Goal: Obtain resource: Download file/media

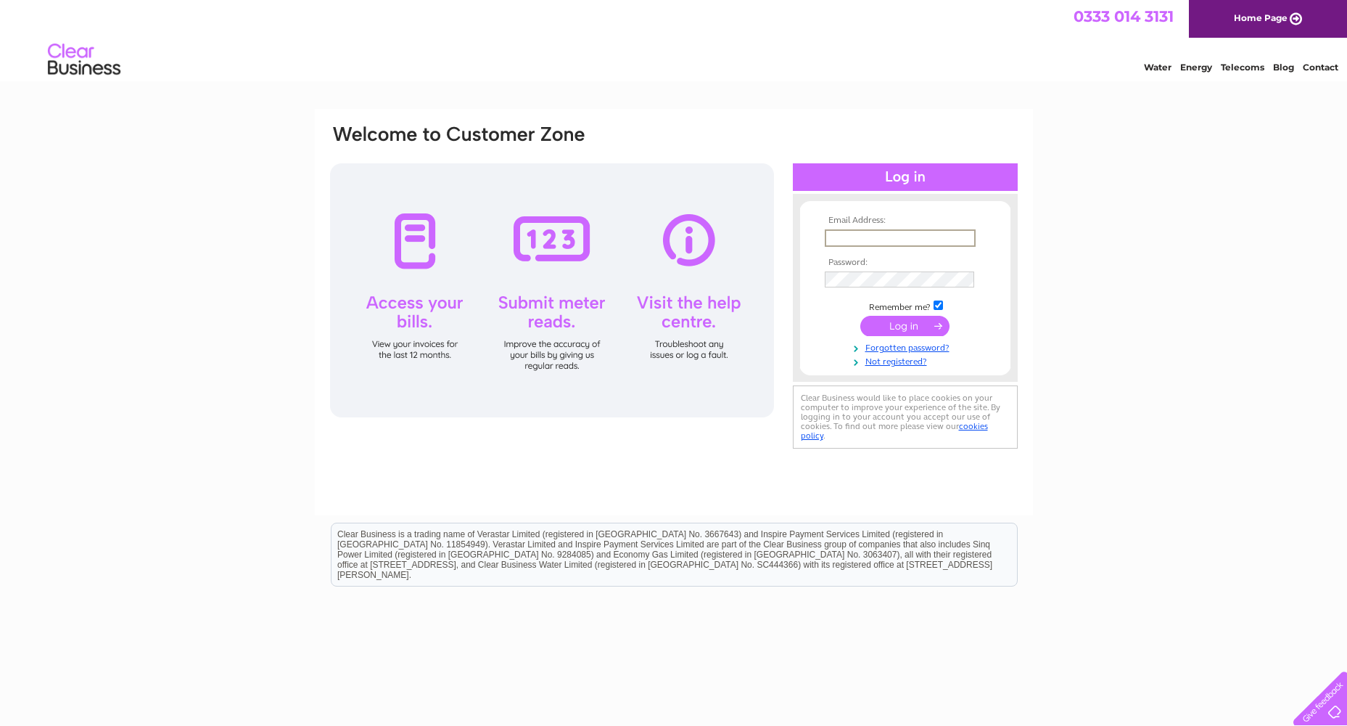
click at [886, 235] on input "text" at bounding box center [900, 237] width 151 height 17
type input "Property@northlan.gov.uk"
click at [882, 324] on input "submit" at bounding box center [904, 324] width 89 height 20
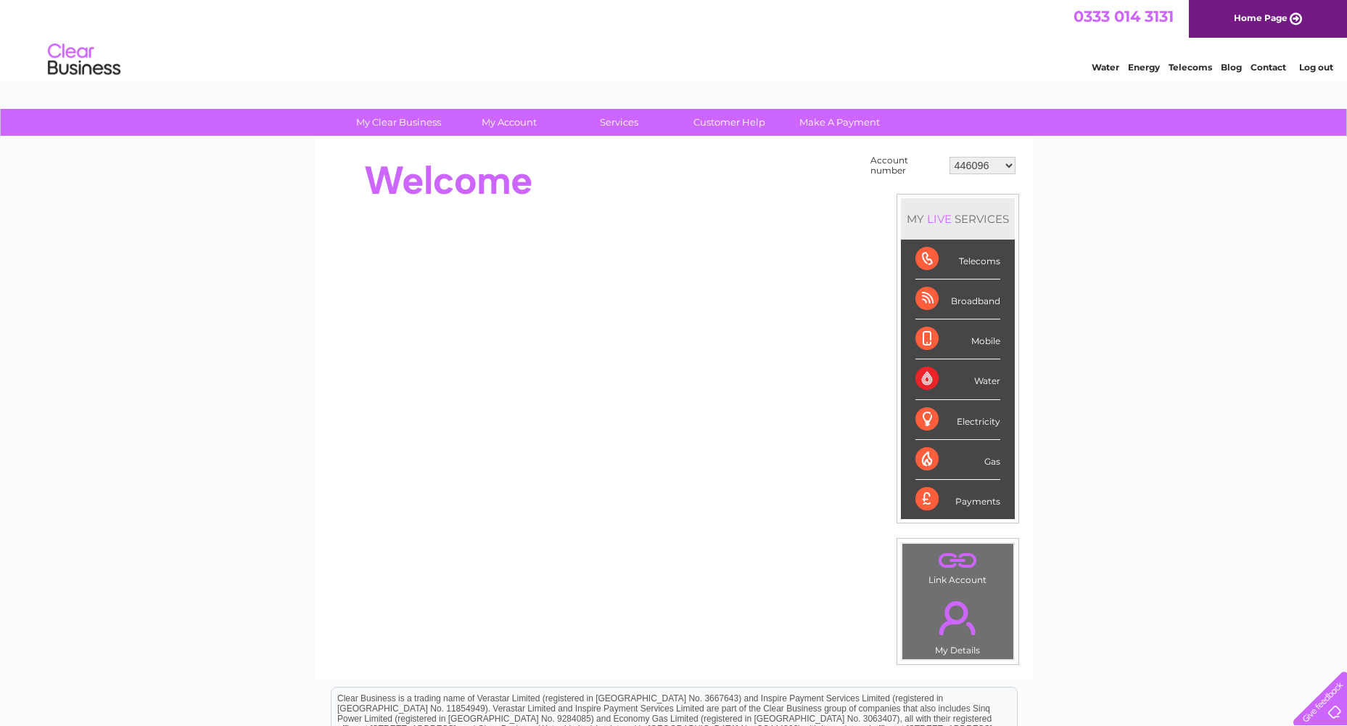
click at [986, 170] on select "446096 909707 932818 942345 946760 946923 985263 989391 993957 994249 996910 10…" at bounding box center [983, 165] width 66 height 17
click at [950, 157] on select "446096 909707 932818 942345 946760 946923 985263 989391 993957 994249 996910 10…" at bounding box center [983, 165] width 66 height 17
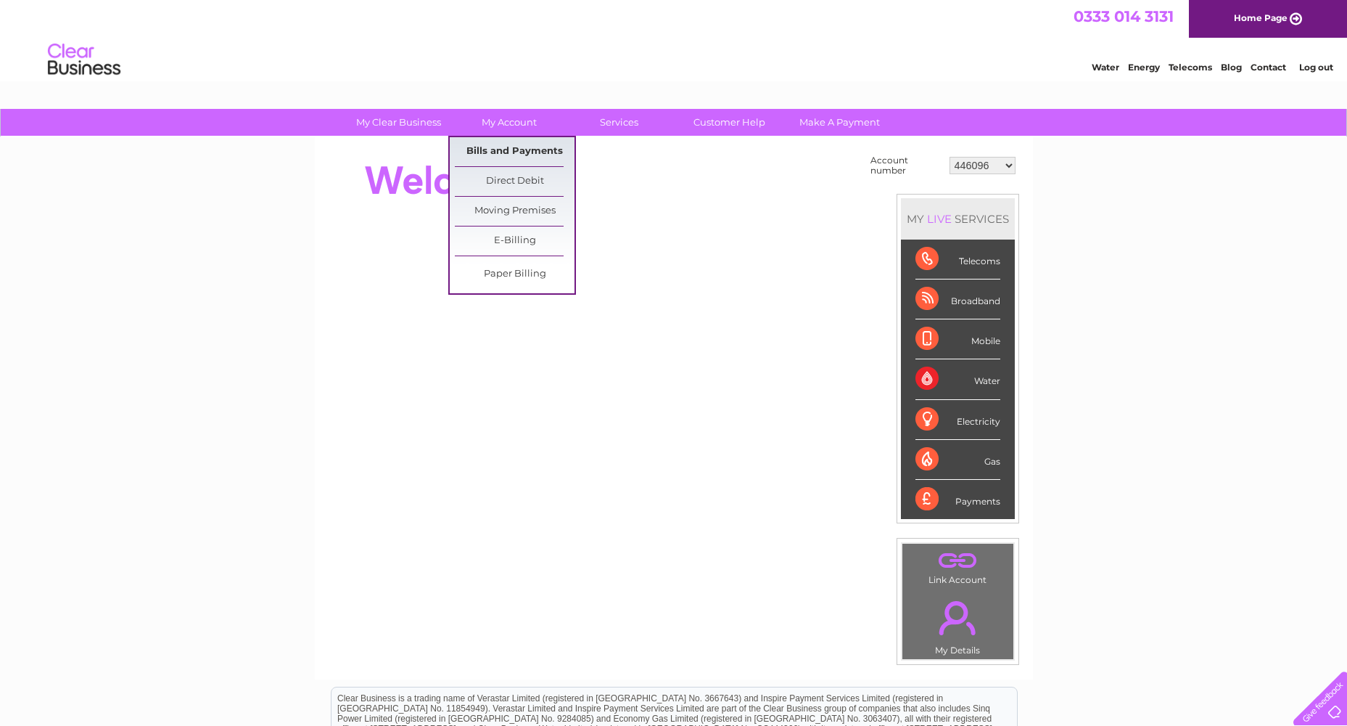
click at [493, 137] on link "Bills and Payments" at bounding box center [515, 151] width 120 height 29
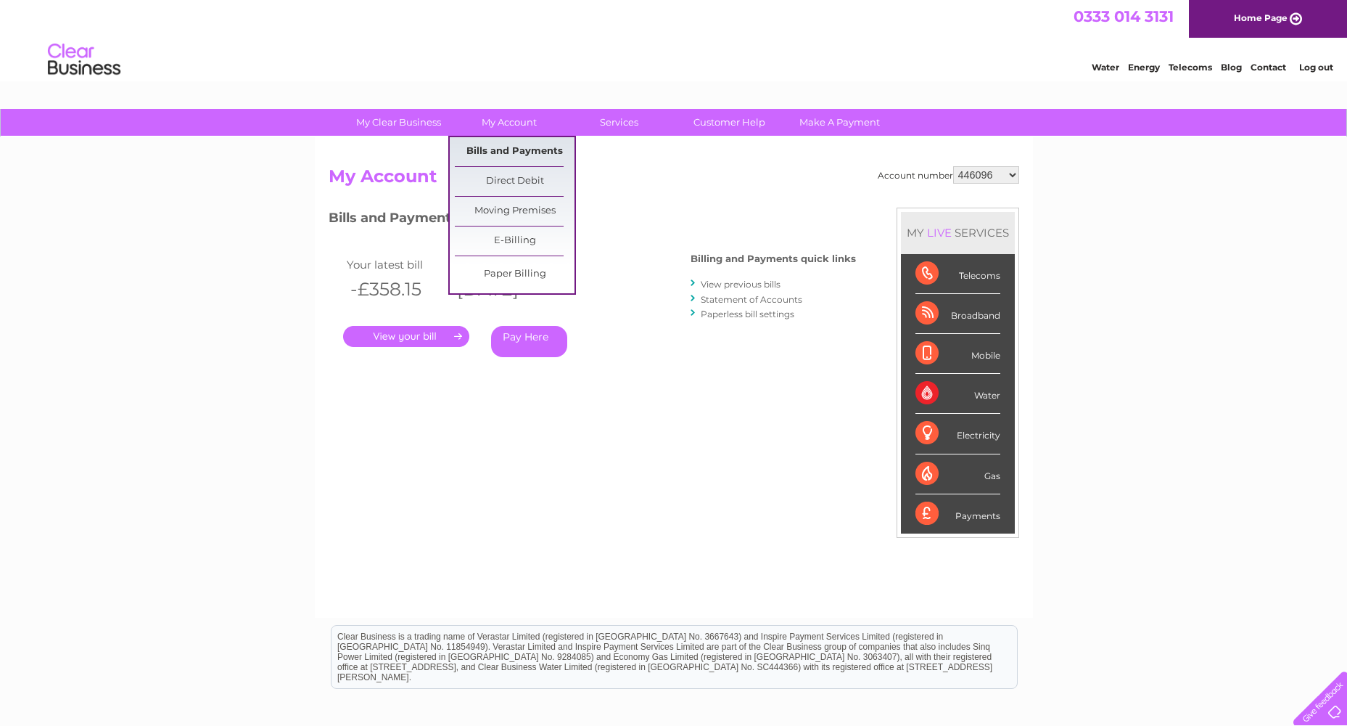
click at [501, 164] on link "Bills and Payments" at bounding box center [515, 151] width 120 height 29
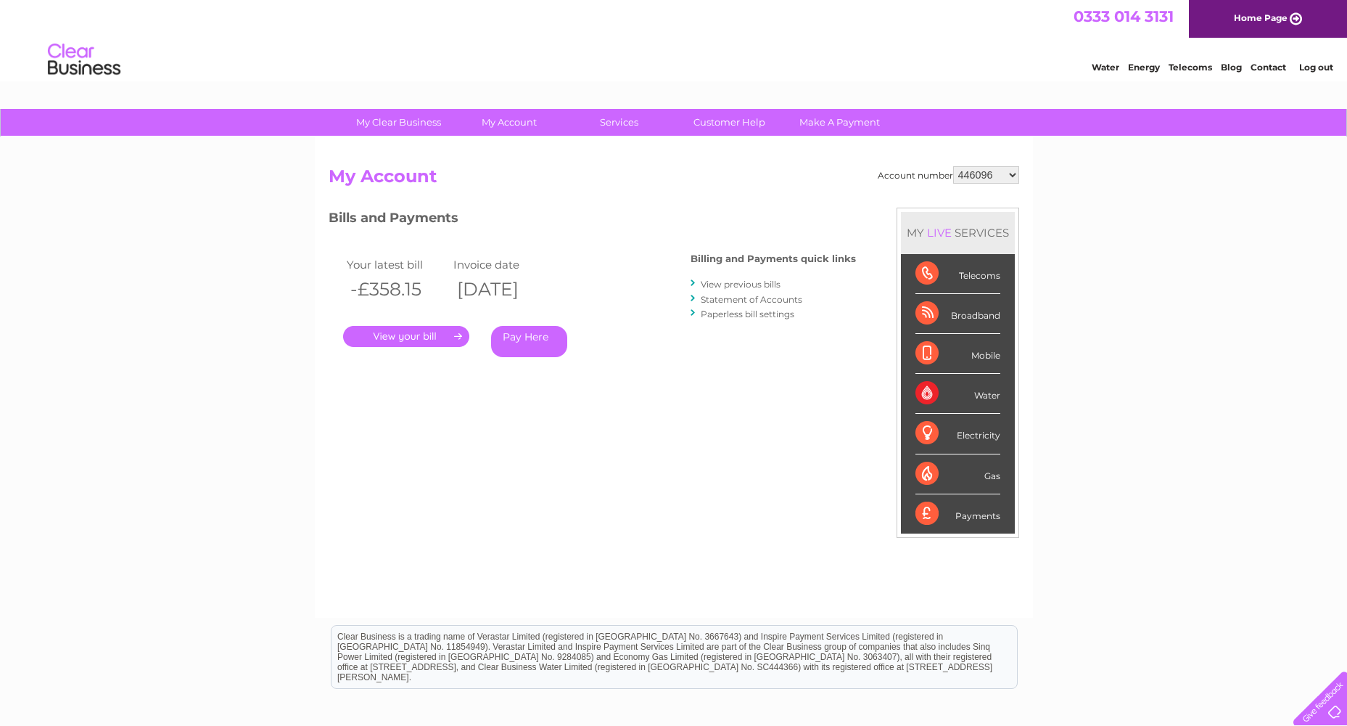
click at [768, 284] on link "View previous bills" at bounding box center [741, 284] width 80 height 11
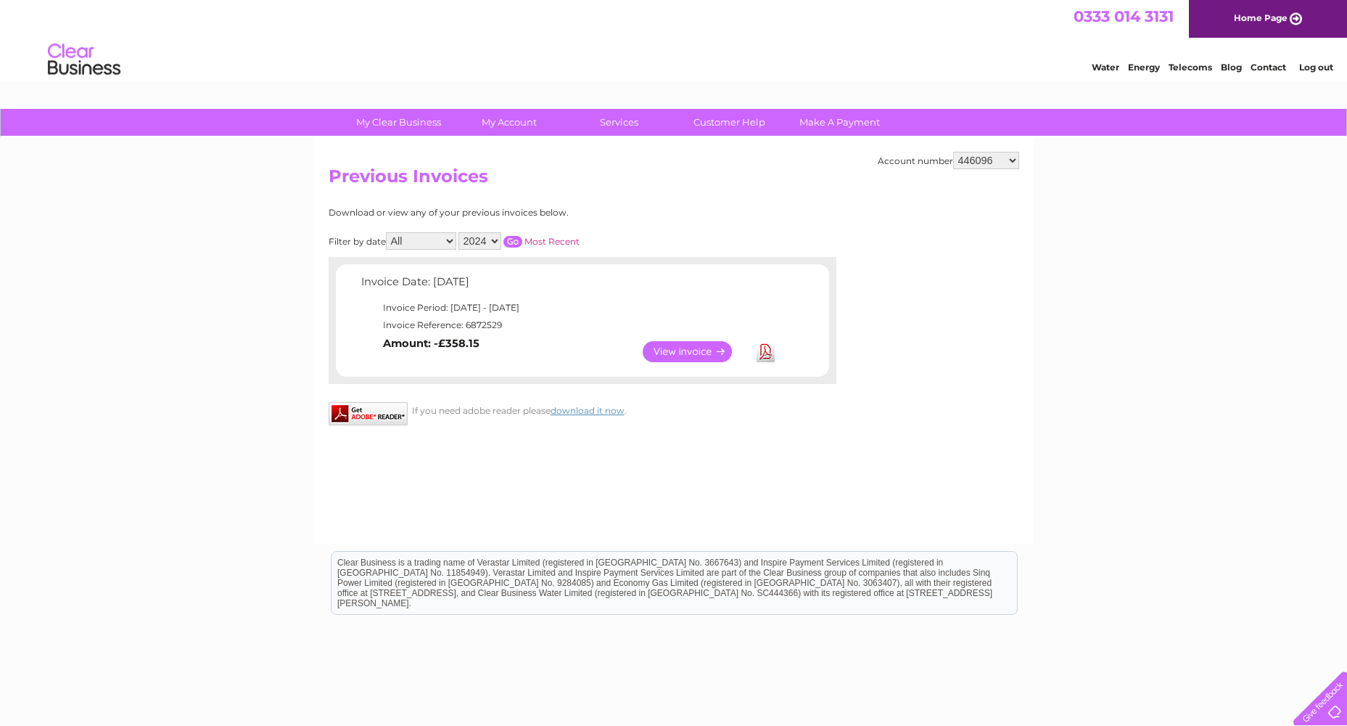
click at [977, 160] on select "446096 909707 932818 942345 946760 946923 985263 989391 993957 994249 996910 10…" at bounding box center [986, 160] width 66 height 17
select select "909707"
click at [953, 152] on select "446096 909707 932818 942345 946760 946923 985263 989391 993957 994249 996910 10…" at bounding box center [986, 160] width 66 height 17
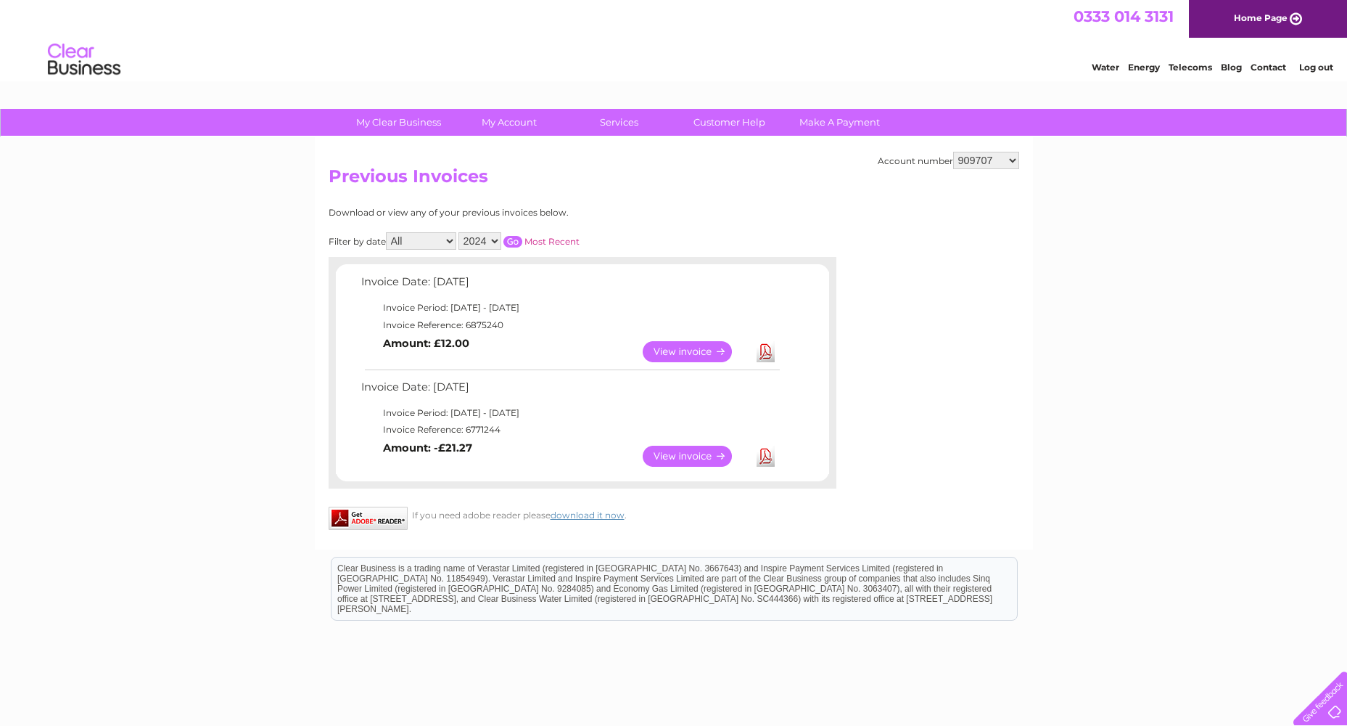
click at [983, 163] on select "446096 909707 932818 942345 946760 946923 985263 989391 993957 994249 996910 10…" at bounding box center [986, 160] width 66 height 17
select select "932818"
click at [953, 152] on select "446096 909707 932818 942345 946760 946923 985263 989391 993957 994249 996910 10…" at bounding box center [986, 160] width 66 height 17
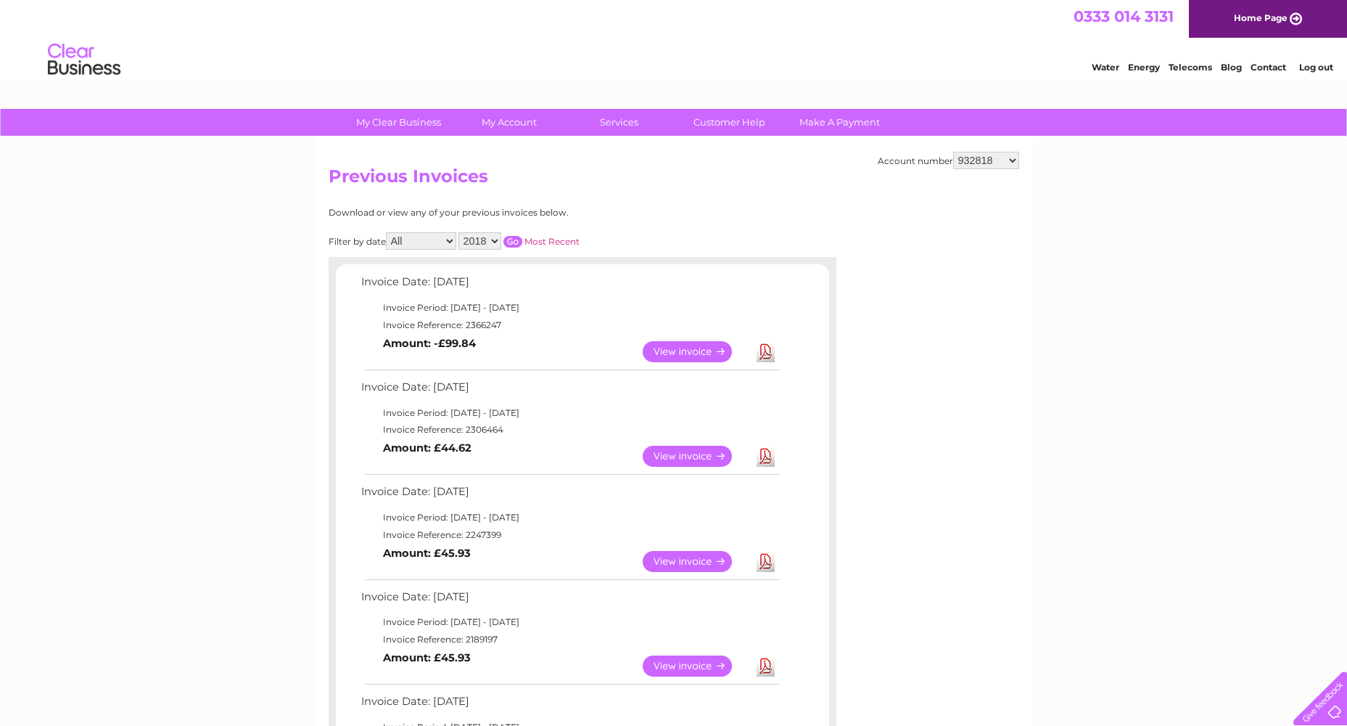
click at [985, 156] on select "446096 909707 932818 942345 946760 946923 985263 989391 993957 994249 996910 10…" at bounding box center [986, 160] width 66 height 17
select select "942345"
click at [953, 152] on select "446096 909707 932818 942345 946760 946923 985263 989391 993957 994249 996910 10…" at bounding box center [986, 160] width 66 height 17
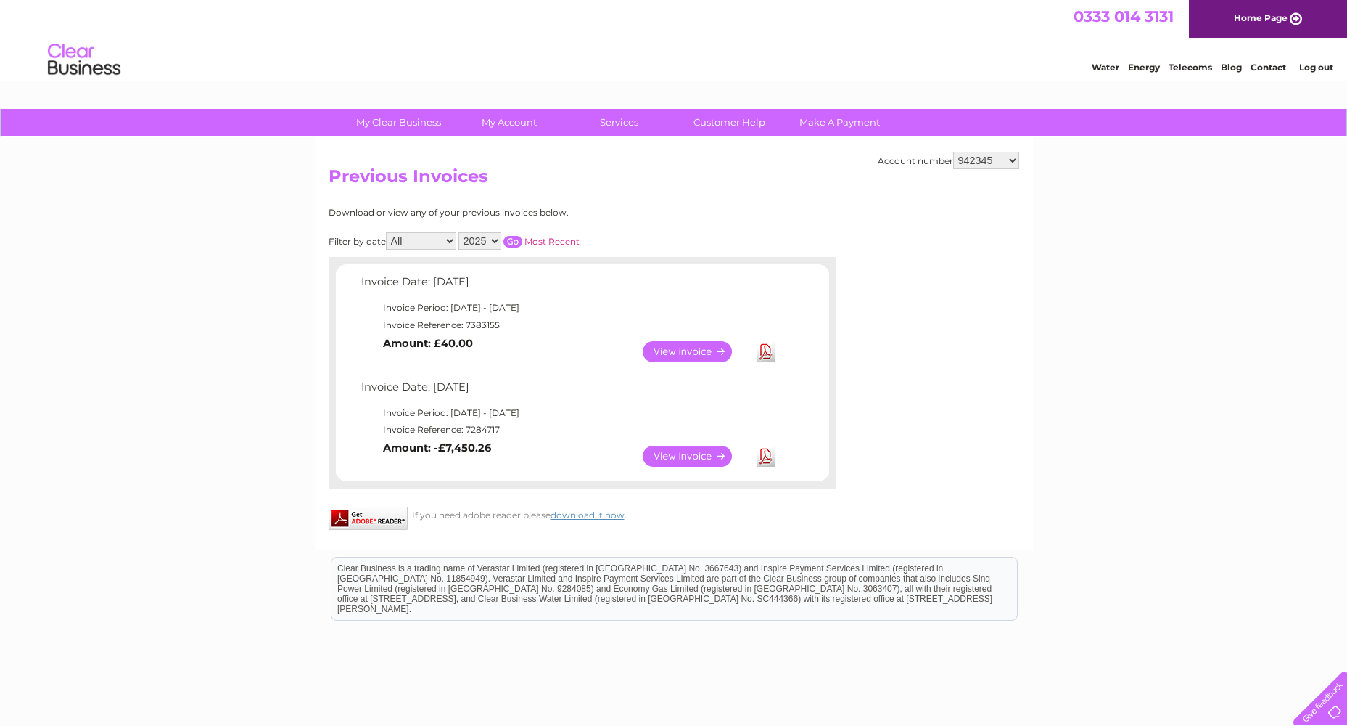
click at [993, 162] on select "446096 909707 932818 942345 946760 946923 985263 989391 993957 994249 996910 10…" at bounding box center [986, 160] width 66 height 17
click at [1141, 294] on div "My Clear Business Login Details My Details My Preferences Link Account My Accou…" at bounding box center [673, 453] width 1347 height 689
click at [993, 165] on select "446096 909707 932818 942345 946760 946923 985263 989391 993957 994249 996910 10…" at bounding box center [986, 160] width 66 height 17
select select "946760"
click at [953, 152] on select "446096 909707 932818 942345 946760 946923 985263 989391 993957 994249 996910 10…" at bounding box center [986, 160] width 66 height 17
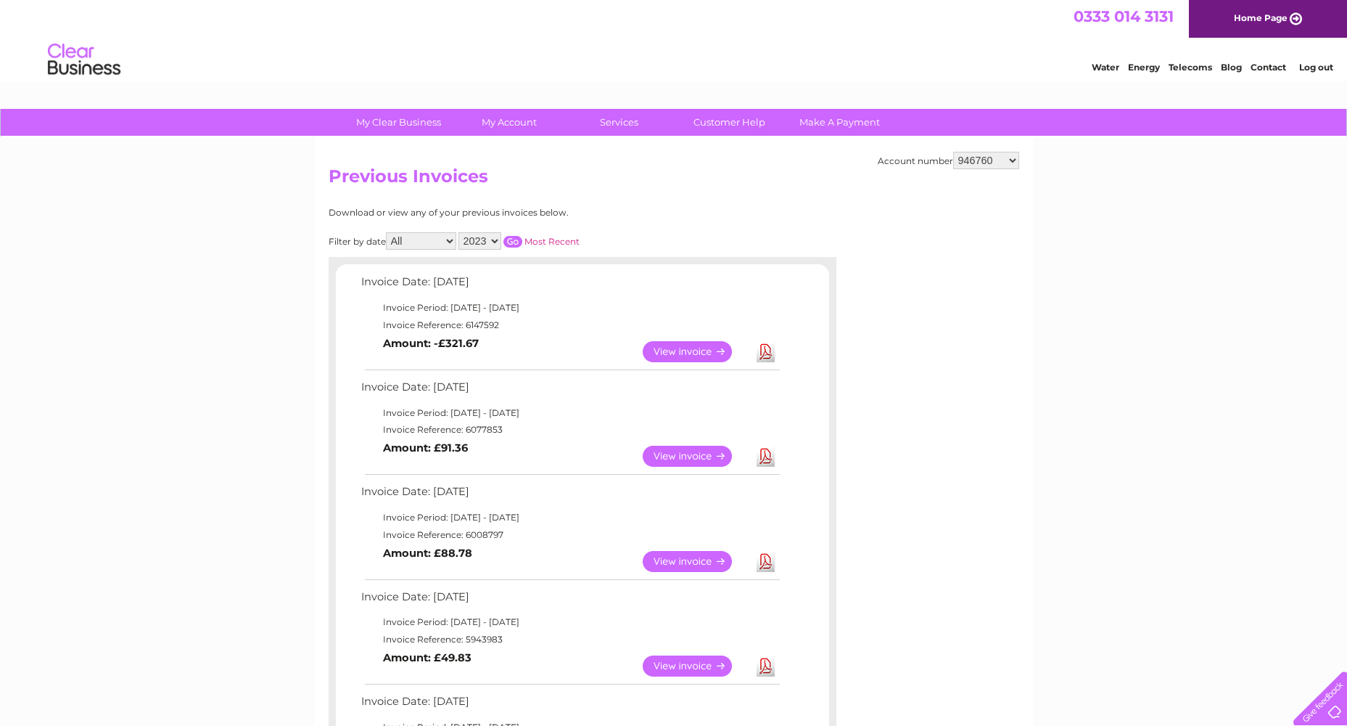
click at [987, 158] on select "446096 909707 932818 942345 946760 946923 985263 989391 993957 994249 996910 10…" at bounding box center [986, 160] width 66 height 17
select select "946923"
click at [953, 152] on select "446096 909707 932818 942345 946760 946923 985263 989391 993957 994249 996910 10…" at bounding box center [986, 160] width 66 height 17
drag, startPoint x: 987, startPoint y: 155, endPoint x: 996, endPoint y: 165, distance: 13.3
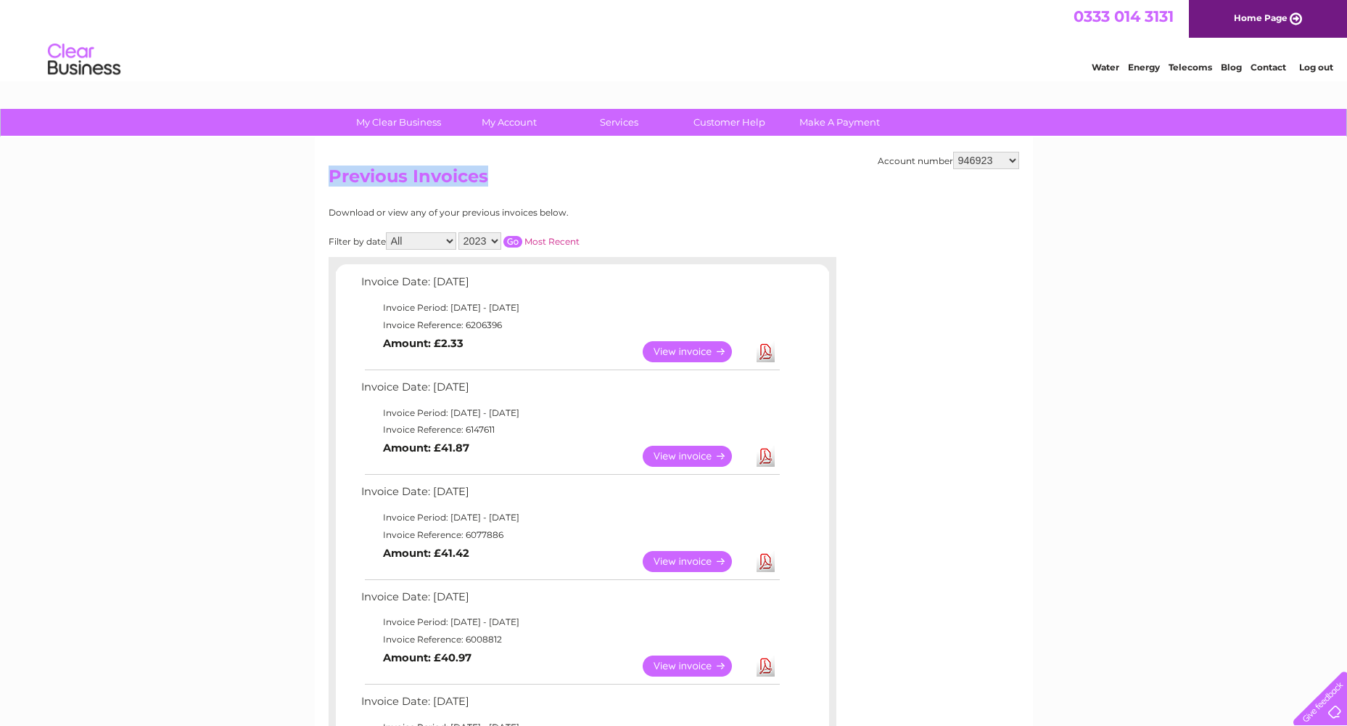
click at [996, 165] on select "446096 909707 932818 942345 946760 946923 985263 989391 993957 994249 996910 10…" at bounding box center [986, 160] width 66 height 17
select select "985263"
click at [953, 152] on select "446096 909707 932818 942345 946760 946923 985263 989391 993957 994249 996910 10…" at bounding box center [986, 160] width 66 height 17
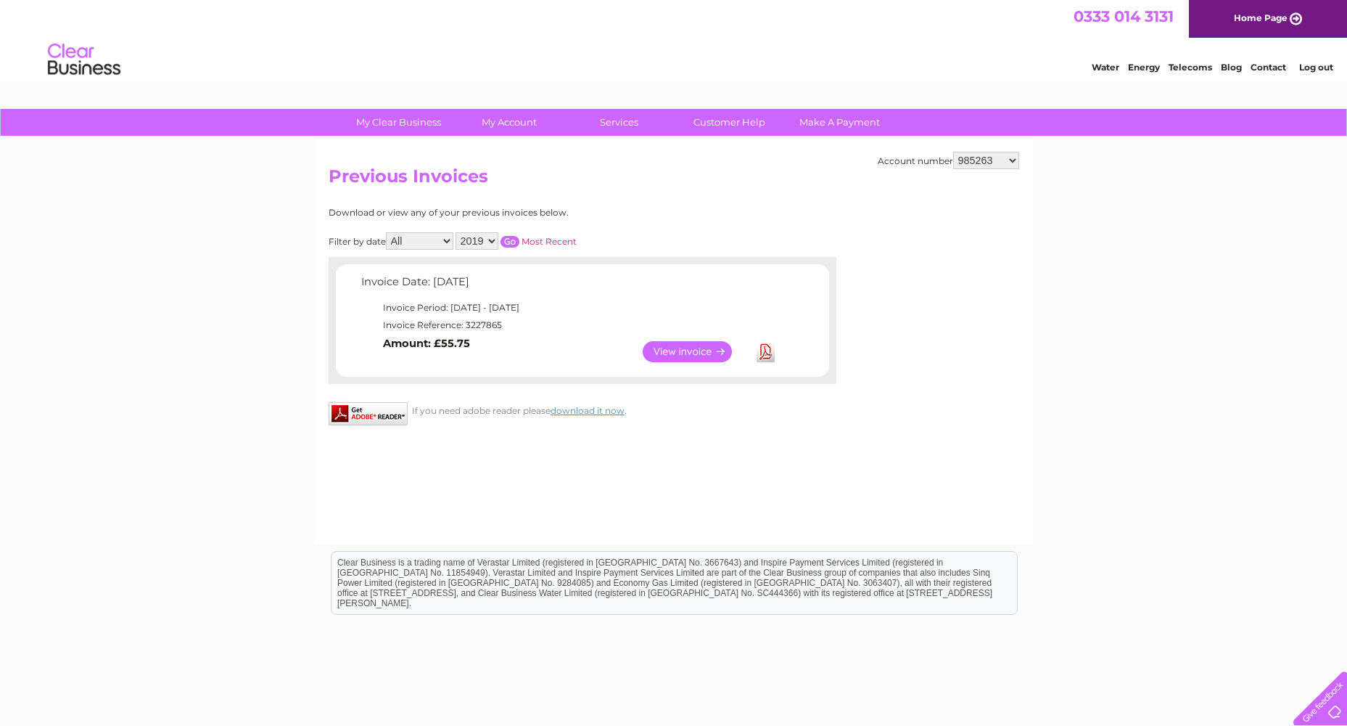
drag, startPoint x: 986, startPoint y: 152, endPoint x: 986, endPoint y: 160, distance: 8.7
click at [985, 152] on select "446096 909707 932818 942345 946760 946923 985263 989391 993957 994249 996910 10…" at bounding box center [986, 160] width 66 height 17
select select "989391"
click at [953, 152] on select "446096 909707 932818 942345 946760 946923 985263 989391 993957 994249 996910 10…" at bounding box center [986, 160] width 66 height 17
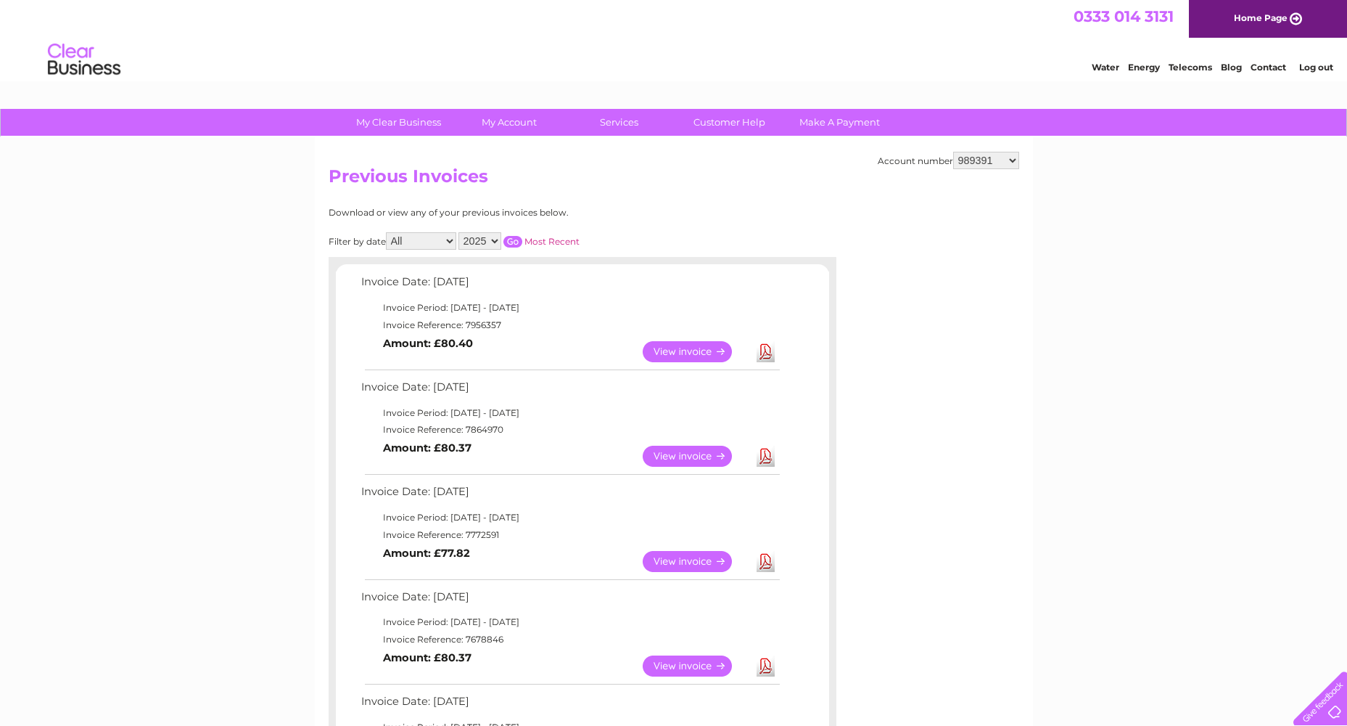
click at [485, 242] on select "2025 2024 2023 2022" at bounding box center [480, 240] width 43 height 17
click at [768, 348] on link "Download" at bounding box center [766, 351] width 18 height 21
click at [980, 155] on select "446096 909707 932818 942345 946760 946923 985263 989391 993957 994249 996910 10…" at bounding box center [986, 160] width 66 height 17
select select "993957"
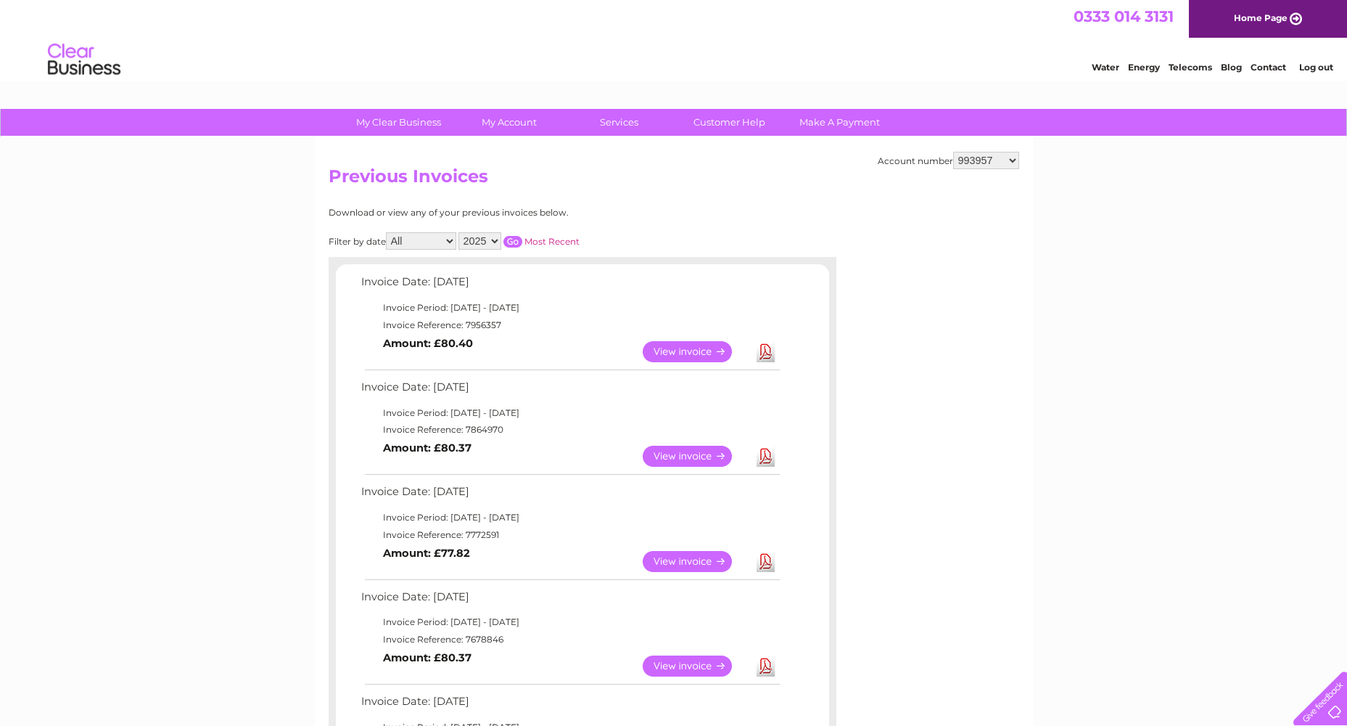
click at [953, 152] on select "446096 909707 932818 942345 946760 946923 985263 989391 993957 994249 996910 10…" at bounding box center [986, 160] width 66 height 17
click at [1006, 162] on select "446096 909707 932818 942345 946760 946923 985263 989391 993957 994249 996910 10…" at bounding box center [986, 160] width 66 height 17
select select "994249"
click at [953, 152] on select "446096 909707 932818 942345 946760 946923 985263 989391 993957 994249 996910 10…" at bounding box center [986, 160] width 66 height 17
drag, startPoint x: 997, startPoint y: 155, endPoint x: 985, endPoint y: 162, distance: 14.0
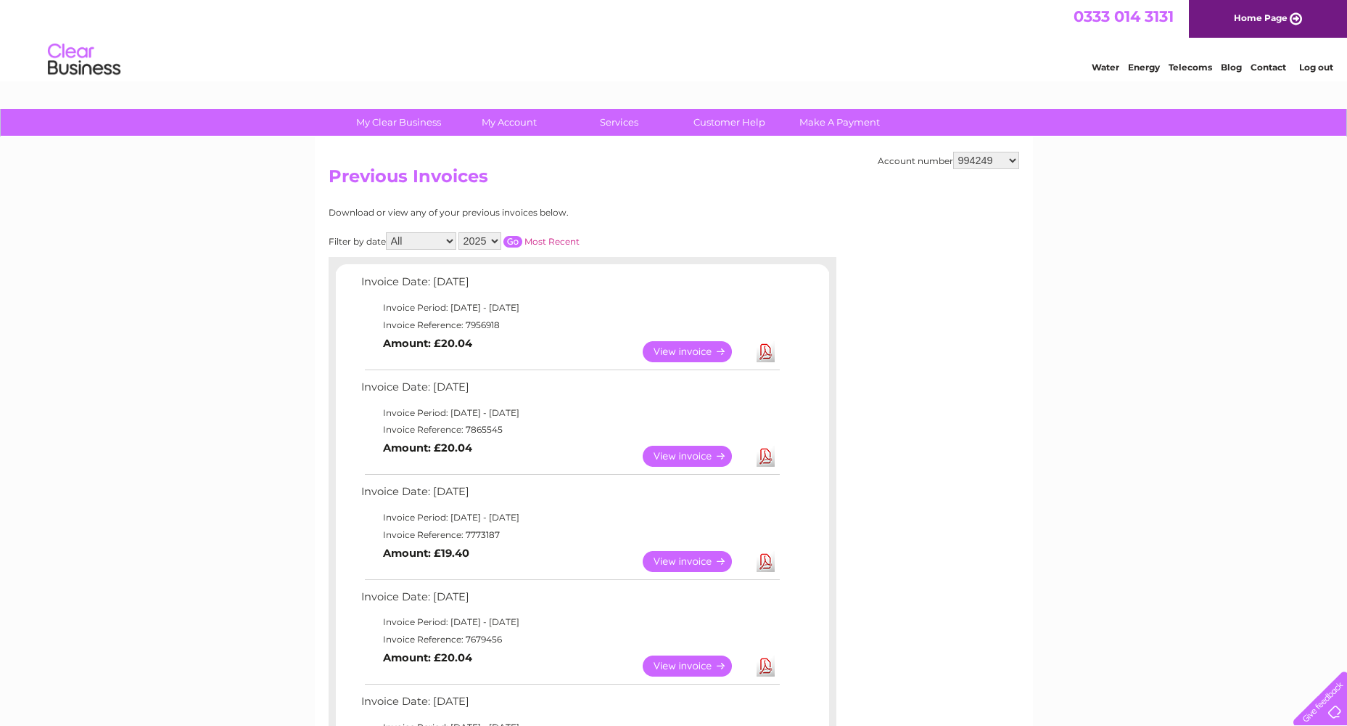
click at [997, 155] on select "446096 909707 932818 942345 946760 946923 985263 989391 993957 994249 996910 10…" at bounding box center [986, 160] width 66 height 17
click at [957, 164] on select "446096 909707 932818 942345 946760 946923 985263 989391 993957 994249 996910 10…" at bounding box center [986, 160] width 66 height 17
select select "996910"
click at [953, 152] on select "446096 909707 932818 942345 946760 946923 985263 989391 993957 994249 996910 10…" at bounding box center [986, 160] width 66 height 17
click at [767, 353] on link "Download" at bounding box center [766, 351] width 18 height 21
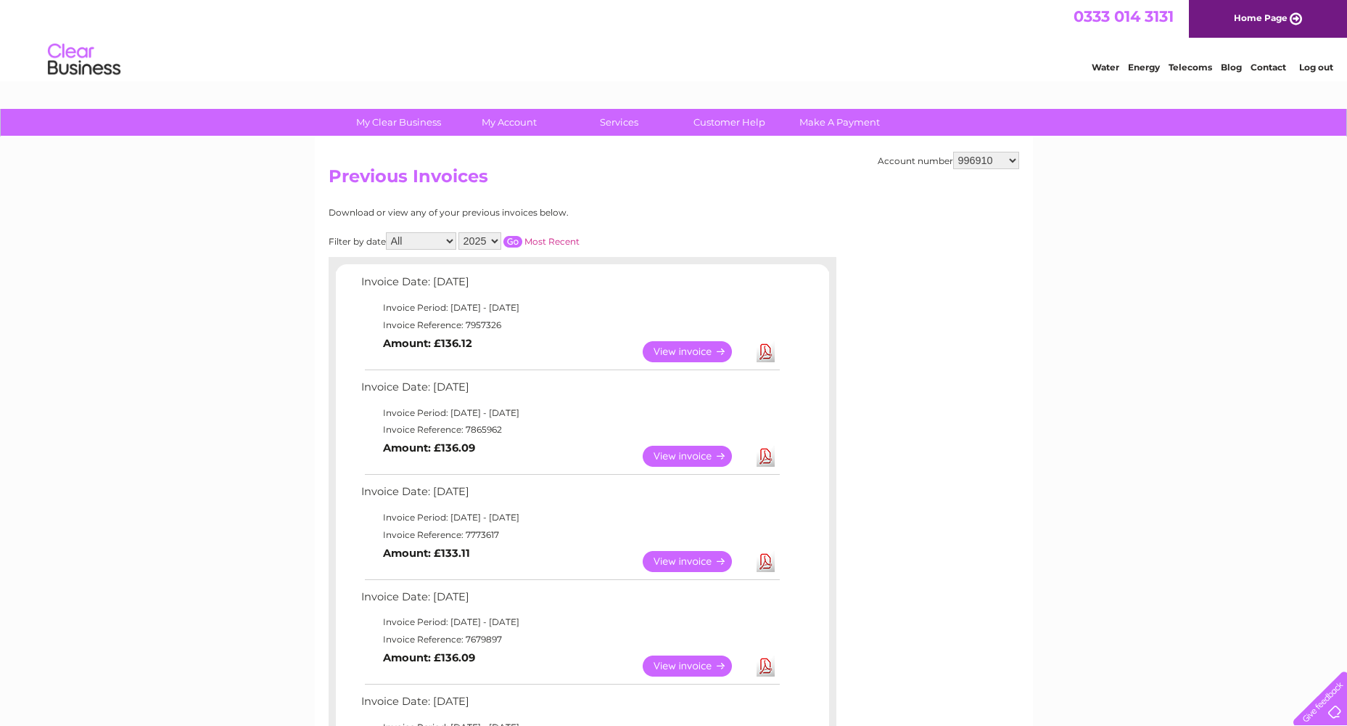
click at [765, 353] on link "Download" at bounding box center [766, 351] width 18 height 21
drag, startPoint x: 981, startPoint y: 145, endPoint x: 981, endPoint y: 155, distance: 9.4
click at [981, 148] on div "Account number 446096 909707 932818 942345 946760 946923 985263 989391 993957 9…" at bounding box center [674, 657] width 718 height 1041
click at [981, 155] on select "446096 909707 932818 942345 946760 946923 985263 989391 993957 994249 996910 10…" at bounding box center [986, 160] width 66 height 17
select select "1078085"
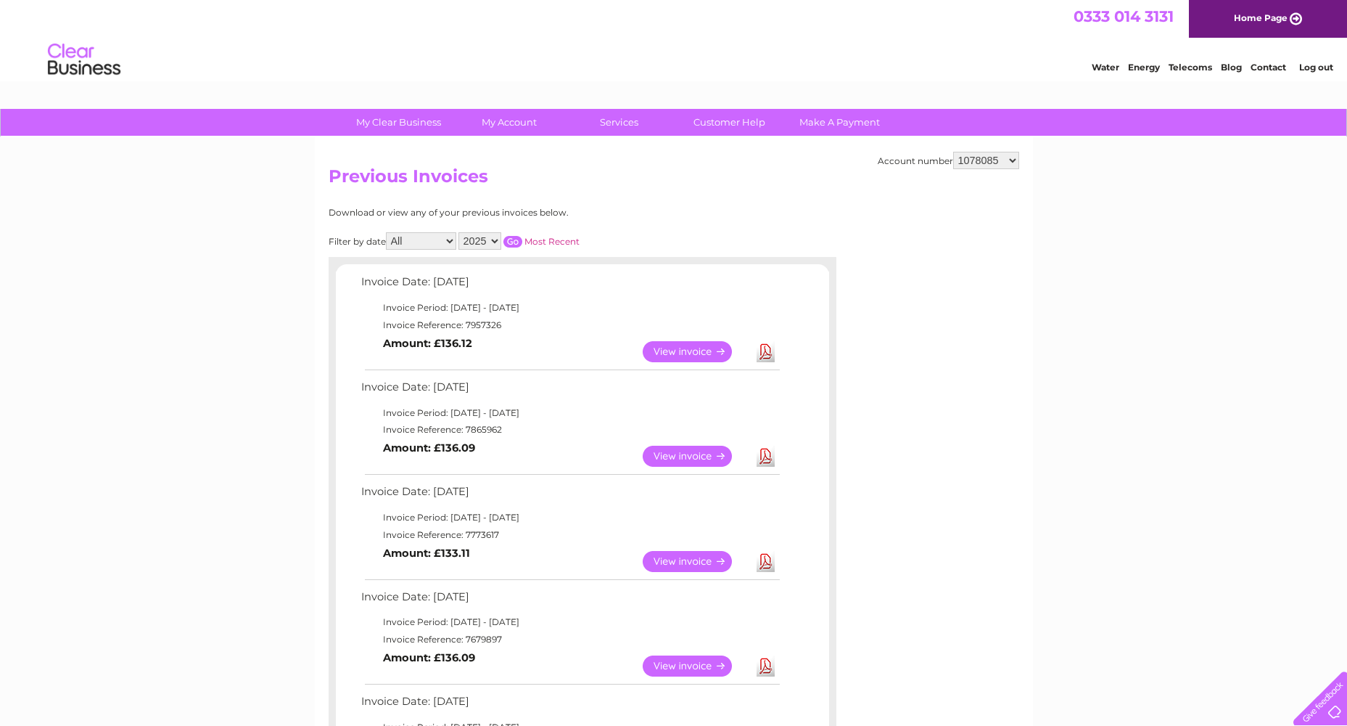
click at [953, 152] on select "446096 909707 932818 942345 946760 946923 985263 989391 993957 994249 996910 10…" at bounding box center [986, 160] width 66 height 17
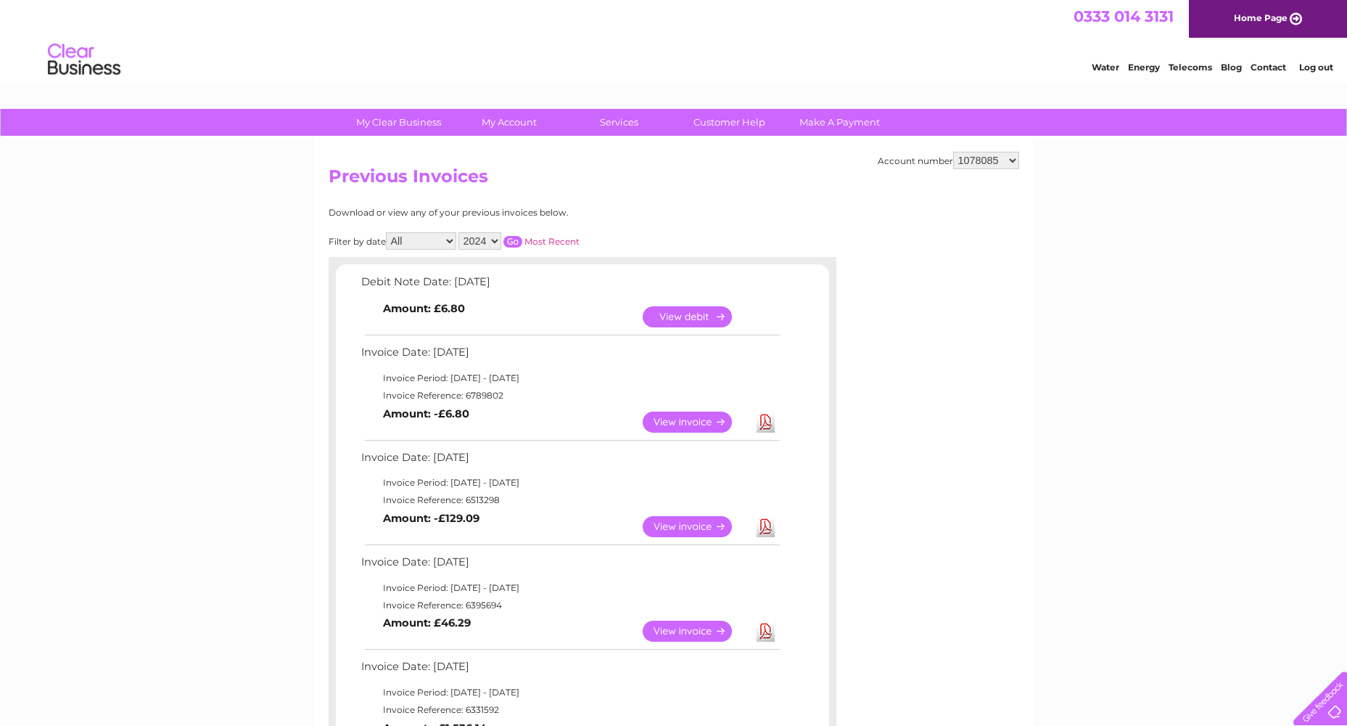
click at [982, 164] on select "446096 909707 932818 942345 946760 946923 985263 989391 993957 994249 996910 10…" at bounding box center [986, 160] width 66 height 17
select select "1082192"
click at [953, 152] on select "446096 909707 932818 942345 946760 946923 985263 989391 993957 994249 996910 10…" at bounding box center [986, 160] width 66 height 17
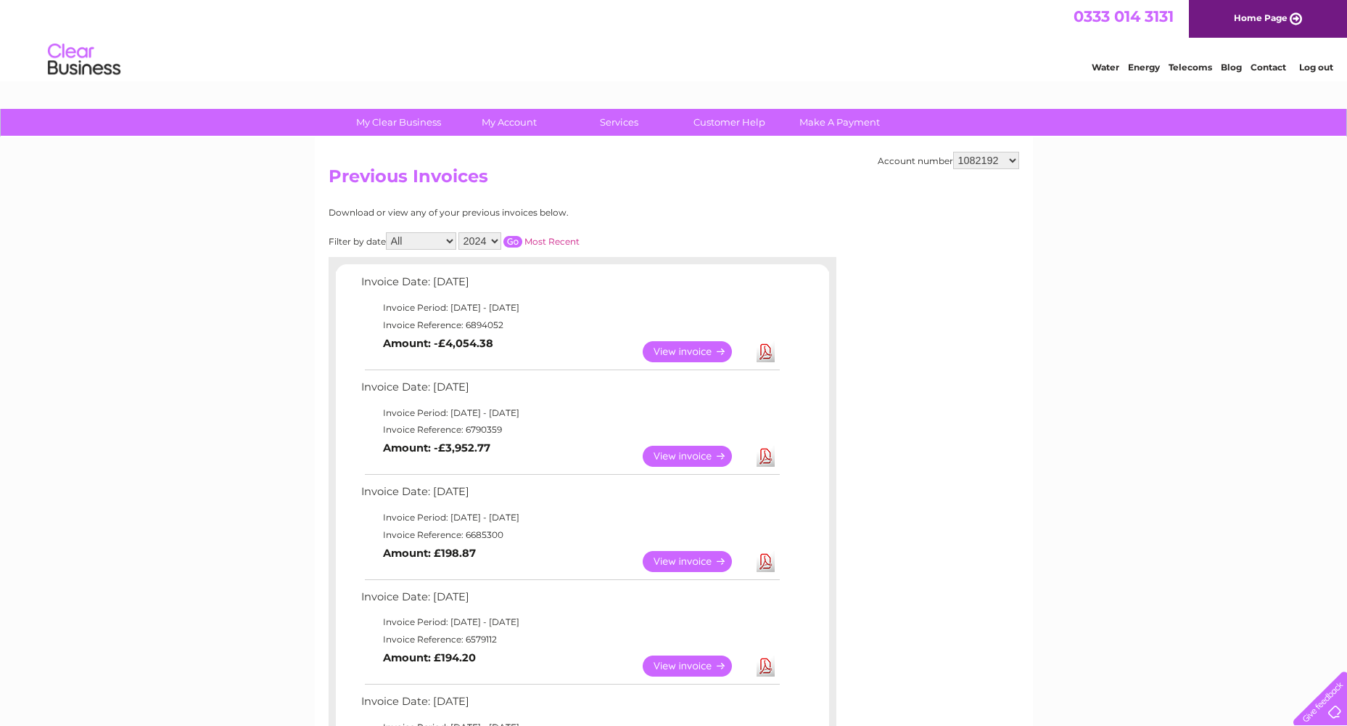
drag, startPoint x: 977, startPoint y: 160, endPoint x: 975, endPoint y: 168, distance: 8.1
click at [977, 160] on select "446096 909707 932818 942345 946760 946923 985263 989391 993957 994249 996910 10…" at bounding box center [986, 160] width 66 height 17
select select "1092073"
click at [953, 152] on select "446096 909707 932818 942345 946760 946923 985263 989391 993957 994249 996910 10…" at bounding box center [986, 160] width 66 height 17
click at [971, 160] on select "446096 909707 932818 942345 946760 946923 985263 989391 993957 994249 996910 10…" at bounding box center [986, 160] width 66 height 17
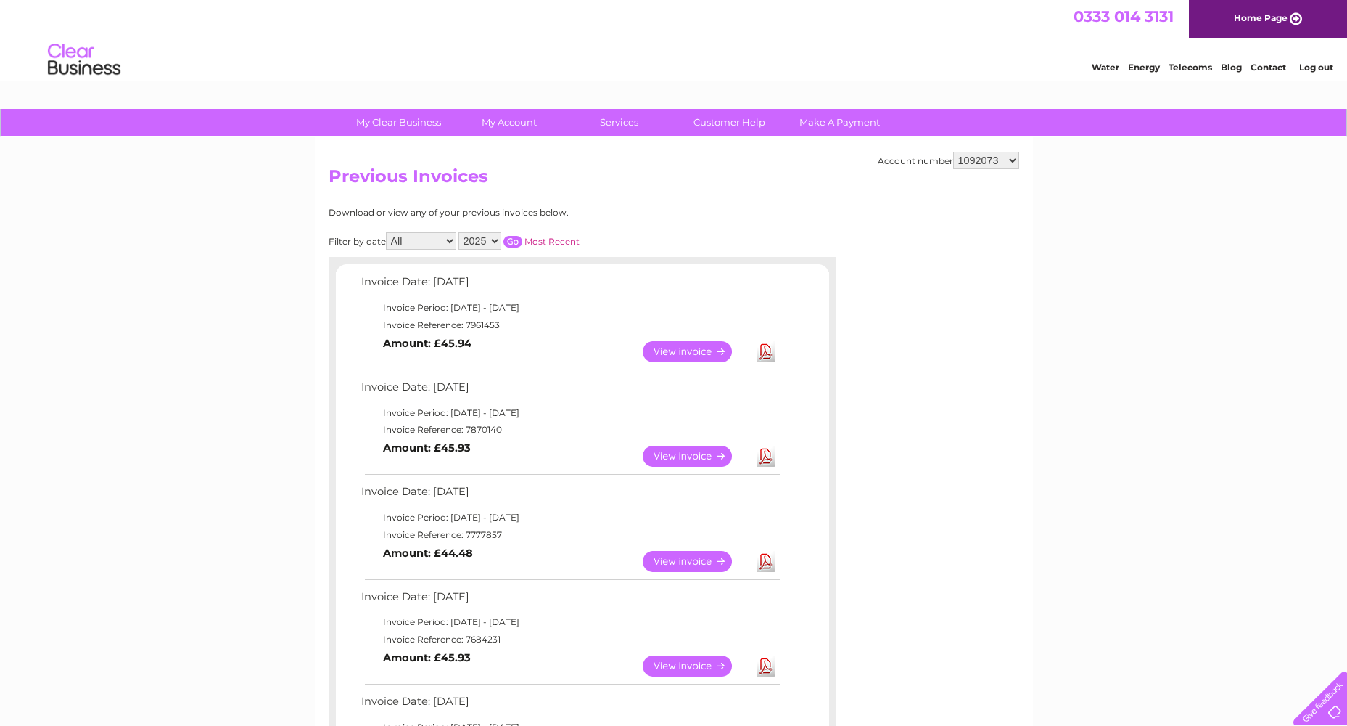
click at [970, 160] on select "446096 909707 932818 942345 946760 946923 985263 989391 993957 994249 996910 10…" at bounding box center [986, 160] width 66 height 17
click at [772, 353] on link "Download" at bounding box center [766, 351] width 18 height 21
click at [977, 158] on select "446096 909707 932818 942345 946760 946923 985263 989391 993957 994249 996910 10…" at bounding box center [986, 160] width 66 height 17
click at [953, 152] on select "446096 909707 932818 942345 946760 946923 985263 989391 993957 994249 996910 10…" at bounding box center [986, 160] width 66 height 17
click at [987, 165] on select "446096 909707 932818 942345 946760 946923 985263 989391 993957 994249 996910 10…" at bounding box center [986, 160] width 66 height 17
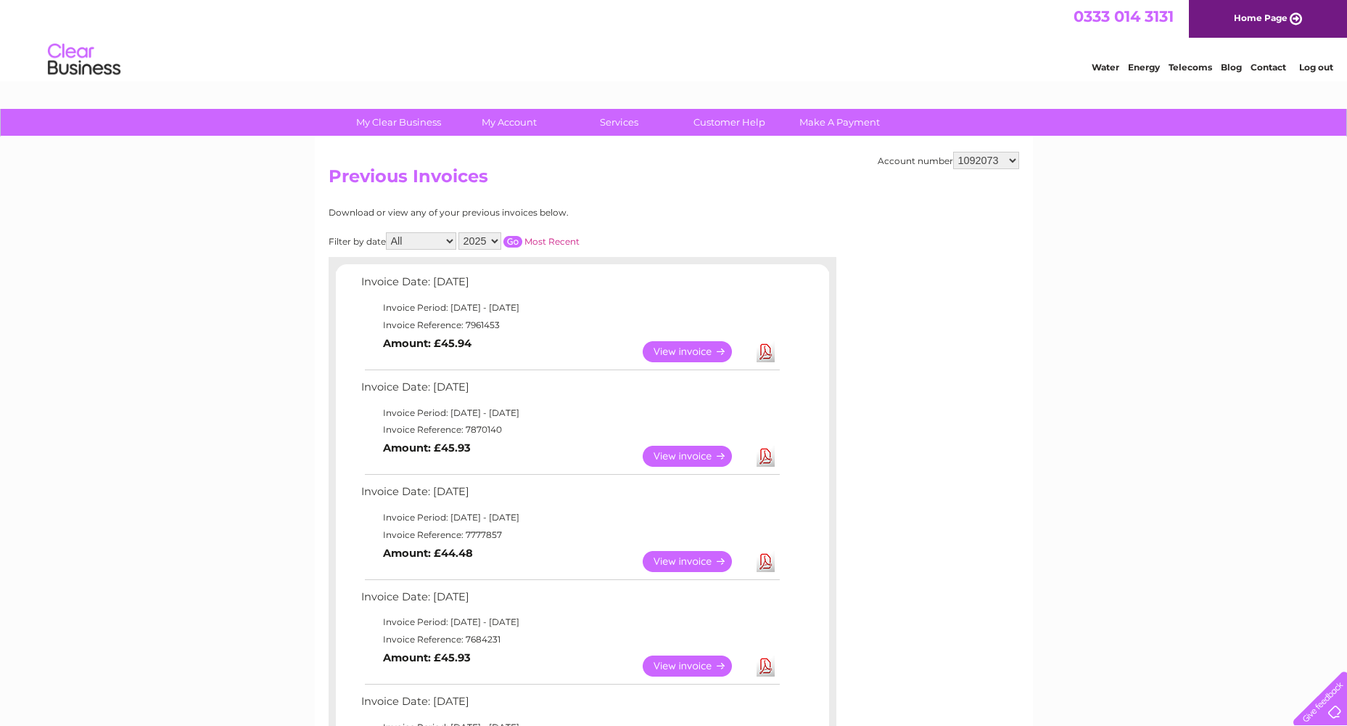
select select "1103348"
click at [953, 152] on select "446096 909707 932818 942345 946760 946923 985263 989391 993957 994249 996910 10…" at bounding box center [986, 160] width 66 height 17
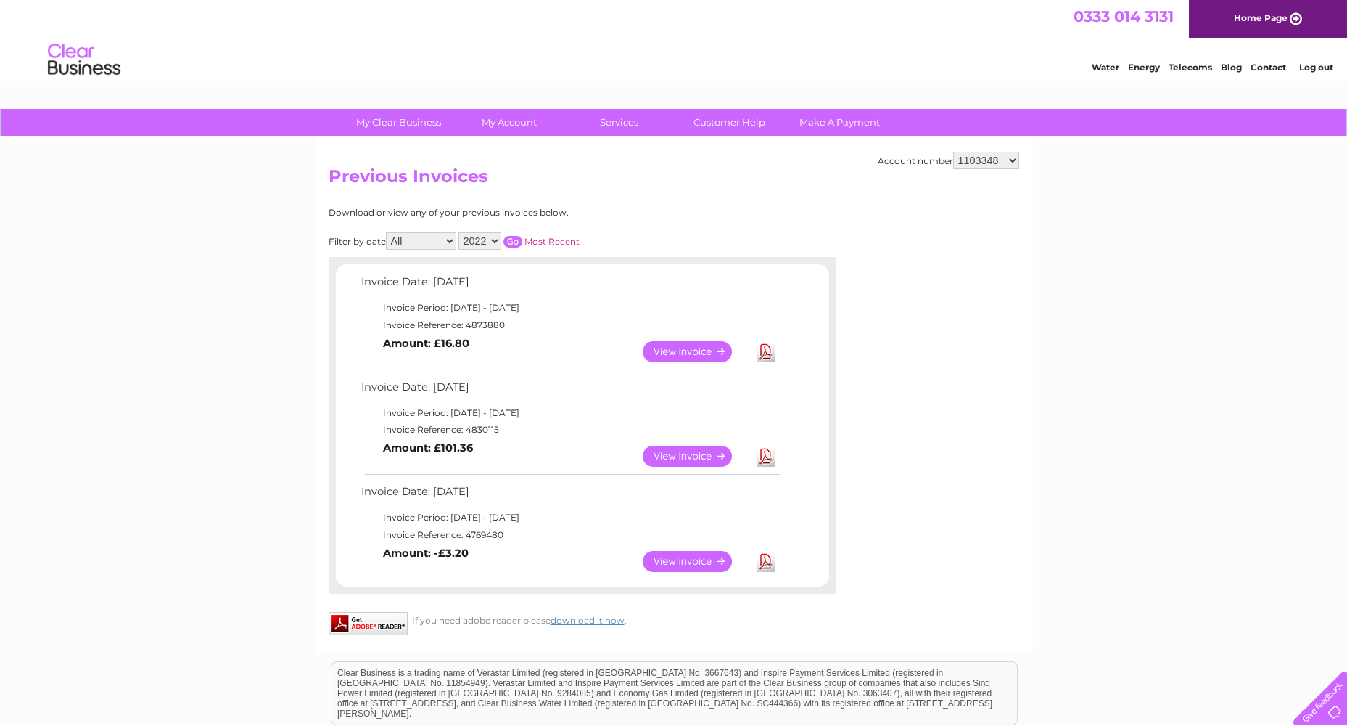
click at [1002, 159] on select "446096 909707 932818 942345 946760 946923 985263 989391 993957 994249 996910 10…" at bounding box center [986, 160] width 66 height 17
select select "1111534"
click at [953, 152] on select "446096 909707 932818 942345 946760 946923 985263 989391 993957 994249 996910 10…" at bounding box center [986, 160] width 66 height 17
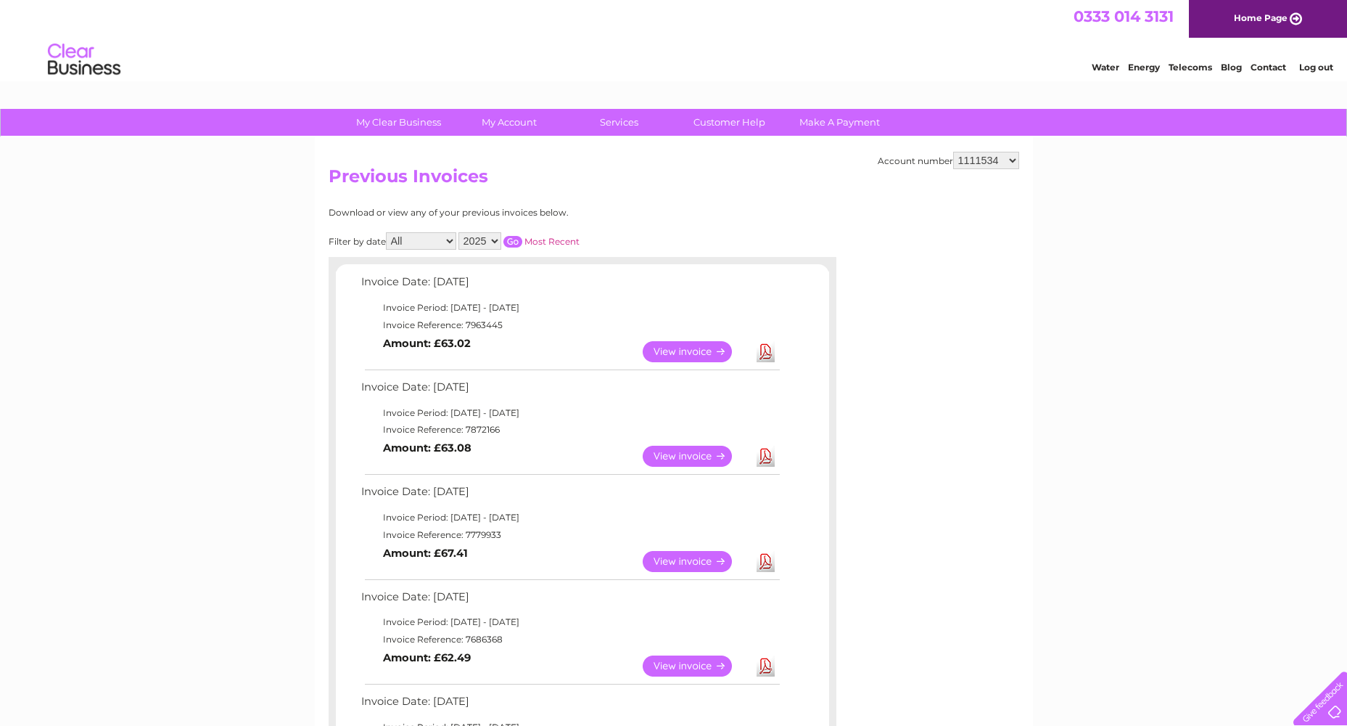
click at [961, 161] on select "446096 909707 932818 942345 946760 946923 985263 989391 993957 994249 996910 10…" at bounding box center [986, 160] width 66 height 17
select select "1117366"
click at [953, 152] on select "446096 909707 932818 942345 946760 946923 985263 989391 993957 994249 996910 10…" at bounding box center [986, 160] width 66 height 17
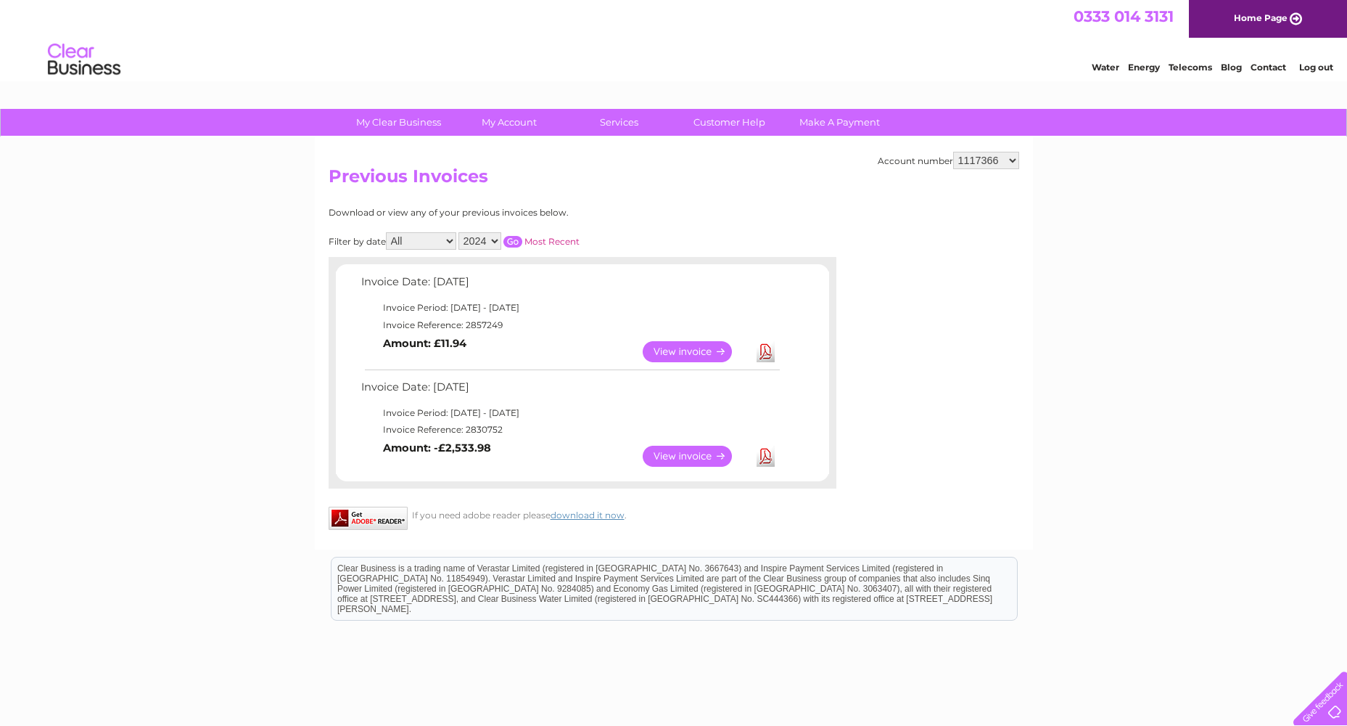
click at [877, 177] on h2 "Previous Invoices" at bounding box center [674, 180] width 691 height 28
click at [987, 163] on select "446096 909707 932818 942345 946760 946923 985263 989391 993957 994249 996910 10…" at bounding box center [986, 160] width 66 height 17
select select "1111534"
click at [953, 152] on select "446096 909707 932818 942345 946760 946923 985263 989391 993957 994249 996910 10…" at bounding box center [986, 160] width 66 height 17
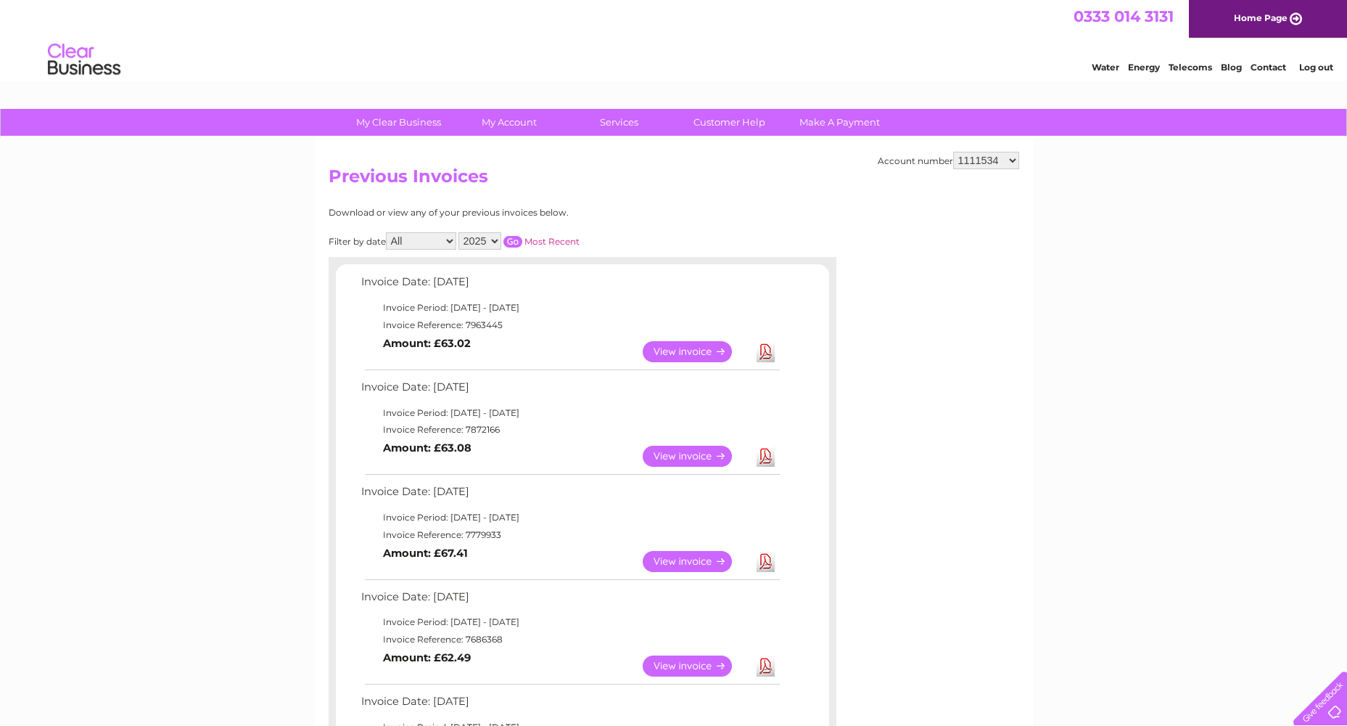
click at [760, 346] on link "Download" at bounding box center [766, 351] width 18 height 21
click at [993, 159] on select "446096 909707 932818 942345 946760 946923 985263 989391 993957 994249 996910 10…" at bounding box center [986, 160] width 66 height 17
click at [974, 157] on select "446096 909707 932818 942345 946760 946923 985263 989391 993957 994249 996910 10…" at bounding box center [986, 160] width 66 height 17
select select "1117366"
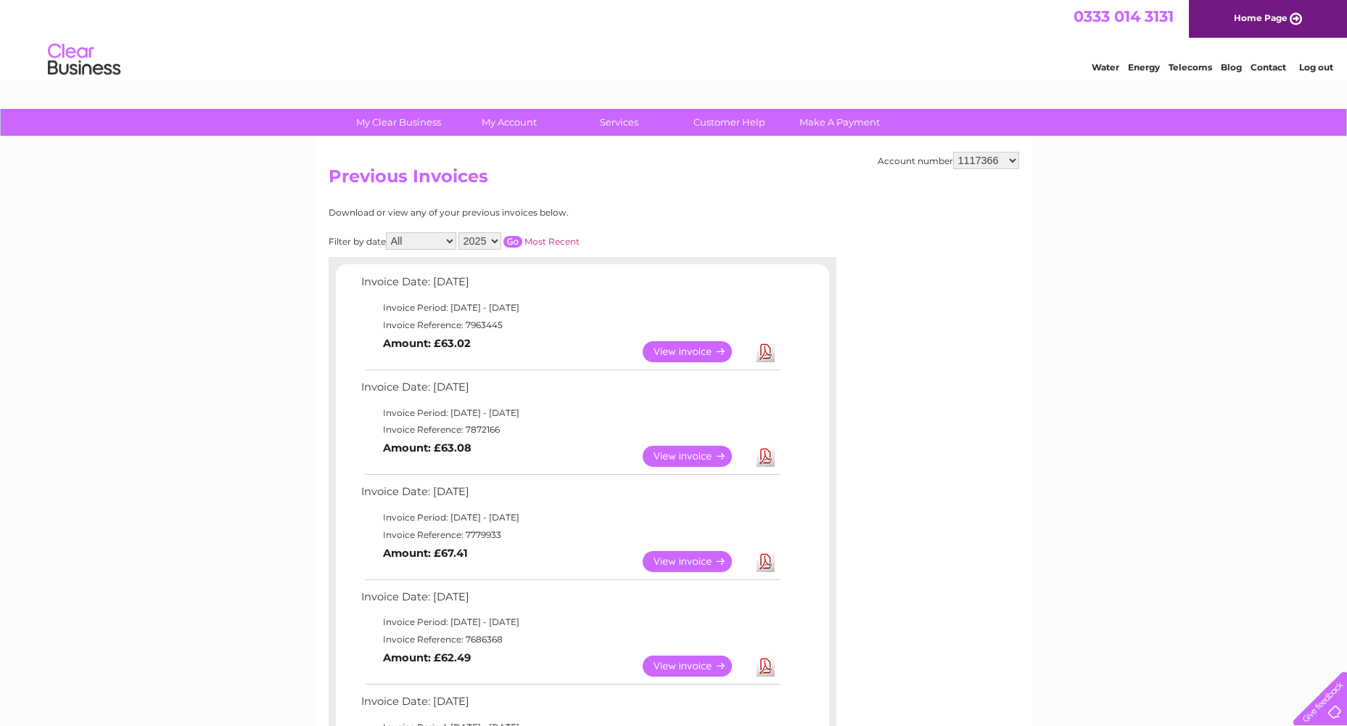
click at [953, 152] on select "446096 909707 932818 942345 946760 946923 985263 989391 993957 994249 996910 10…" at bounding box center [986, 160] width 66 height 17
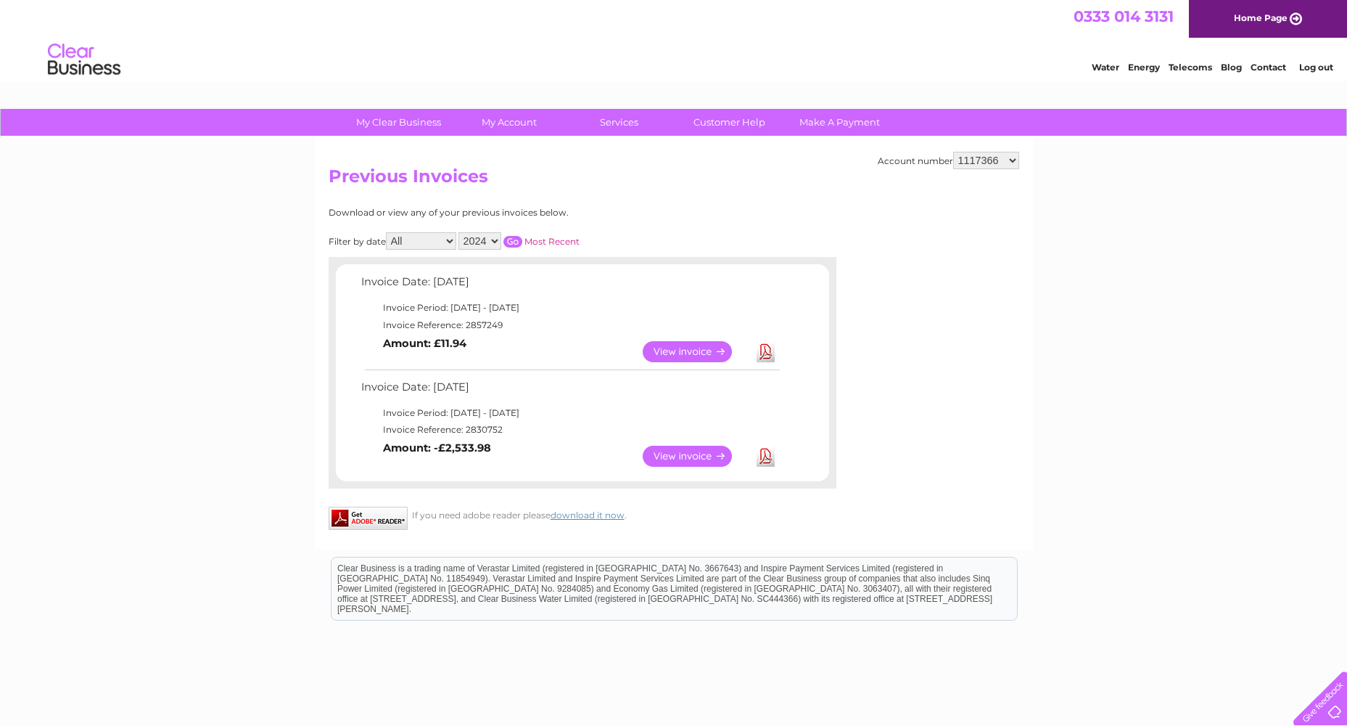
drag, startPoint x: 0, startPoint y: 0, endPoint x: 972, endPoint y: 157, distance: 984.7
click at [972, 157] on select "446096 909707 932818 942345 946760 946923 985263 989391 993957 994249 996910 10…" at bounding box center [986, 160] width 66 height 17
select select "1122696"
click at [953, 152] on select "446096 909707 932818 942345 946760 946923 985263 989391 993957 994249 996910 10…" at bounding box center [986, 160] width 66 height 17
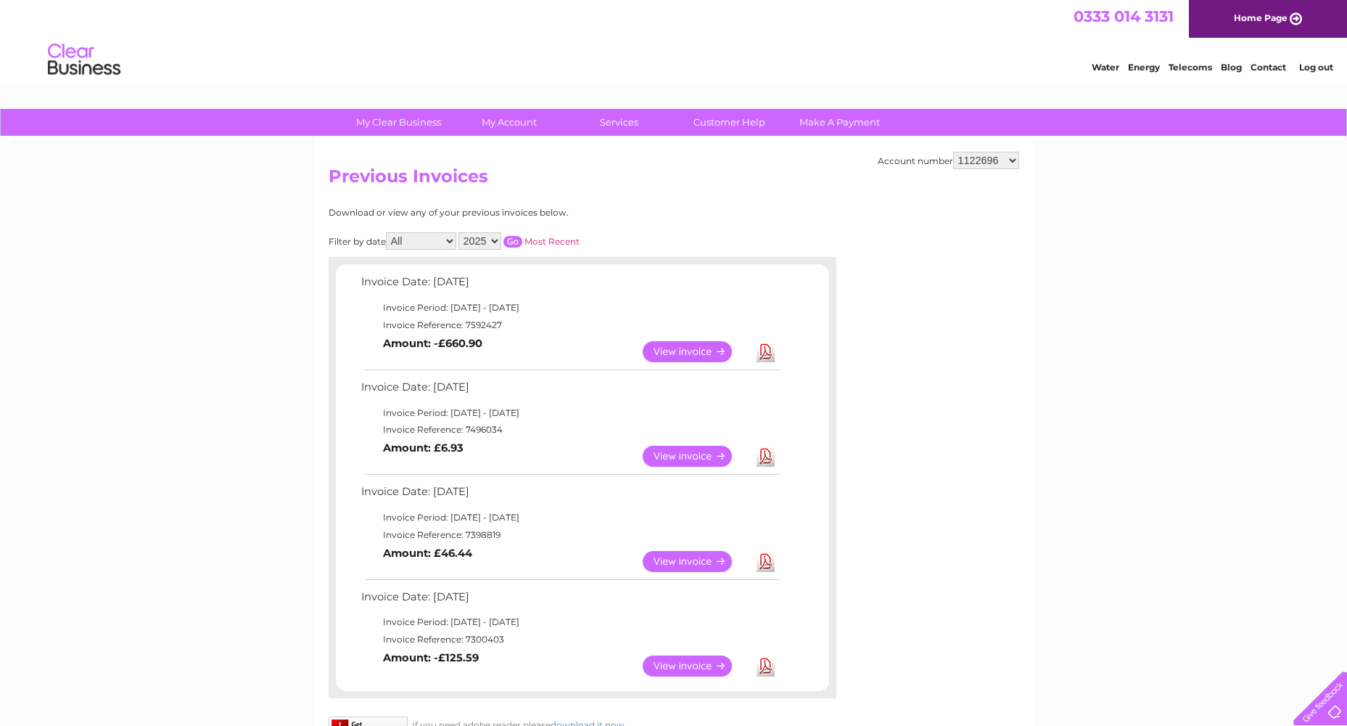
click at [984, 160] on select "446096 909707 932818 942345 946760 946923 985263 989391 993957 994249 996910 10…" at bounding box center [986, 160] width 66 height 17
select select "1127600"
click at [953, 152] on select "446096 909707 932818 942345 946760 946923 985263 989391 993957 994249 996910 10…" at bounding box center [986, 160] width 66 height 17
click at [985, 168] on select "446096 909707 932818 942345 946760 946923 985263 989391 993957 994249 996910 10…" at bounding box center [986, 160] width 66 height 17
select select "1131691"
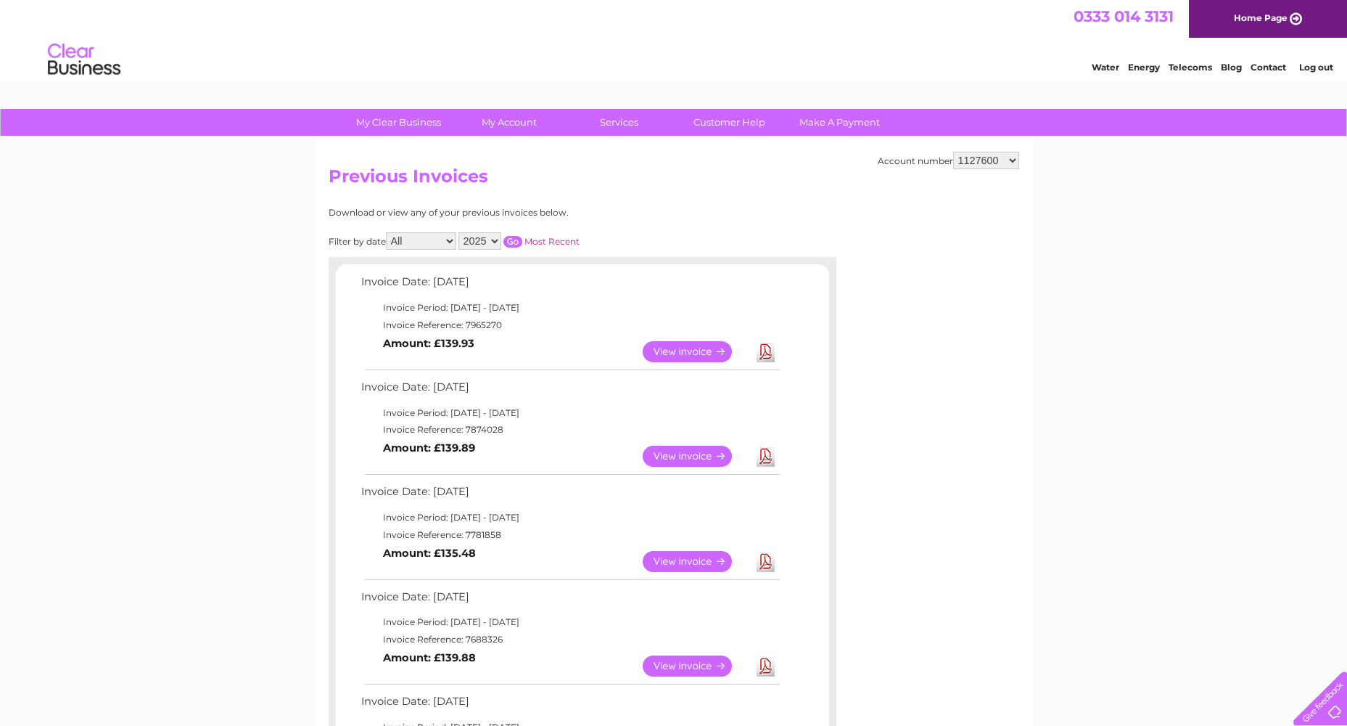
click at [953, 152] on select "446096 909707 932818 942345 946760 946923 985263 989391 993957 994249 996910 10…" at bounding box center [986, 160] width 66 height 17
click at [985, 158] on select "446096 909707 932818 942345 946760 946923 985263 989391 993957 994249 996910 10…" at bounding box center [986, 160] width 66 height 17
select select "1131695"
click at [934, 158] on div "Account number 446096 909707 932818 942345 946760 946923 985263 989391 993957 9…" at bounding box center [948, 160] width 141 height 17
click at [1011, 160] on select "446096 909707 932818 942345 946760 946923 985263 989391 993957 994249 996910 10…" at bounding box center [986, 160] width 66 height 17
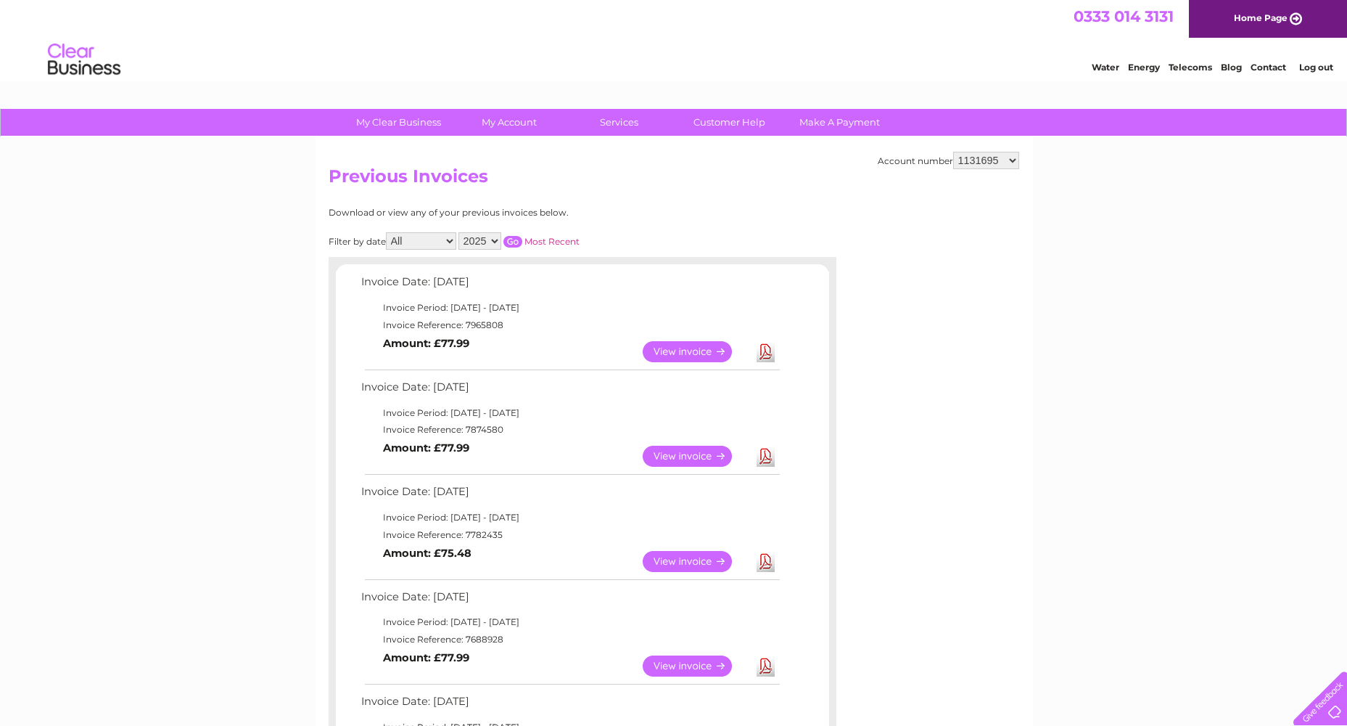
select select "1127600"
click at [953, 152] on select "446096 909707 932818 942345 946760 946923 985263 989391 993957 994249 996910 10…" at bounding box center [986, 160] width 66 height 17
click at [773, 349] on link "Download" at bounding box center [766, 351] width 18 height 21
click at [992, 163] on select "446096 909707 932818 942345 946760 946923 985263 989391 993957 994249 996910 10…" at bounding box center [986, 160] width 66 height 17
select select "1131691"
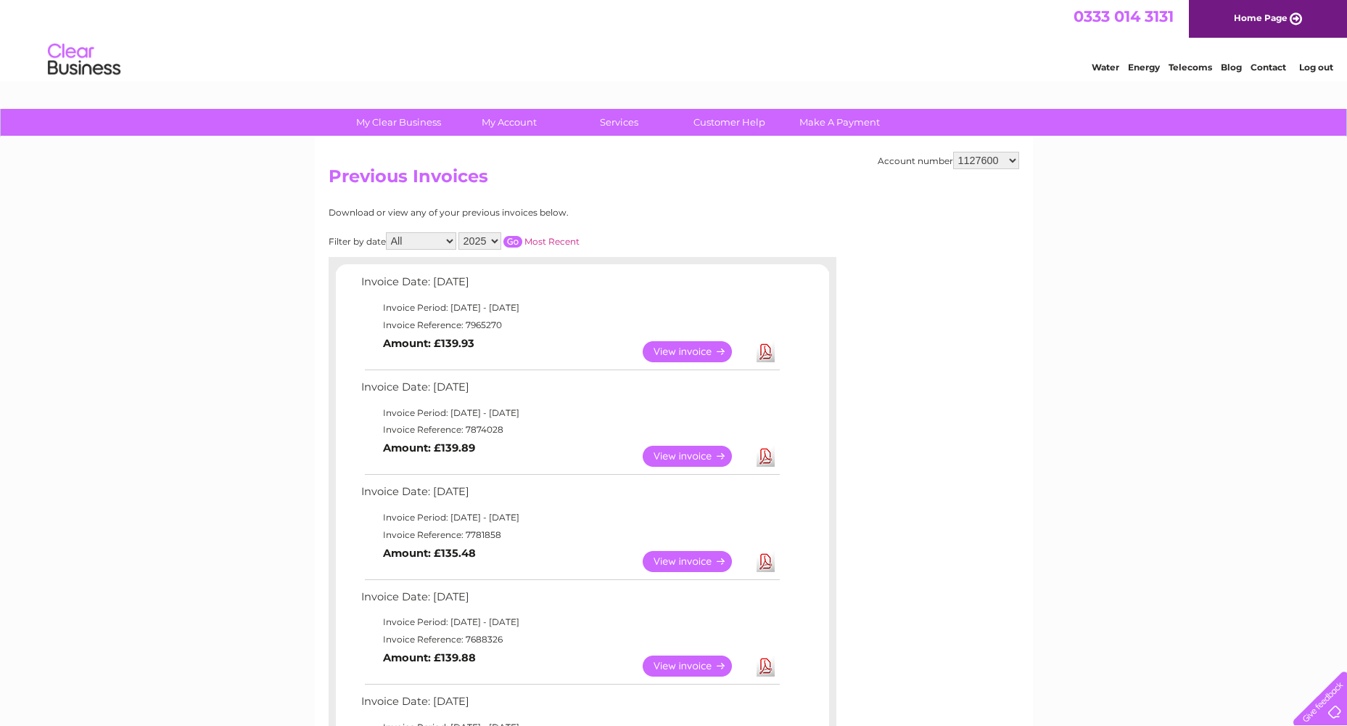
click at [953, 152] on select "446096 909707 932818 942345 946760 946923 985263 989391 993957 994249 996910 10…" at bounding box center [986, 160] width 66 height 17
drag, startPoint x: 0, startPoint y: 0, endPoint x: 768, endPoint y: 353, distance: 845.0
click at [768, 353] on link "Download" at bounding box center [766, 351] width 18 height 21
click at [995, 155] on select "446096 909707 932818 942345 946760 946923 985263 989391 993957 994249 996910 10…" at bounding box center [986, 160] width 66 height 17
select select "1131695"
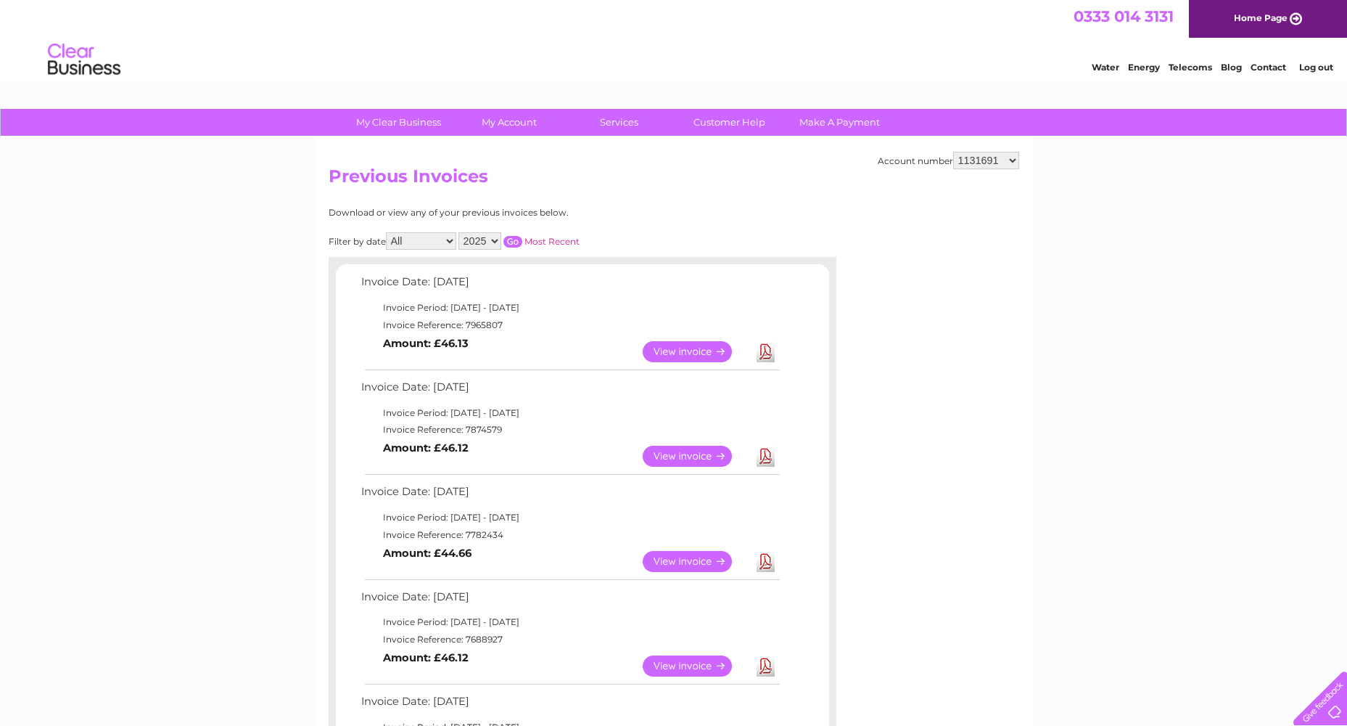
click at [953, 152] on select "446096 909707 932818 942345 946760 946923 985263 989391 993957 994249 996910 10…" at bounding box center [986, 160] width 66 height 17
click at [998, 157] on select "446096 909707 932818 942345 946760 946923 985263 989391 993957 994249 996910 10…" at bounding box center [986, 160] width 66 height 17
select select "1134394"
click at [953, 152] on select "446096 909707 932818 942345 946760 946923 985263 989391 993957 994249 996910 10…" at bounding box center [986, 160] width 66 height 17
click at [1008, 159] on select "446096 909707 932818 942345 946760 946923 985263 989391 993957 994249 996910 10…" at bounding box center [986, 160] width 66 height 17
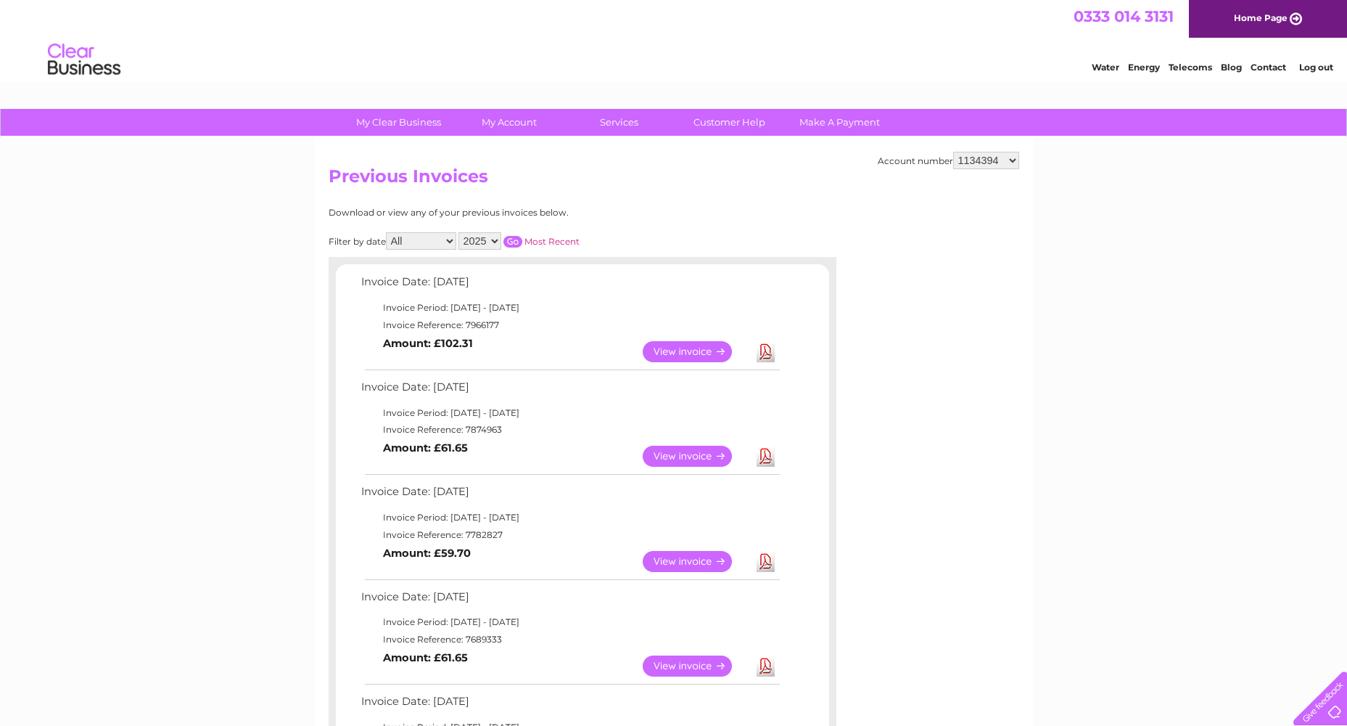
click at [1006, 156] on select "446096 909707 932818 942345 946760 946923 985263 989391 993957 994249 996910 10…" at bounding box center [986, 160] width 66 height 17
select select "1131695"
click at [953, 152] on select "446096 909707 932818 942345 946760 946923 985263 989391 993957 994249 996910 10…" at bounding box center [986, 160] width 66 height 17
click at [771, 355] on link "Download" at bounding box center [766, 351] width 18 height 21
click at [962, 163] on select "446096 909707 932818 942345 946760 946923 985263 989391 993957 994249 996910 10…" at bounding box center [986, 160] width 66 height 17
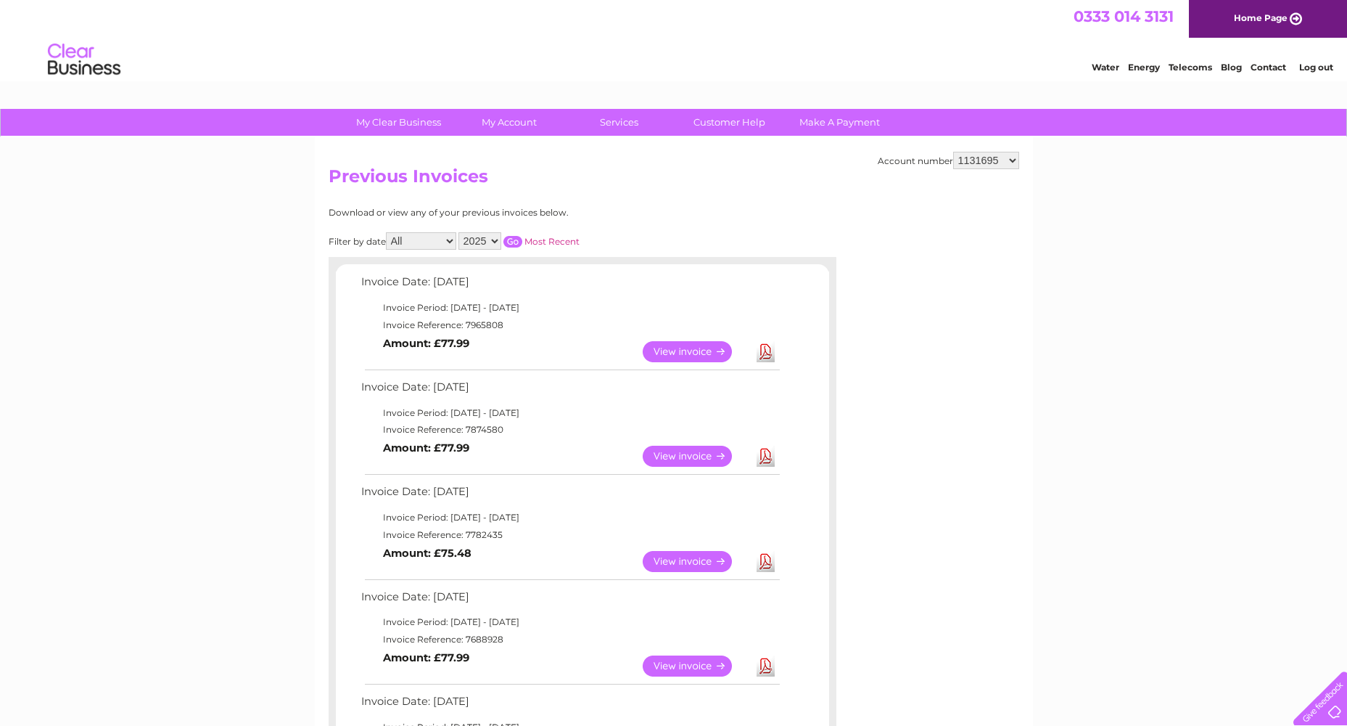
select select "1134394"
click at [953, 152] on select "446096 909707 932818 942345 946760 946923 985263 989391 993957 994249 996910 10…" at bounding box center [986, 160] width 66 height 17
click at [753, 348] on td "Download" at bounding box center [765, 351] width 25 height 28
click at [762, 351] on link "Download" at bounding box center [766, 351] width 18 height 21
click at [977, 161] on select "446096 909707 932818 942345 946760 946923 985263 989391 993957 994249 996910 10…" at bounding box center [986, 160] width 66 height 17
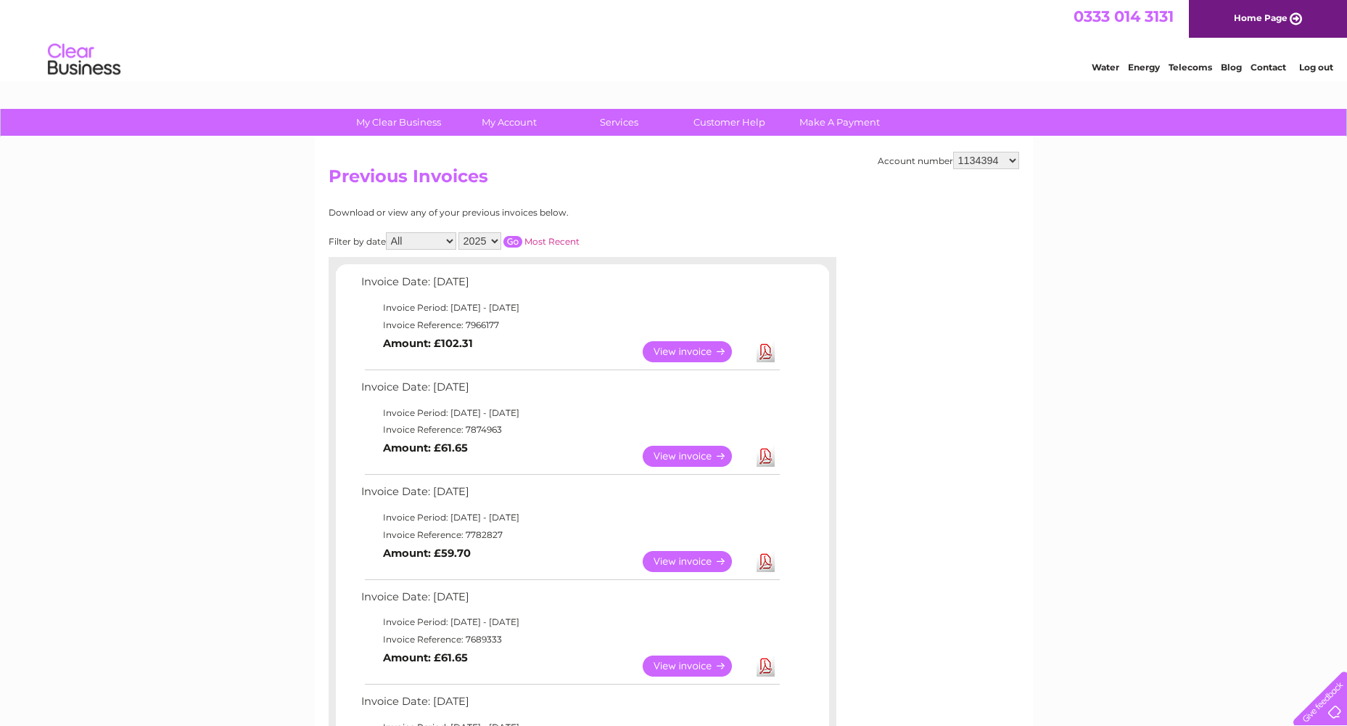
select select "1135539"
click at [953, 152] on select "446096 909707 932818 942345 946760 946923 985263 989391 993957 994249 996910 10…" at bounding box center [986, 160] width 66 height 17
click at [772, 354] on link "Download" at bounding box center [766, 351] width 18 height 21
click at [987, 155] on select "446096 909707 932818 942345 946760 946923 985263 989391 993957 994249 996910 10…" at bounding box center [986, 160] width 66 height 17
select select "1139841"
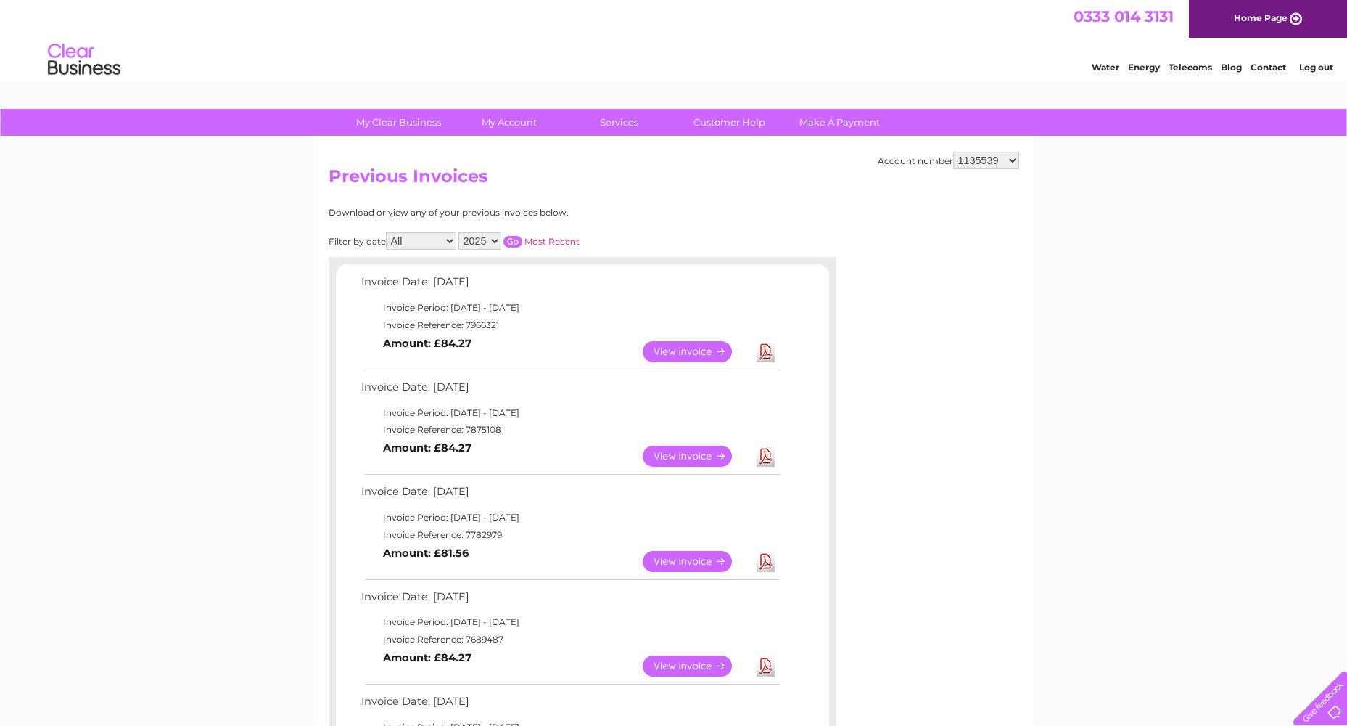
click at [953, 152] on select "446096 909707 932818 942345 946760 946923 985263 989391 993957 994249 996910 10…" at bounding box center [986, 160] width 66 height 17
click at [765, 352] on link "Download" at bounding box center [766, 351] width 18 height 21
click at [1001, 165] on select "446096 909707 932818 942345 946760 946923 985263 989391 993957 994249 996910 10…" at bounding box center [986, 160] width 66 height 17
click at [978, 160] on select "446096 909707 932818 942345 946760 946923 985263 989391 993957 994249 996910 10…" at bounding box center [986, 160] width 66 height 17
select select "1140361"
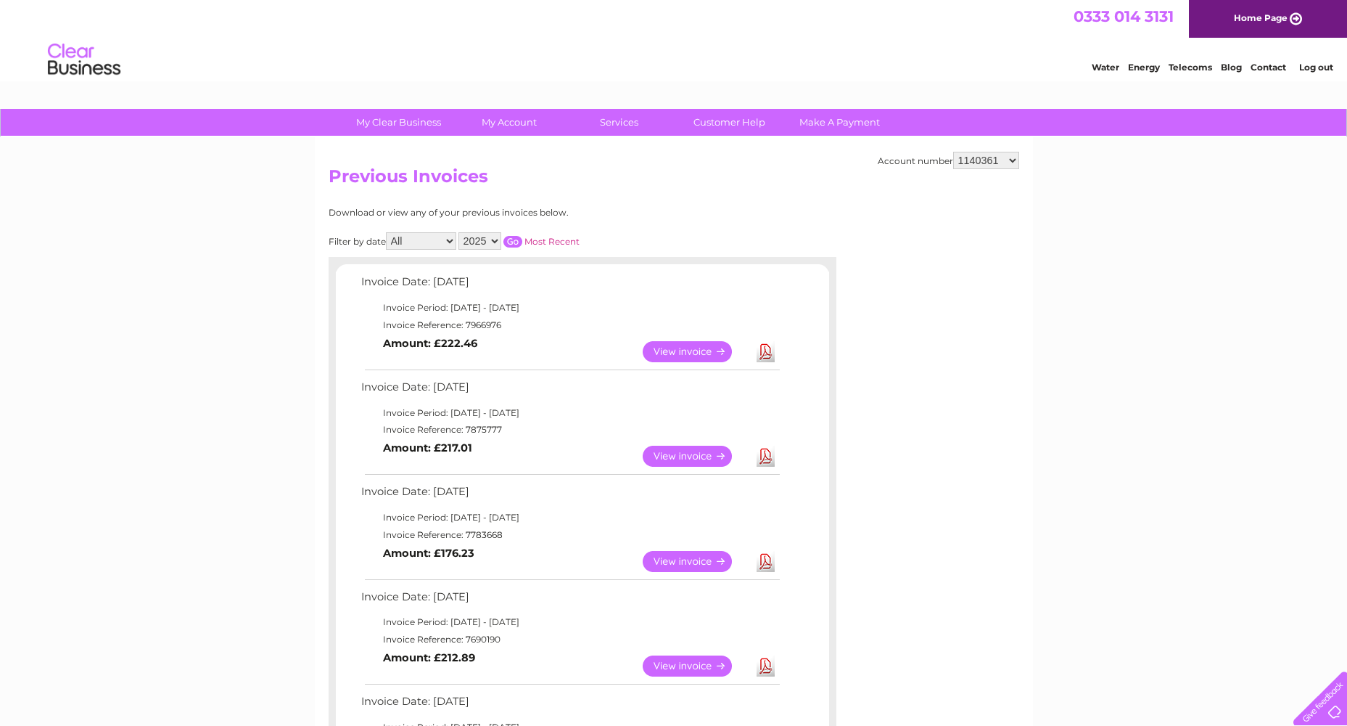
click at [953, 152] on select "446096 909707 932818 942345 946760 946923 985263 989391 993957 994249 996910 10…" at bounding box center [986, 160] width 66 height 17
click at [990, 164] on select "446096 909707 932818 942345 946760 946923 985263 989391 993957 994249 996910 10…" at bounding box center [986, 160] width 66 height 17
select select "1143628"
click at [953, 152] on select "446096 909707 932818 942345 946760 946923 985263 989391 993957 994249 996910 10…" at bounding box center [986, 160] width 66 height 17
click at [768, 357] on link "Download" at bounding box center [766, 351] width 18 height 21
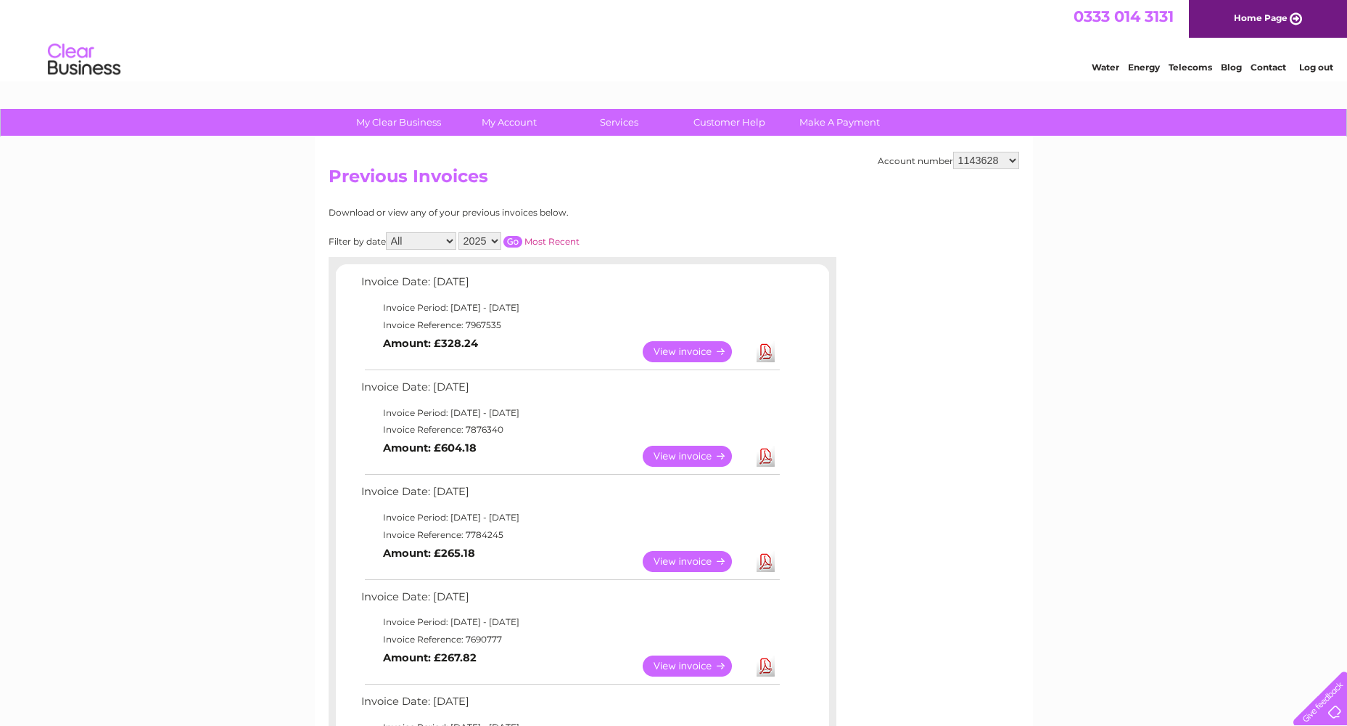
click at [1002, 163] on select "446096 909707 932818 942345 946760 946923 985263 989391 993957 994249 996910 10…" at bounding box center [986, 160] width 66 height 17
select select "1144462"
click at [953, 152] on select "446096 909707 932818 942345 946760 946923 985263 989391 993957 994249 996910 10…" at bounding box center [986, 160] width 66 height 17
click at [977, 164] on select "446096 909707 932818 942345 946760 946923 985263 989391 993957 994249 996910 10…" at bounding box center [986, 160] width 66 height 17
select select "1145453"
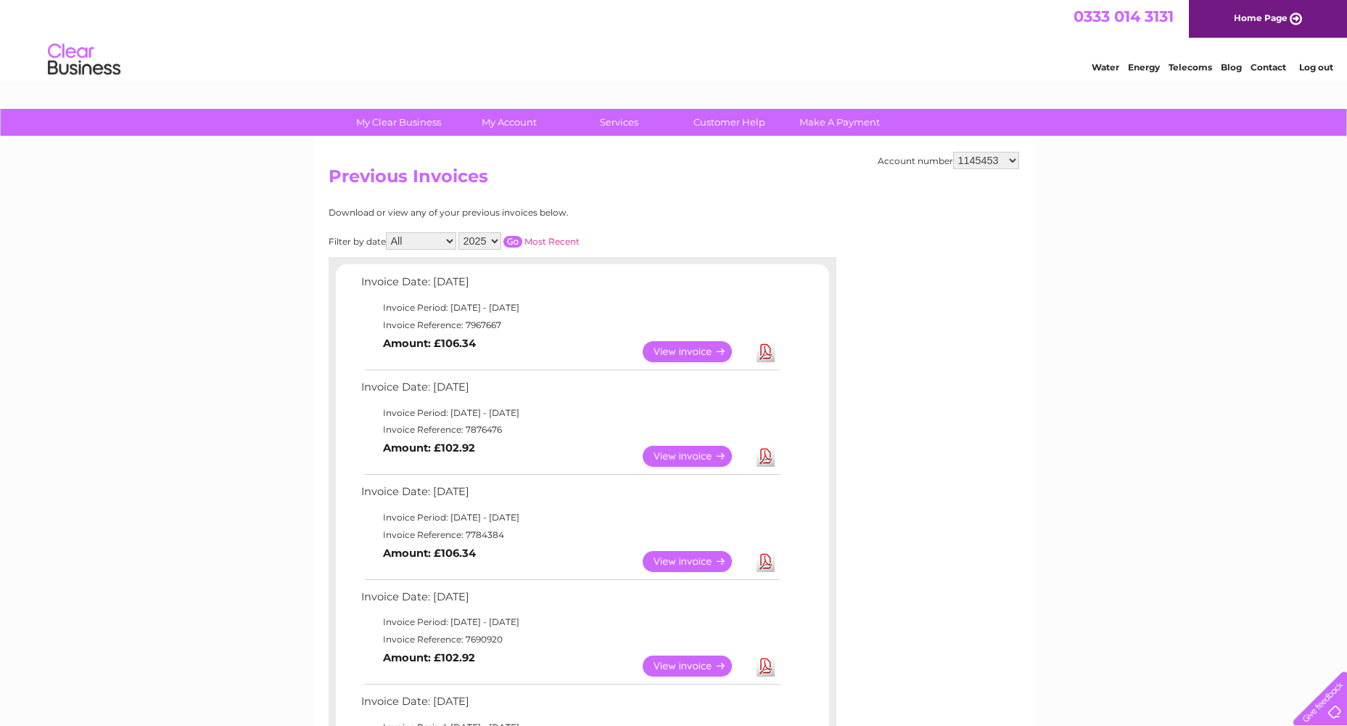
click at [953, 152] on select "446096 909707 932818 942345 946760 946923 985263 989391 993957 994249 996910 10…" at bounding box center [986, 160] width 66 height 17
click at [771, 350] on link "Download" at bounding box center [766, 351] width 18 height 21
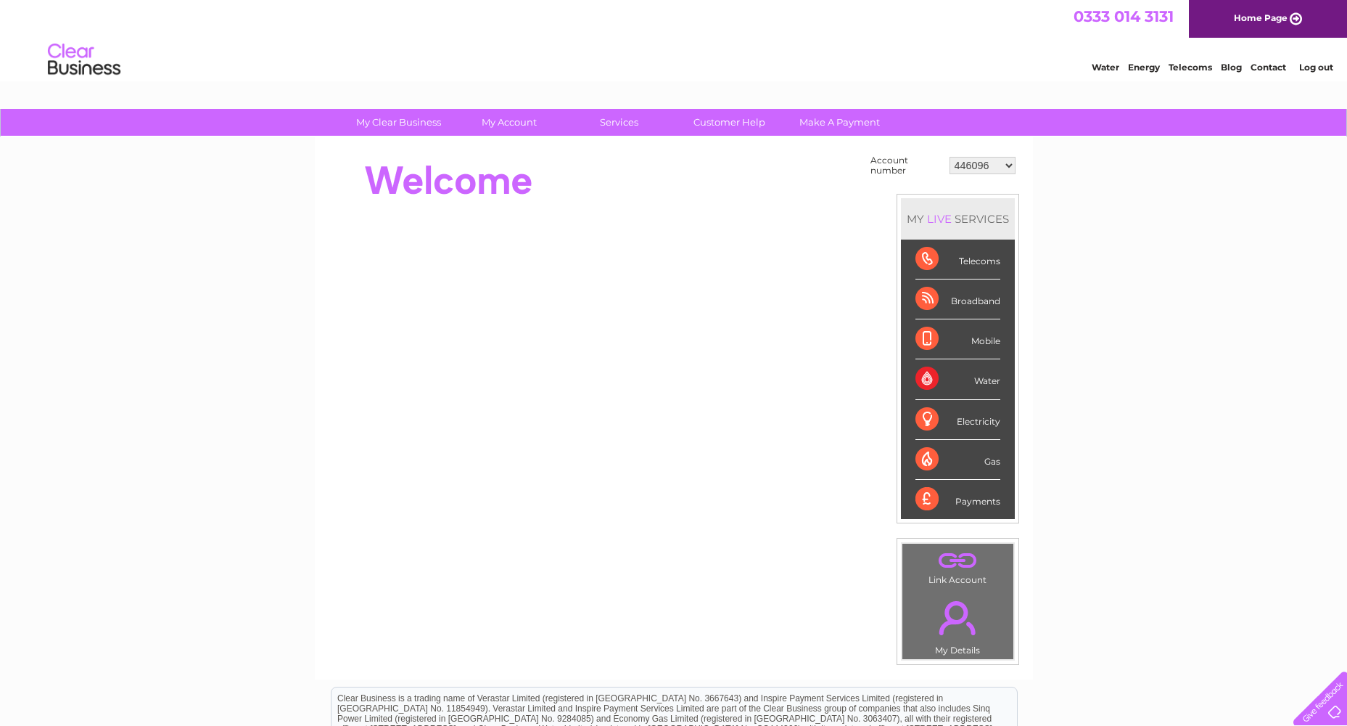
click at [966, 161] on select "446096 909707 932818 942345 946760 946923 985263 989391 993957 994249 996910 10…" at bounding box center [983, 165] width 66 height 17
select select "1151258"
click at [950, 157] on select "446096 909707 932818 942345 946760 946923 985263 989391 993957 994249 996910 10…" at bounding box center [983, 165] width 66 height 17
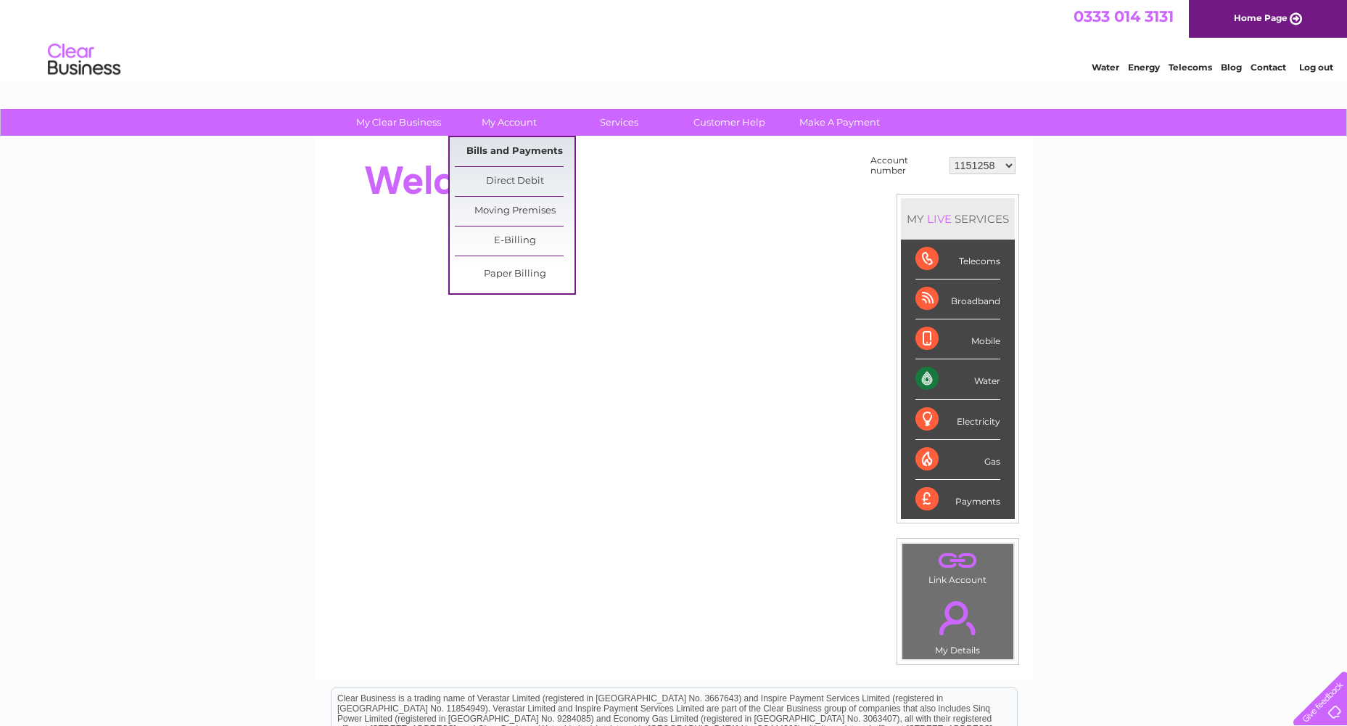
click at [505, 149] on link "Bills and Payments" at bounding box center [515, 151] width 120 height 29
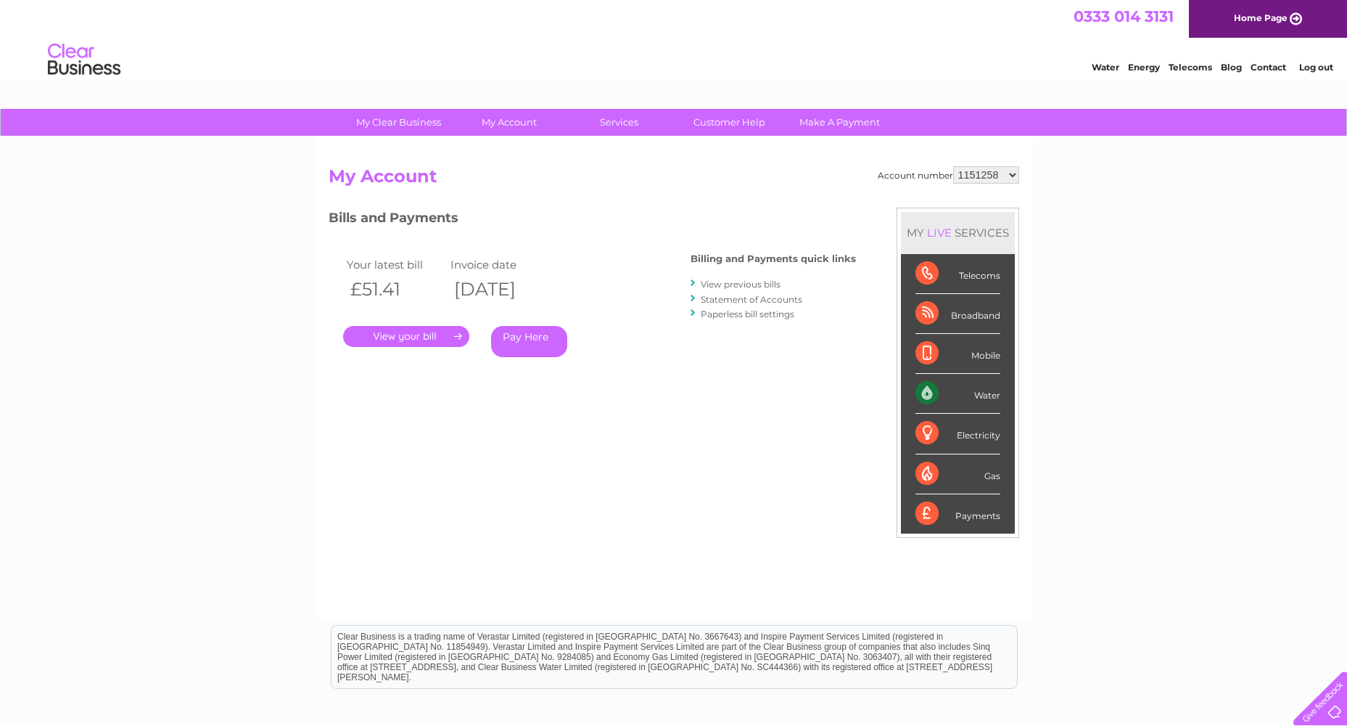
click at [722, 286] on link "View previous bills" at bounding box center [741, 284] width 80 height 11
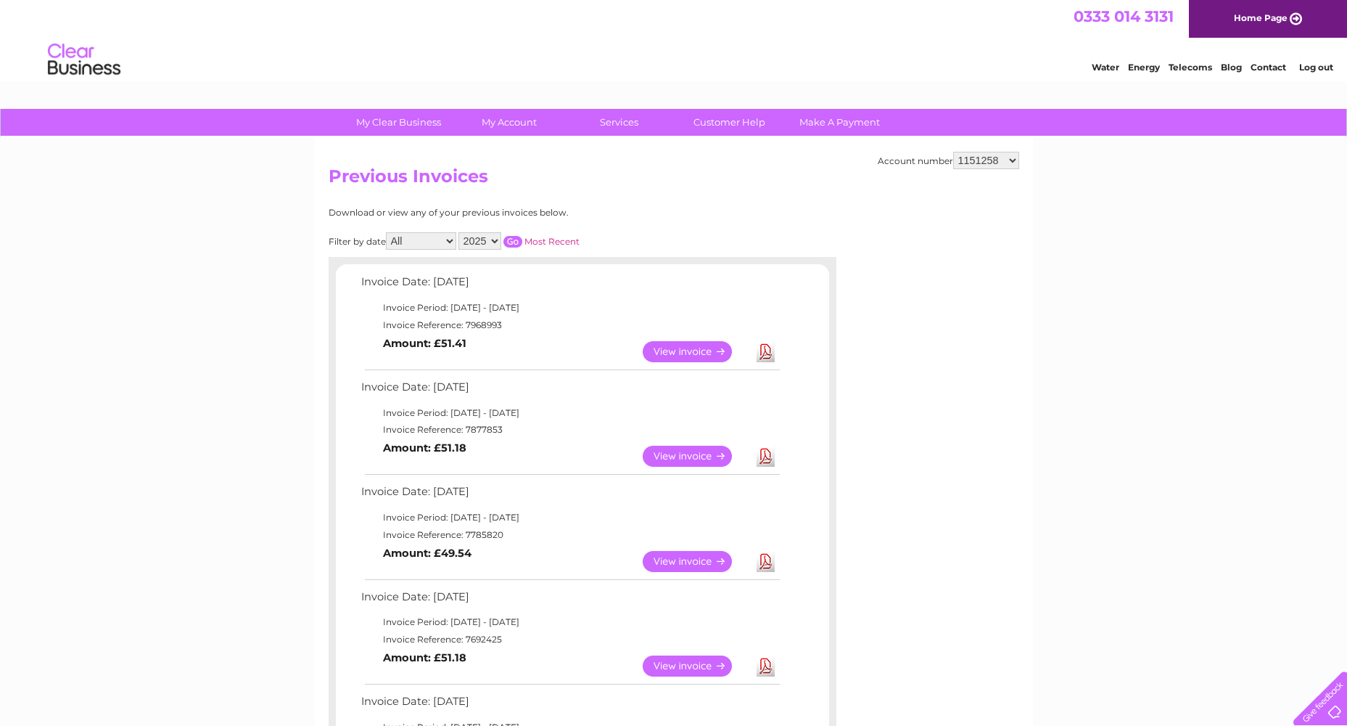
click at [768, 354] on link "Download" at bounding box center [766, 351] width 18 height 21
click at [984, 163] on select "446096 909707 932818 942345 946760 946923 985263 989391 993957 994249 996910 10…" at bounding box center [986, 160] width 66 height 17
select select "1152163"
click at [953, 152] on select "446096 909707 932818 942345 946760 946923 985263 989391 993957 994249 996910 10…" at bounding box center [986, 160] width 66 height 17
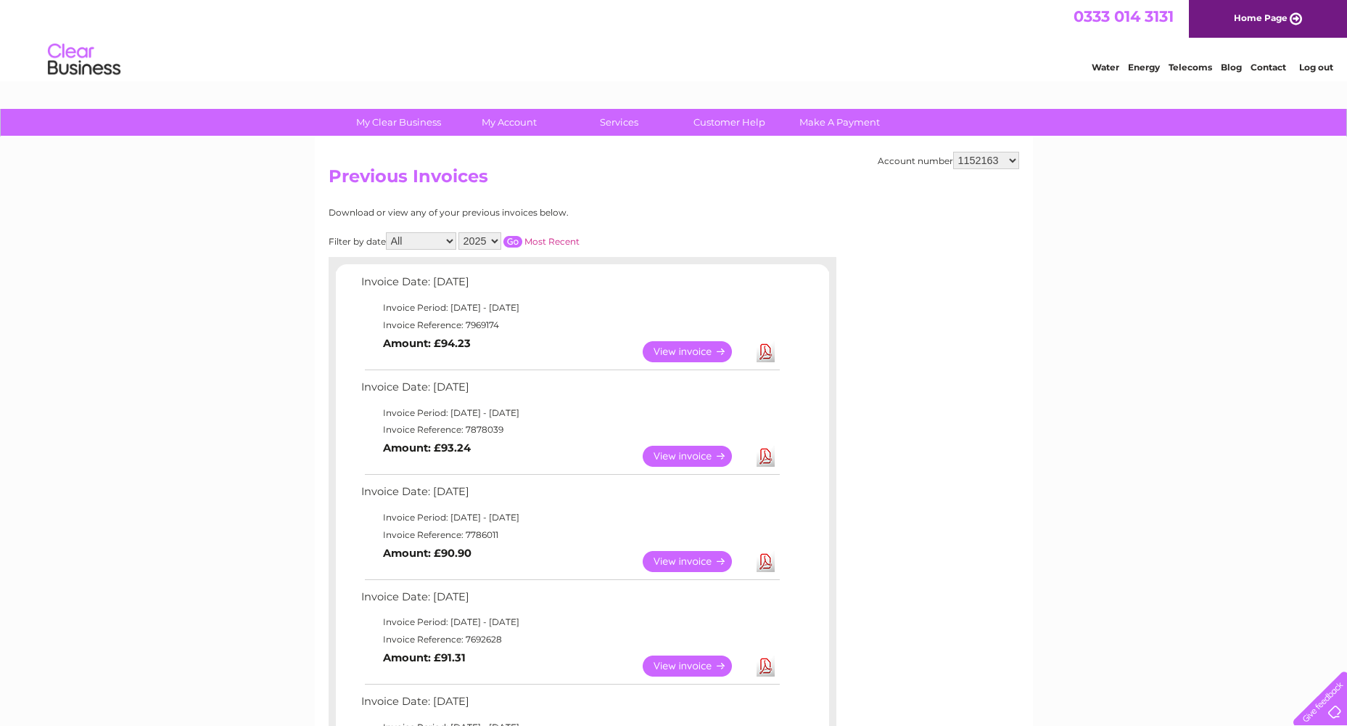
click at [759, 355] on link "Download" at bounding box center [766, 351] width 18 height 21
click at [975, 156] on select "446096 909707 932818 942345 946760 946923 985263 989391 993957 994249 996910 10…" at bounding box center [986, 160] width 66 height 17
select select "1153597"
click at [953, 152] on select "446096 909707 932818 942345 946760 946923 985263 989391 993957 994249 996910 10…" at bounding box center [986, 160] width 66 height 17
drag, startPoint x: 990, startPoint y: 154, endPoint x: 990, endPoint y: 163, distance: 8.7
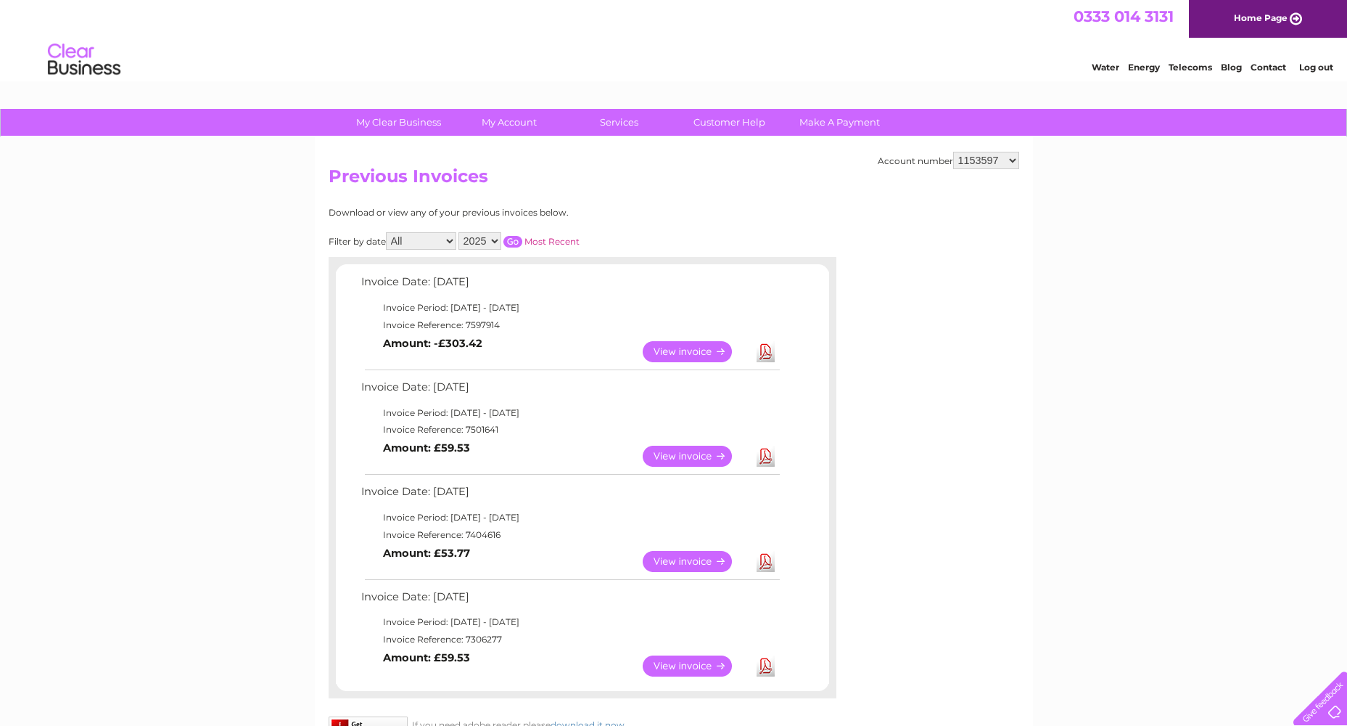
click at [990, 154] on select "446096 909707 932818 942345 946760 946923 985263 989391 993957 994249 996910 10…" at bounding box center [986, 160] width 66 height 17
select select "1153694"
click at [953, 152] on select "446096 909707 932818 942345 946760 946923 985263 989391 993957 994249 996910 10…" at bounding box center [986, 160] width 66 height 17
click at [771, 354] on link "Download" at bounding box center [766, 351] width 18 height 21
click at [992, 160] on select "446096 909707 932818 942345 946760 946923 985263 989391 993957 994249 996910 10…" at bounding box center [986, 160] width 66 height 17
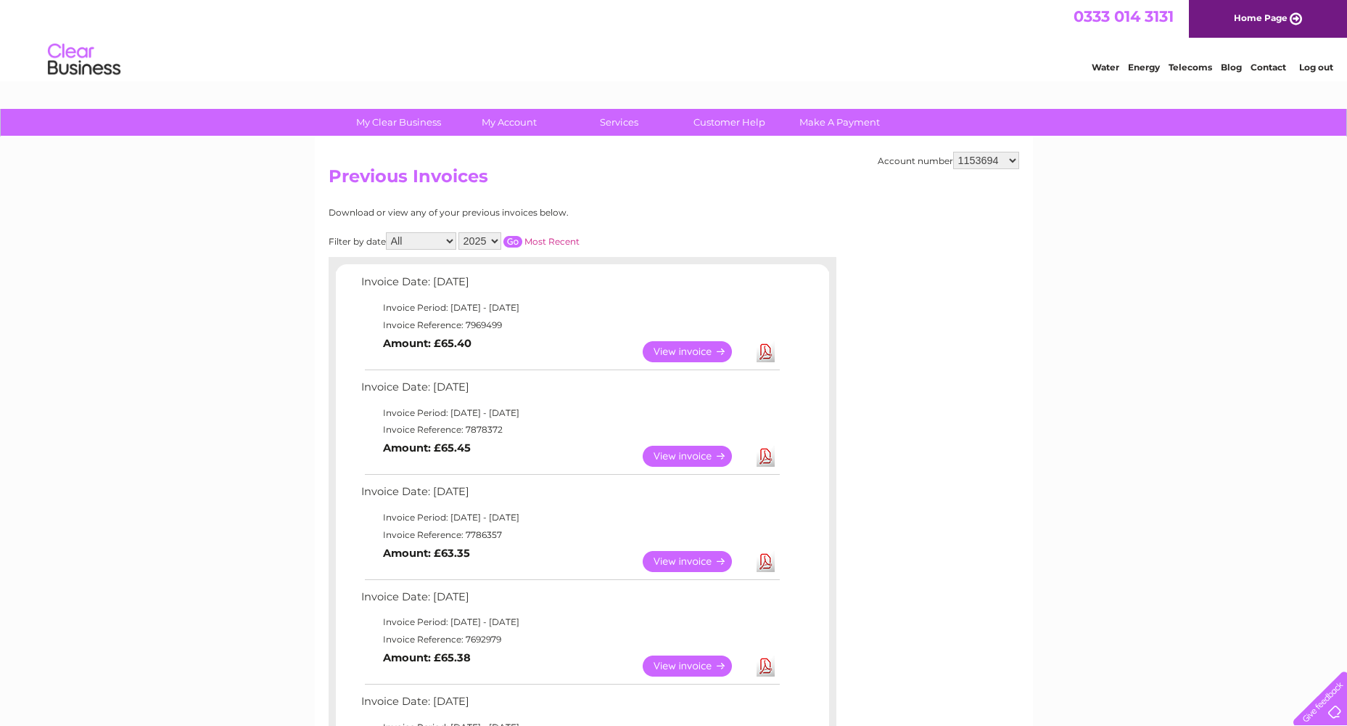
select select "1154187"
click at [953, 152] on select "446096 909707 932818 942345 946760 946923 985263 989391 993957 994249 996910 10…" at bounding box center [986, 160] width 66 height 17
click at [999, 159] on select "446096 909707 932818 942345 946760 946923 985263 989391 993957 994249 996910 10…" at bounding box center [986, 160] width 66 height 17
select select "1155812"
click at [953, 152] on select "446096 909707 932818 942345 946760 946923 985263 989391 993957 994249 996910 10…" at bounding box center [986, 160] width 66 height 17
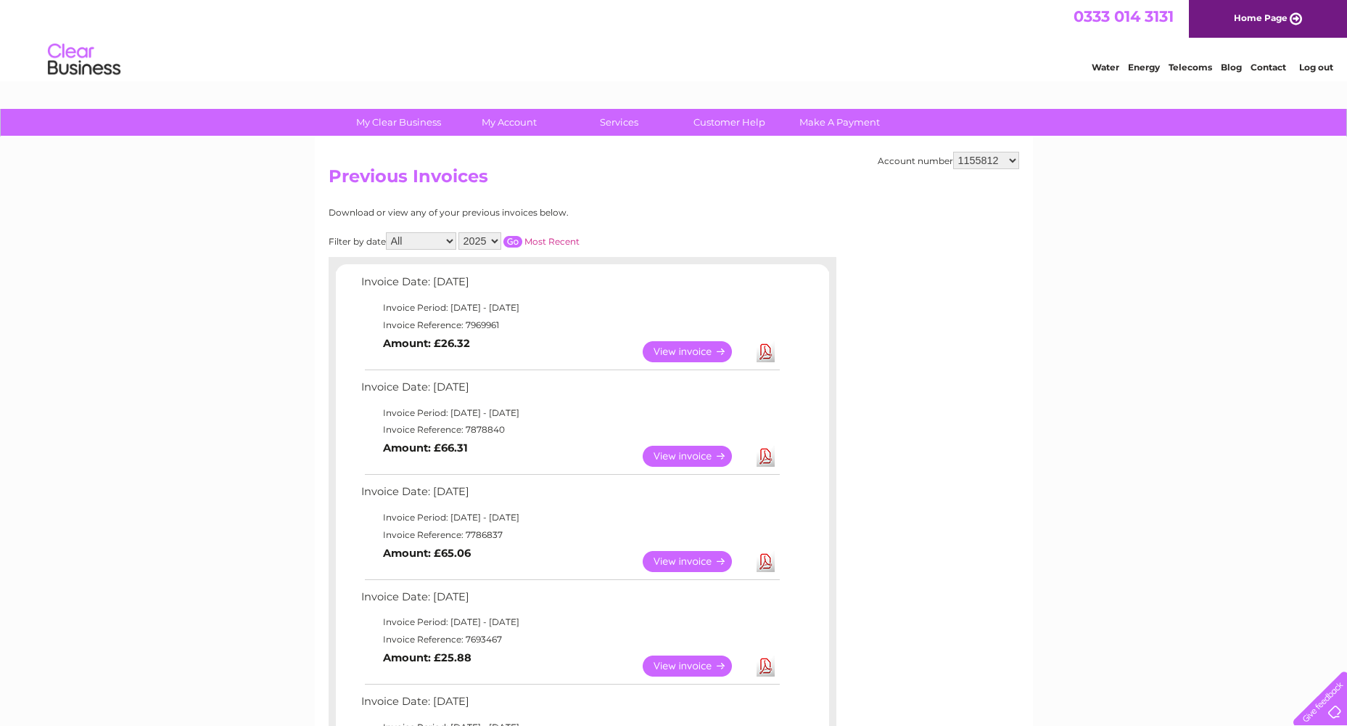
click at [764, 348] on link "Download" at bounding box center [766, 351] width 18 height 21
click at [987, 163] on select "446096 909707 932818 942345 946760 946923 985263 989391 993957 994249 996910 10…" at bounding box center [986, 160] width 66 height 17
select select "3023867"
click at [953, 152] on select "446096 909707 932818 942345 946760 946923 985263 989391 993957 994249 996910 10…" at bounding box center [986, 160] width 66 height 17
click at [1011, 163] on select "446096 909707 932818 942345 946760 946923 985263 989391 993957 994249 996910 10…" at bounding box center [986, 160] width 66 height 17
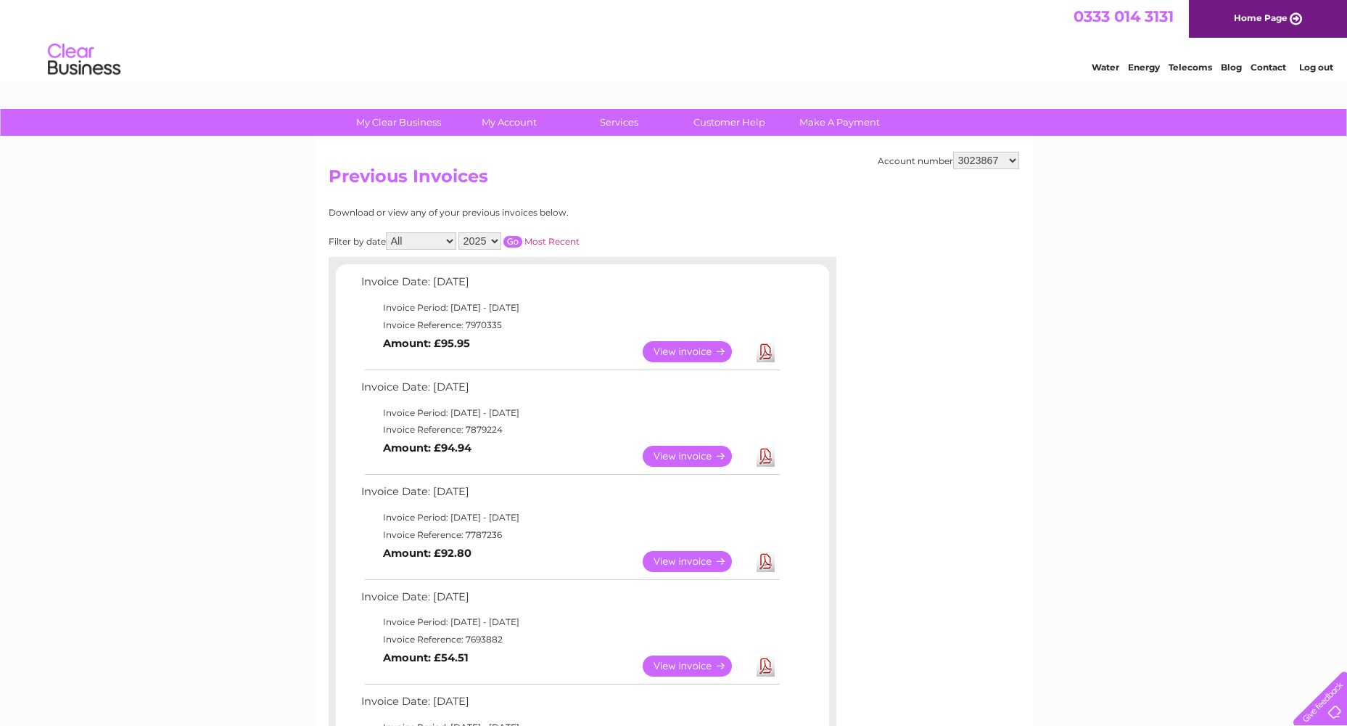
click at [953, 152] on select "446096 909707 932818 942345 946760 946923 985263 989391 993957 994249 996910 10…" at bounding box center [986, 160] width 66 height 17
click at [987, 163] on select "446096 909707 932818 942345 946760 946923 985263 989391 993957 994249 996910 10…" at bounding box center [986, 160] width 66 height 17
click at [764, 350] on link "Download" at bounding box center [766, 351] width 18 height 21
click at [1000, 164] on select "446096 909707 932818 942345 946760 946923 985263 989391 993957 994249 996910 10…" at bounding box center [986, 160] width 66 height 17
select select "3024528"
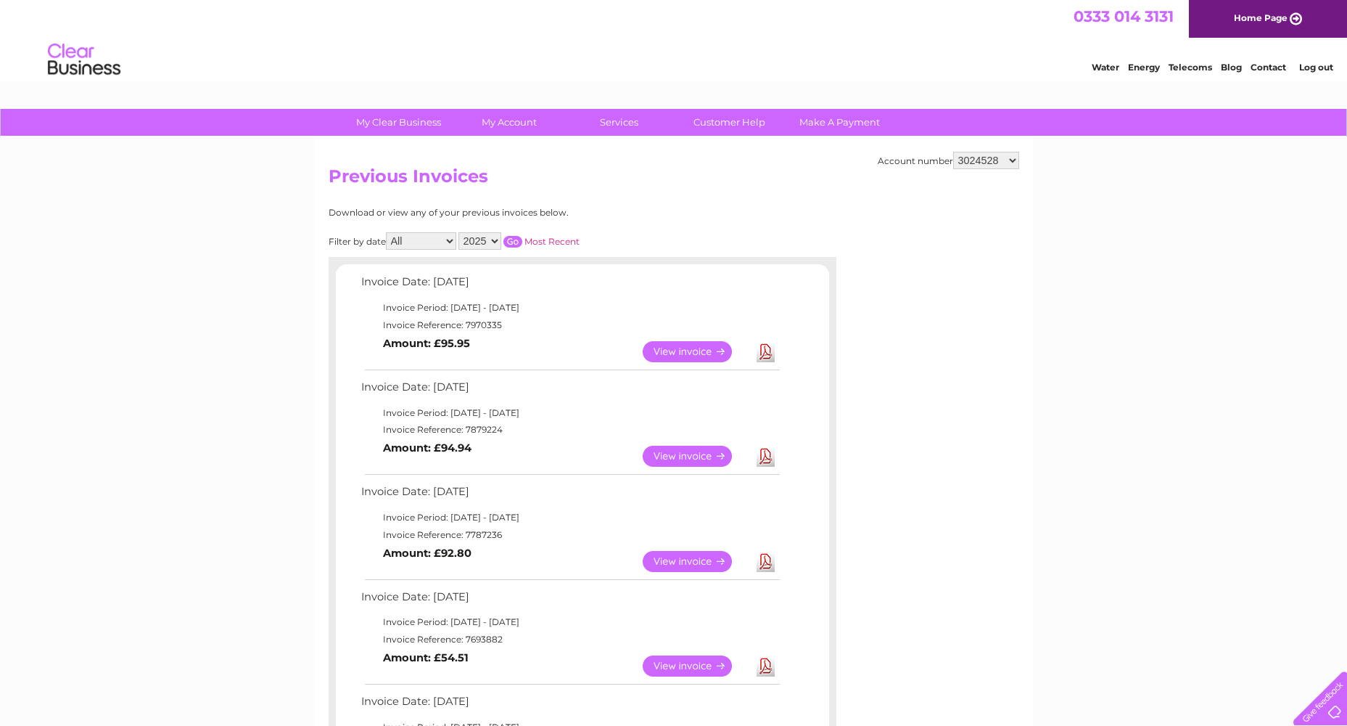
click at [953, 152] on select "446096 909707 932818 942345 946760 946923 985263 989391 993957 994249 996910 10…" at bounding box center [986, 160] width 66 height 17
click at [993, 163] on select "446096 909707 932818 942345 946760 946923 985263 989391 993957 994249 996910 10…" at bounding box center [986, 160] width 66 height 17
select select "3024816"
click at [953, 152] on select "446096 909707 932818 942345 946760 946923 985263 989391 993957 994249 996910 10…" at bounding box center [986, 160] width 66 height 17
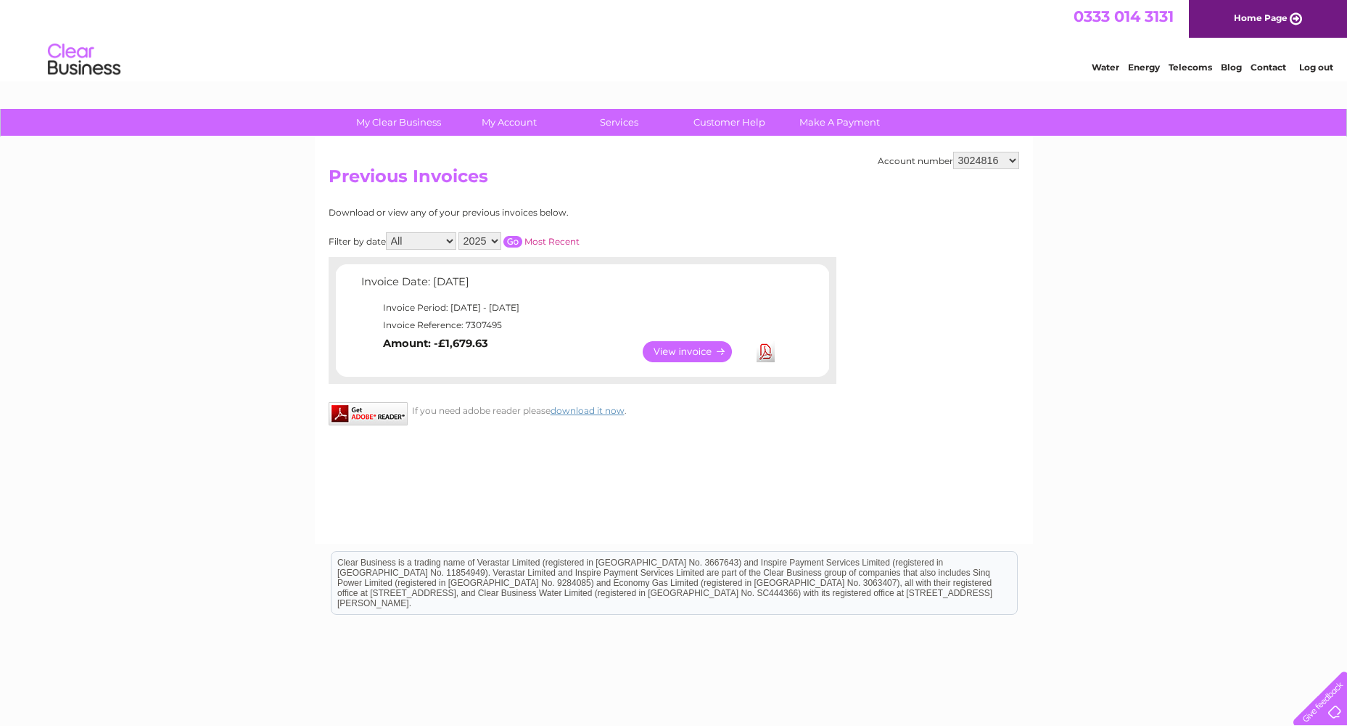
click at [987, 155] on select "446096 909707 932818 942345 946760 946923 985263 989391 993957 994249 996910 10…" at bounding box center [986, 160] width 66 height 17
select select "30265489"
click at [953, 152] on select "446096 909707 932818 942345 946760 946923 985263 989391 993957 994249 996910 10…" at bounding box center [986, 160] width 66 height 17
click at [1001, 162] on select "446096 909707 932818 942345 946760 946923 985263 989391 993957 994249 996910 10…" at bounding box center [986, 160] width 66 height 17
select select "30266759"
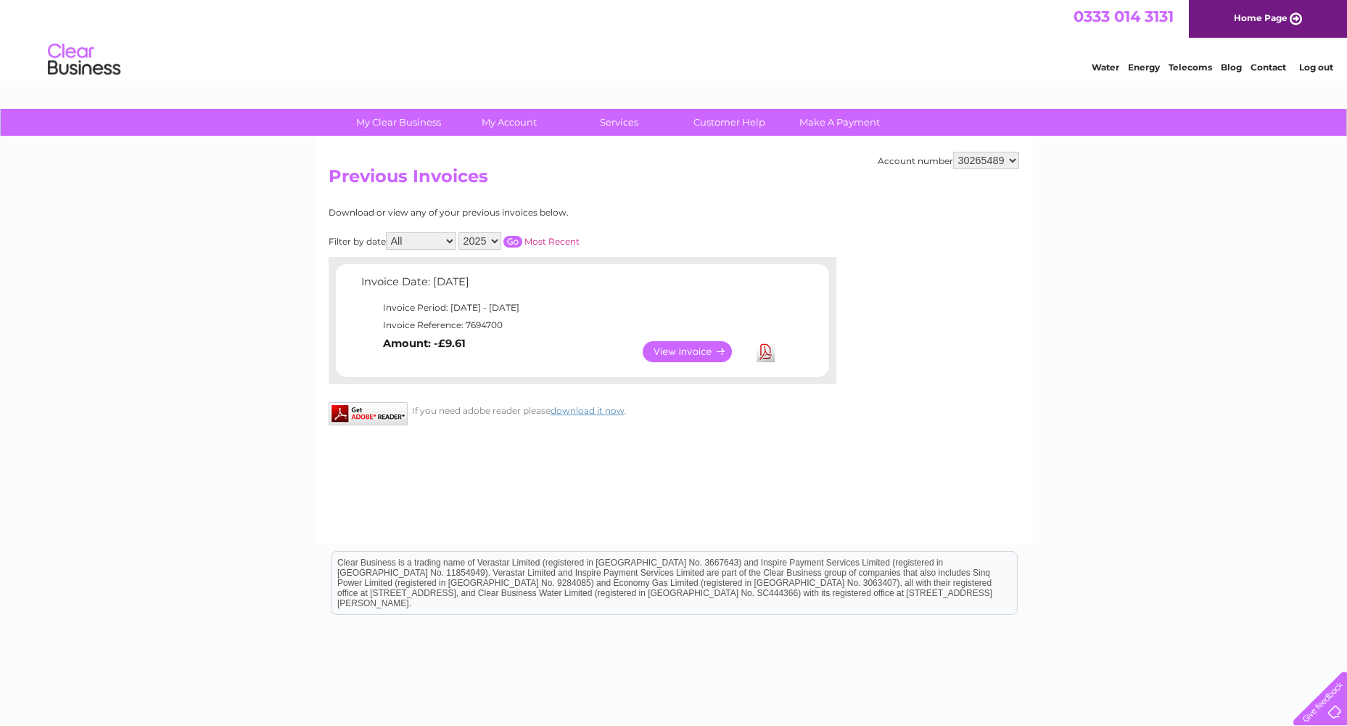
click at [953, 152] on select "446096 909707 932818 942345 946760 946923 985263 989391 993957 994249 996910 10…" at bounding box center [986, 160] width 66 height 17
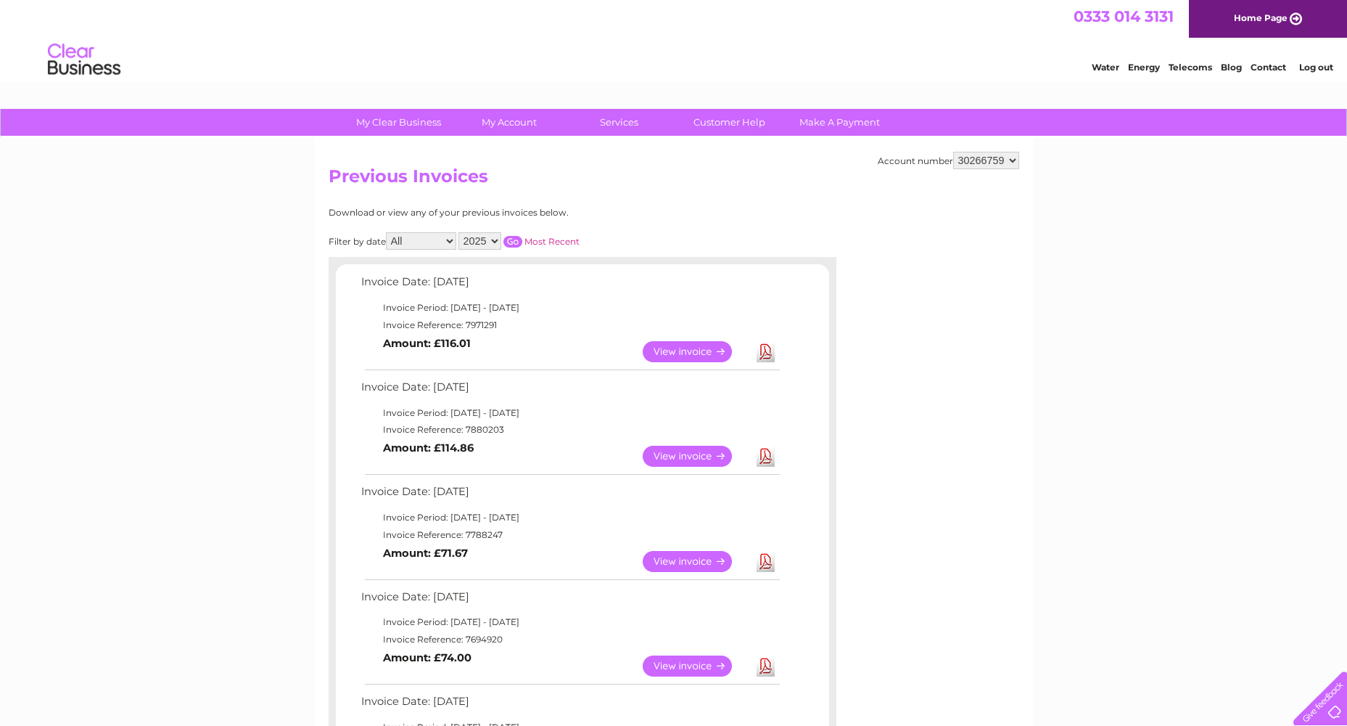
click at [765, 352] on link "Download" at bounding box center [766, 351] width 18 height 21
click at [977, 162] on select "446096 909707 932818 942345 946760 946923 985263 989391 993957 994249 996910 10…" at bounding box center [986, 160] width 66 height 17
select select "30272505"
click at [953, 152] on select "446096 909707 932818 942345 946760 946923 985263 989391 993957 994249 996910 10…" at bounding box center [986, 160] width 66 height 17
click at [758, 349] on link "Download" at bounding box center [766, 351] width 18 height 21
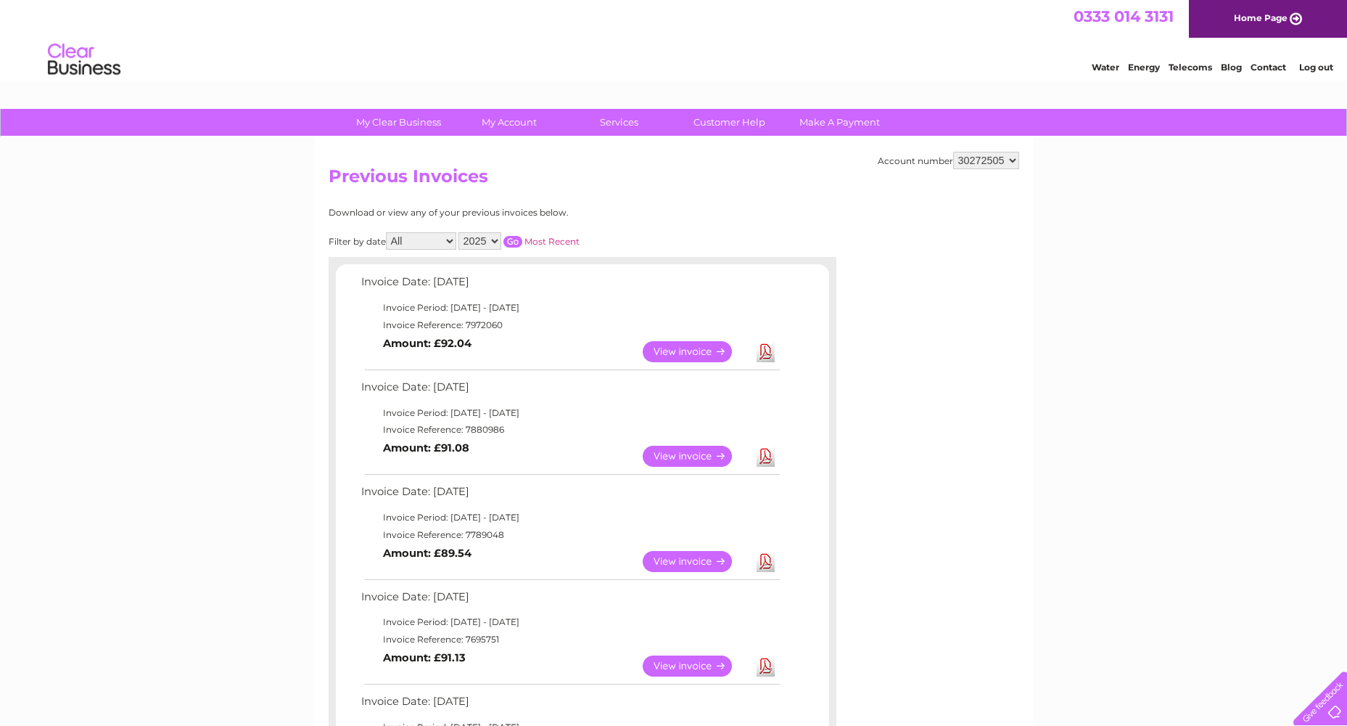
click at [759, 353] on link "Download" at bounding box center [766, 351] width 18 height 21
click at [998, 163] on select "446096 909707 932818 942345 946760 946923 985263 989391 993957 994249 996910 10…" at bounding box center [986, 160] width 66 height 17
select select "30277606"
click at [953, 152] on select "446096 909707 932818 942345 946760 946923 985263 989391 993957 994249 996910 10…" at bounding box center [986, 160] width 66 height 17
click at [762, 350] on link "Download" at bounding box center [766, 351] width 18 height 21
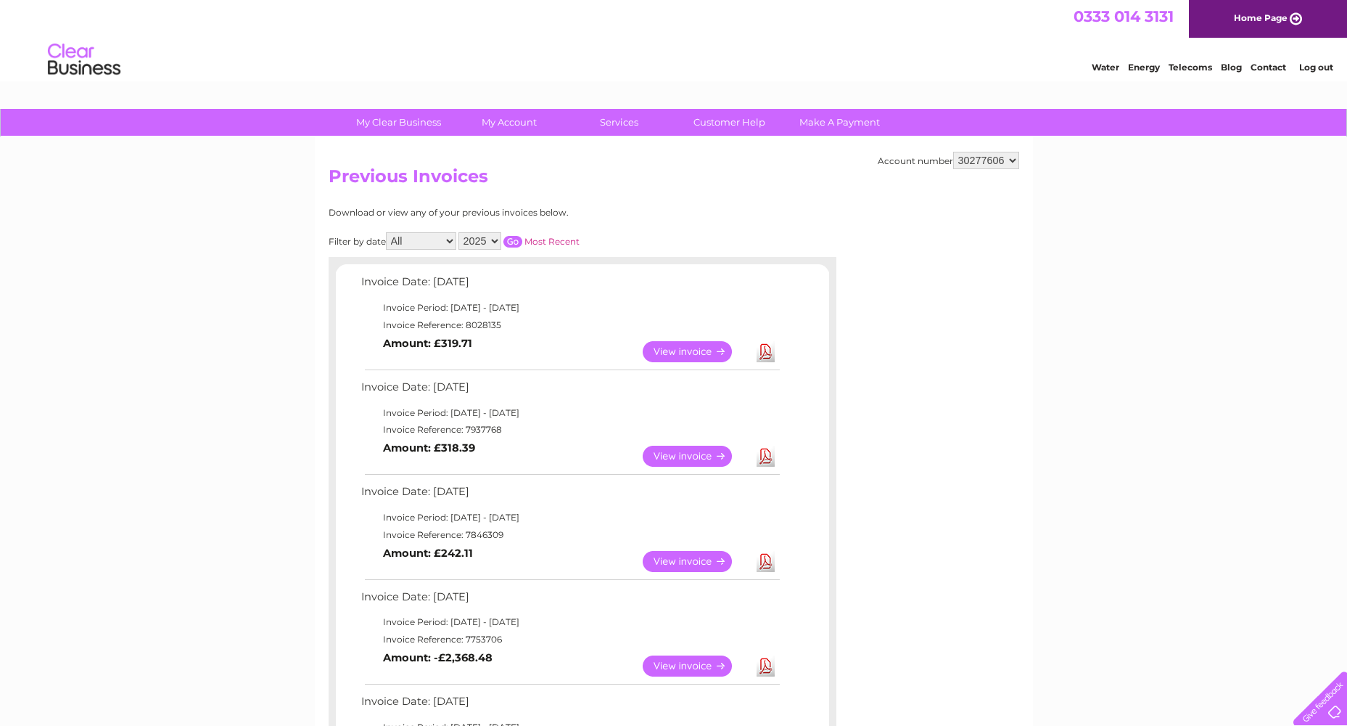
click at [990, 163] on select "446096 909707 932818 942345 946760 946923 985263 989391 993957 994249 996910 10…" at bounding box center [986, 160] width 66 height 17
click at [995, 162] on select "446096 909707 932818 942345 946760 946923 985263 989391 993957 994249 996910 10…" at bounding box center [986, 160] width 66 height 17
click at [949, 173] on h2 "Previous Invoices" at bounding box center [674, 180] width 691 height 28
click at [971, 157] on select "446096 909707 932818 942345 946760 946923 985263 989391 993957 994249 996910 10…" at bounding box center [986, 160] width 66 height 17
click at [1000, 165] on select "446096 909707 932818 942345 946760 946923 985263 989391 993957 994249 996910 10…" at bounding box center [986, 160] width 66 height 17
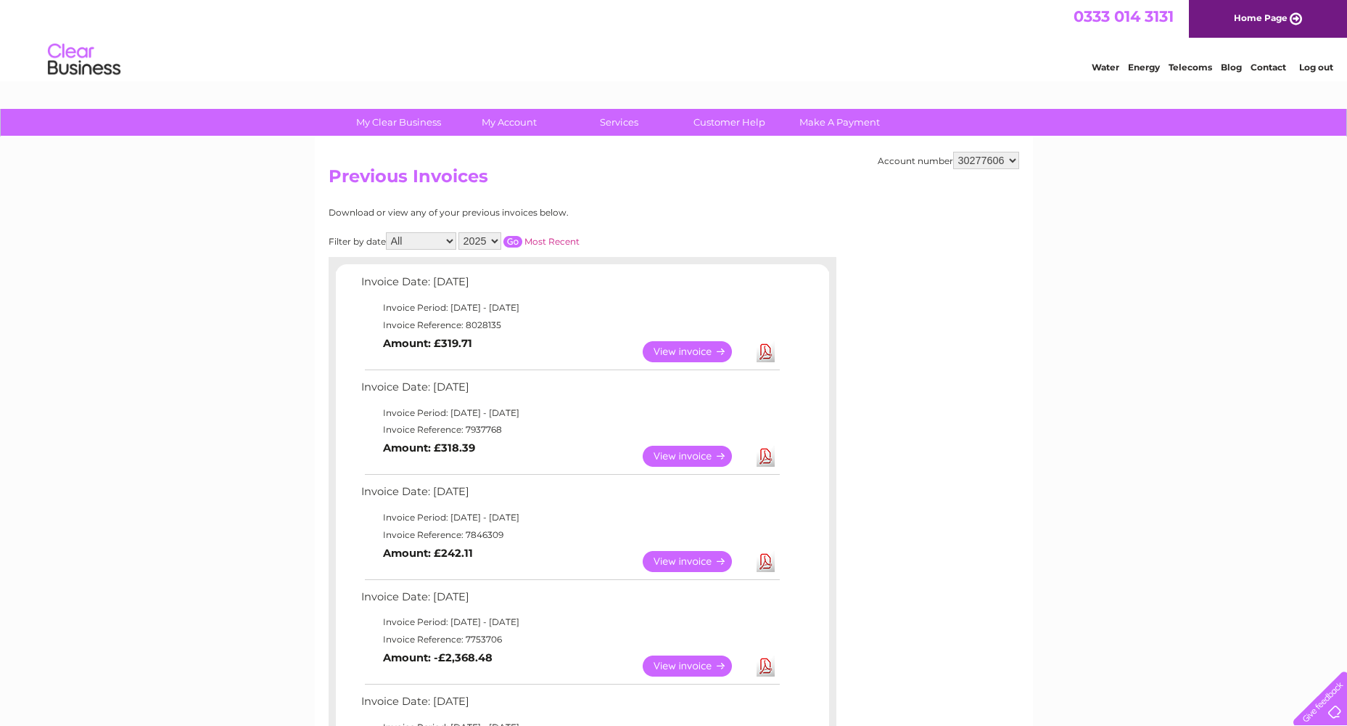
select select "30278246"
click at [953, 152] on select "446096 909707 932818 942345 946760 946923 985263 989391 993957 994249 996910 10…" at bounding box center [986, 160] width 66 height 17
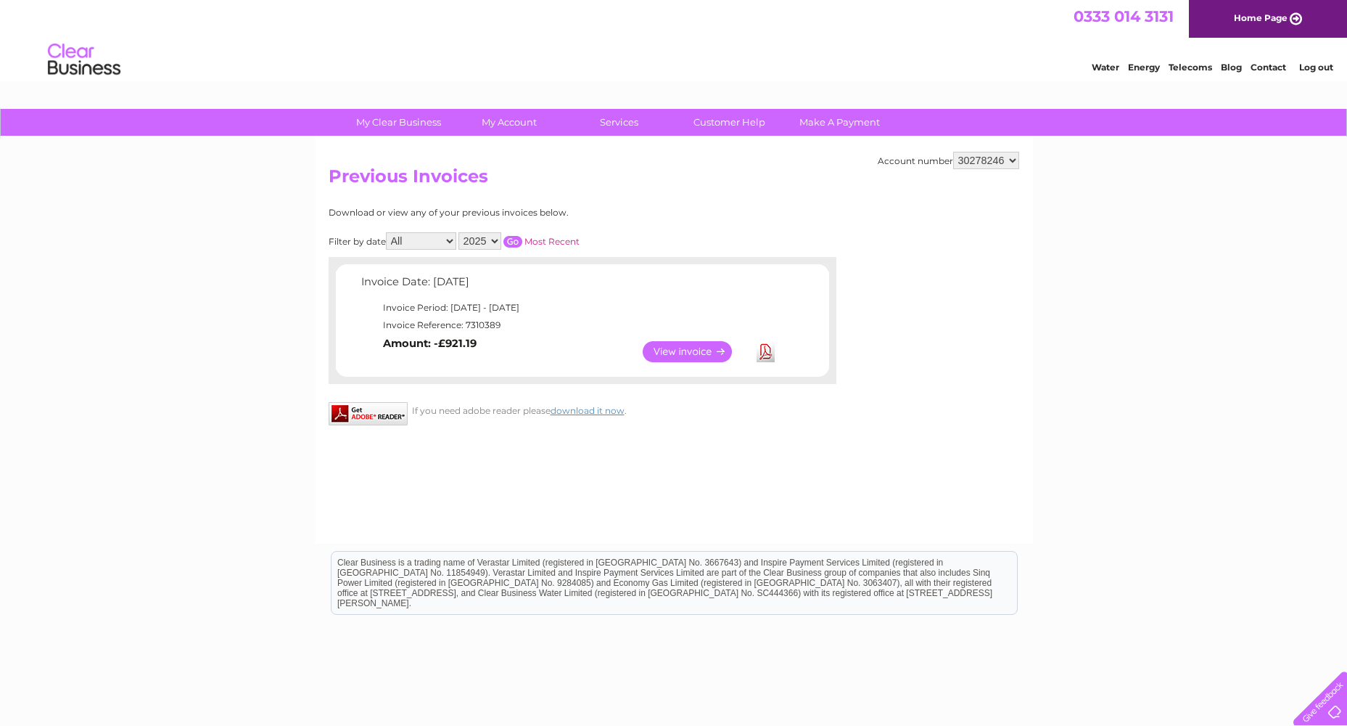
click at [977, 159] on select "446096 909707 932818 942345 946760 946923 985263 989391 993957 994249 996910 10…" at bounding box center [986, 160] width 66 height 17
select select "30280953"
click at [953, 152] on select "446096 909707 932818 942345 946760 946923 985263 989391 993957 994249 996910 10…" at bounding box center [986, 160] width 66 height 17
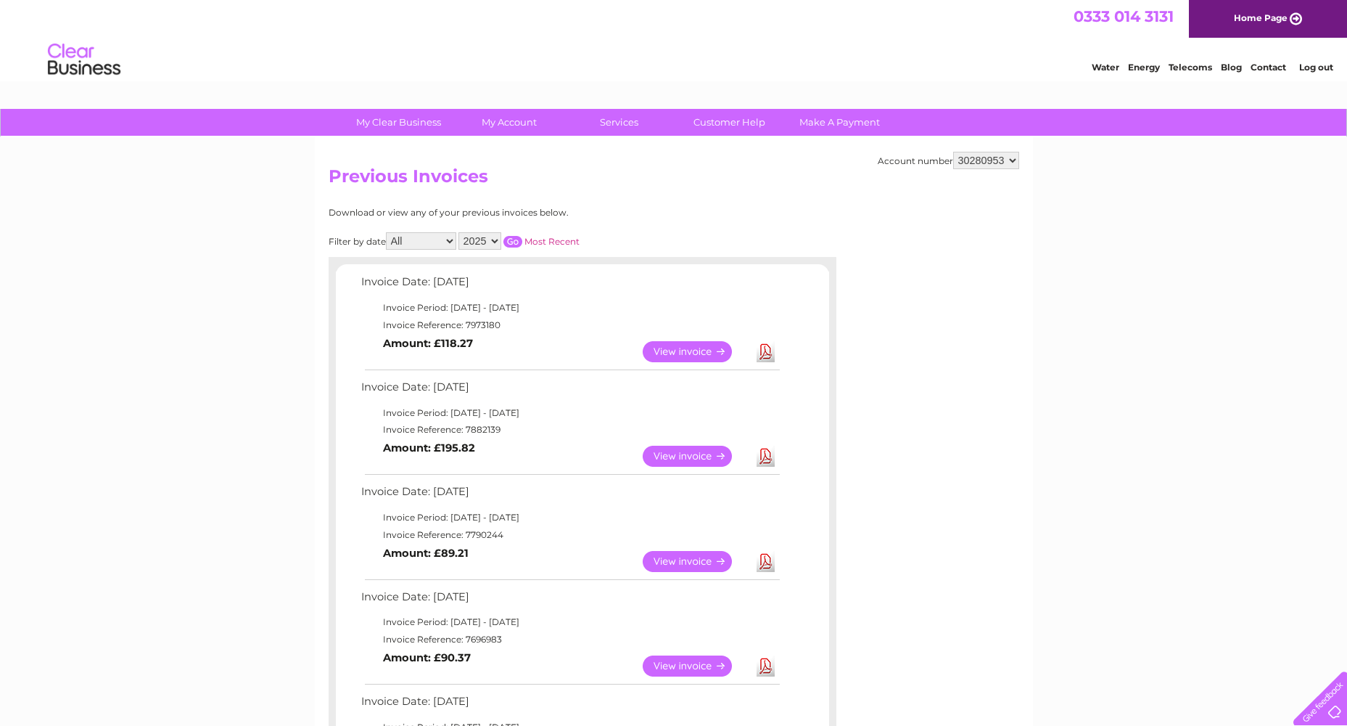
click at [760, 355] on link "Download" at bounding box center [766, 351] width 18 height 21
click at [959, 155] on select "446096 909707 932818 942345 946760 946923 985263 989391 993957 994249 996910 10…" at bounding box center [986, 160] width 66 height 17
select select "30284684"
click at [953, 152] on select "446096 909707 932818 942345 946760 946923 985263 989391 993957 994249 996910 10…" at bounding box center [986, 160] width 66 height 17
click at [763, 350] on link "Download" at bounding box center [766, 351] width 18 height 21
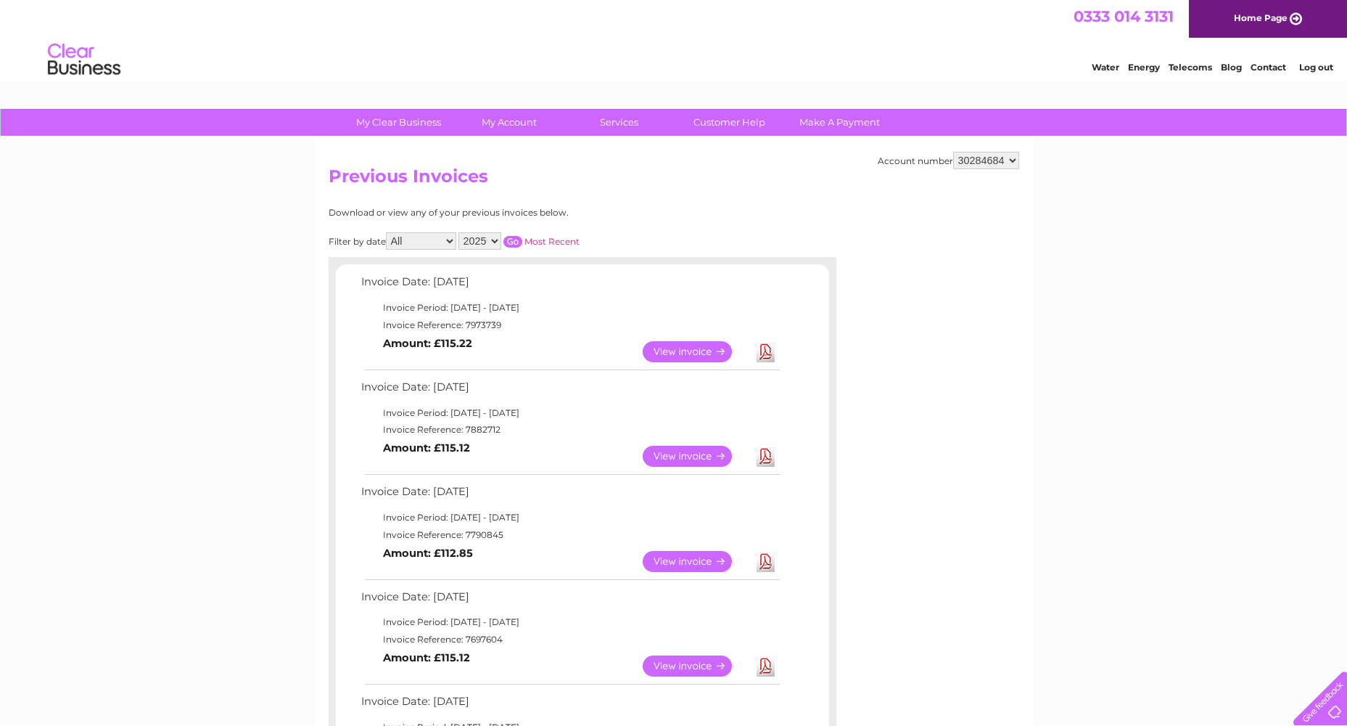
click at [986, 158] on select "446096 909707 932818 942345 946760 946923 985263 989391 993957 994249 996910 10…" at bounding box center [986, 160] width 66 height 17
select select "30289634"
click at [953, 152] on select "446096 909707 932818 942345 946760 946923 985263 989391 993957 994249 996910 10…" at bounding box center [986, 160] width 66 height 17
click at [986, 162] on select "446096 909707 932818 942345 946760 946923 985263 989391 993957 994249 996910 10…" at bounding box center [986, 160] width 66 height 17
select select "30292700"
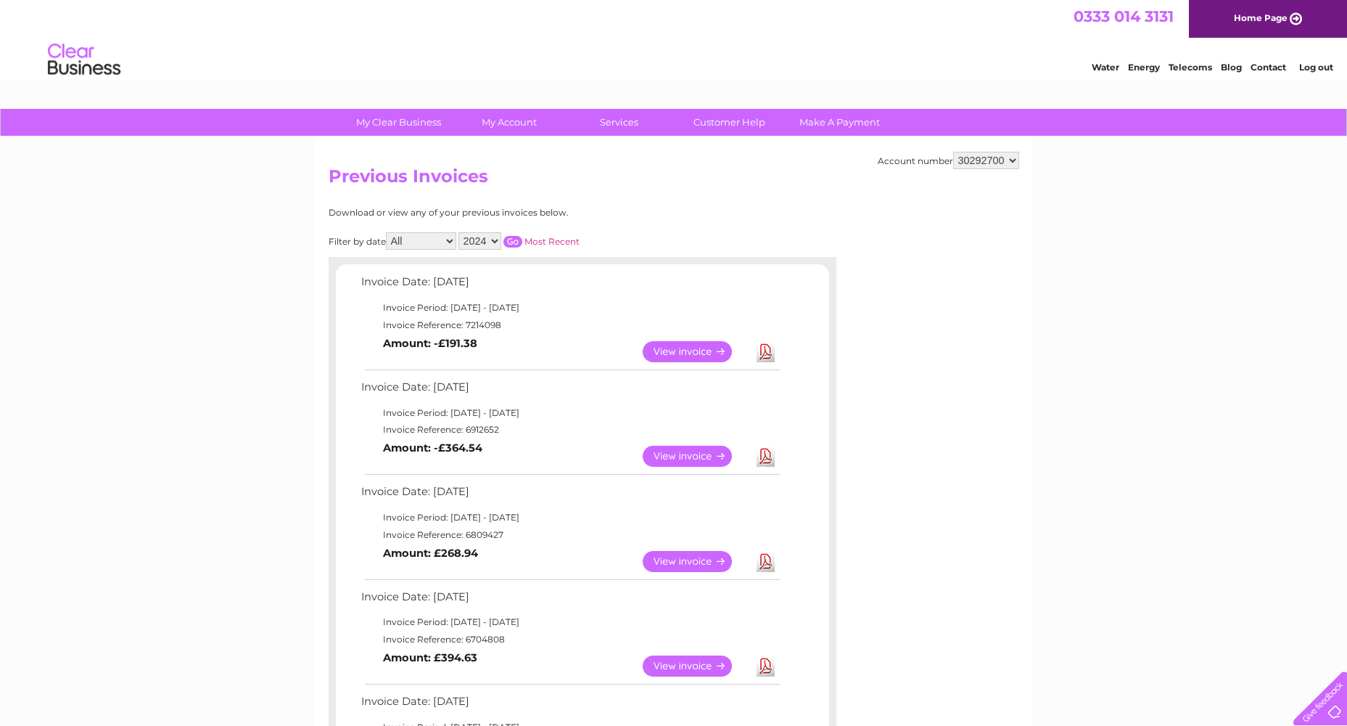
click at [953, 152] on select "446096 909707 932818 942345 946760 946923 985263 989391 993957 994249 996910 10…" at bounding box center [986, 160] width 66 height 17
click at [758, 350] on link "Download" at bounding box center [766, 351] width 18 height 21
click at [961, 163] on select "446096 909707 932818 942345 946760 946923 985263 989391 993957 994249 996910 10…" at bounding box center [986, 160] width 66 height 17
select select "30292941"
click at [953, 152] on select "446096 909707 932818 942345 946760 946923 985263 989391 993957 994249 996910 10…" at bounding box center [986, 160] width 66 height 17
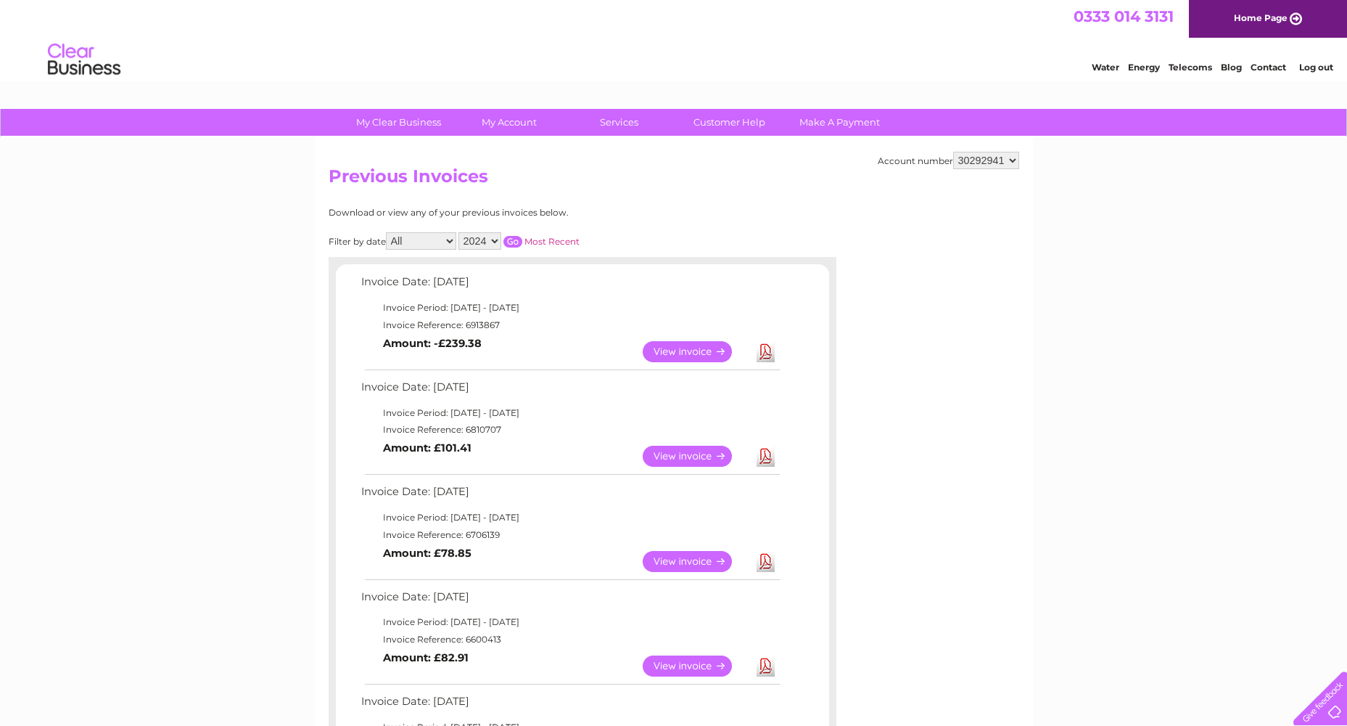
click at [984, 163] on select "446096 909707 932818 942345 946760 946923 985263 989391 993957 994249 996910 10…" at bounding box center [986, 160] width 66 height 17
select select "30293807"
click at [953, 152] on select "446096 909707 932818 942345 946760 946923 985263 989391 993957 994249 996910 10…" at bounding box center [986, 160] width 66 height 17
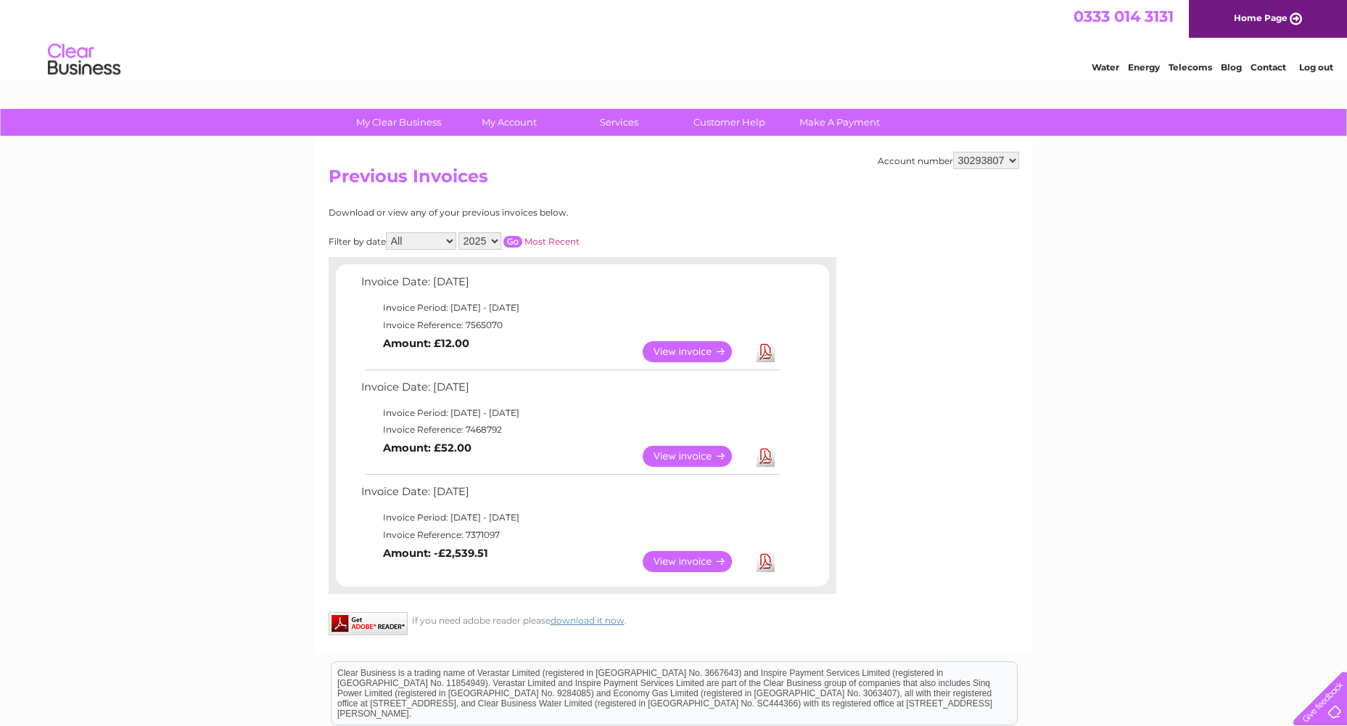
click at [996, 167] on select "446096 909707 932818 942345 946760 946923 985263 989391 993957 994249 996910 10…" at bounding box center [986, 160] width 66 height 17
select select "30301376"
click at [953, 152] on select "446096 909707 932818 942345 946760 946923 985263 989391 993957 994249 996910 10…" at bounding box center [986, 160] width 66 height 17
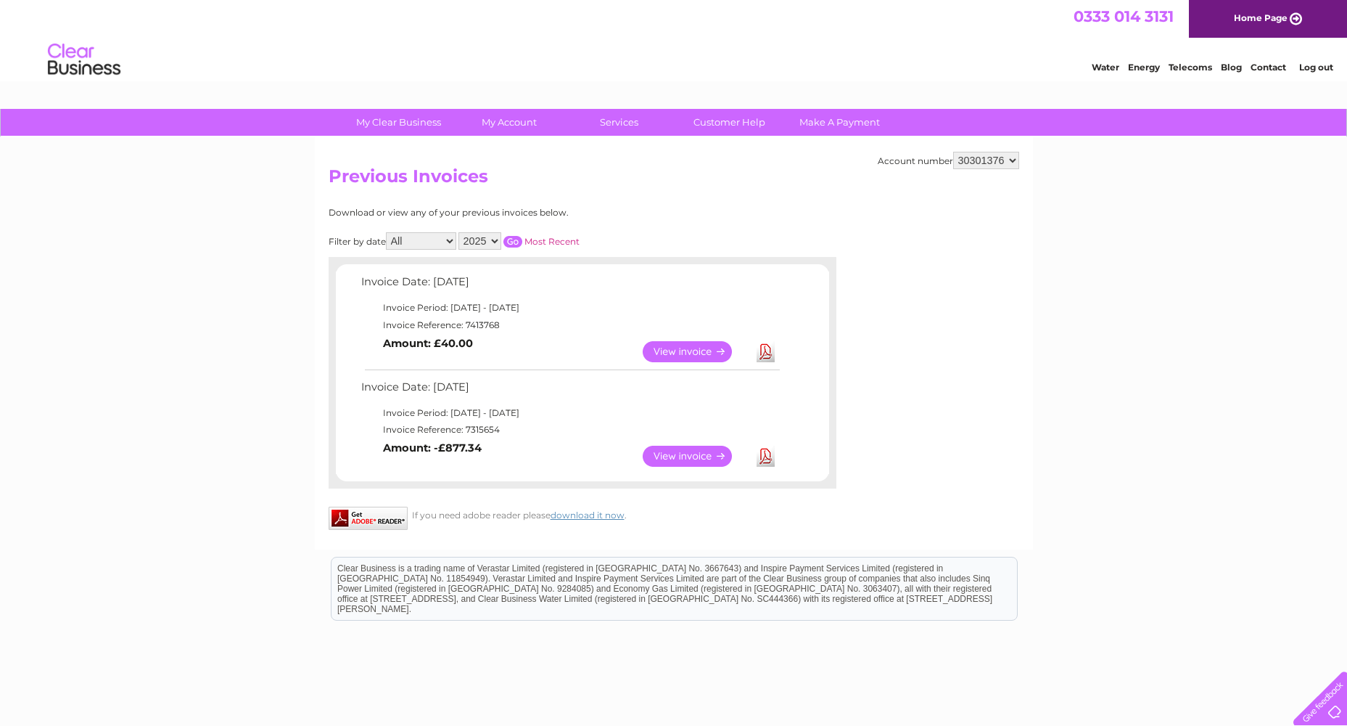
click at [987, 160] on select "446096 909707 932818 942345 946760 946923 985263 989391 993957 994249 996910 10…" at bounding box center [986, 160] width 66 height 17
select select "30302313"
click at [953, 152] on select "446096 909707 932818 942345 946760 946923 985263 989391 993957 994249 996910 10…" at bounding box center [986, 160] width 66 height 17
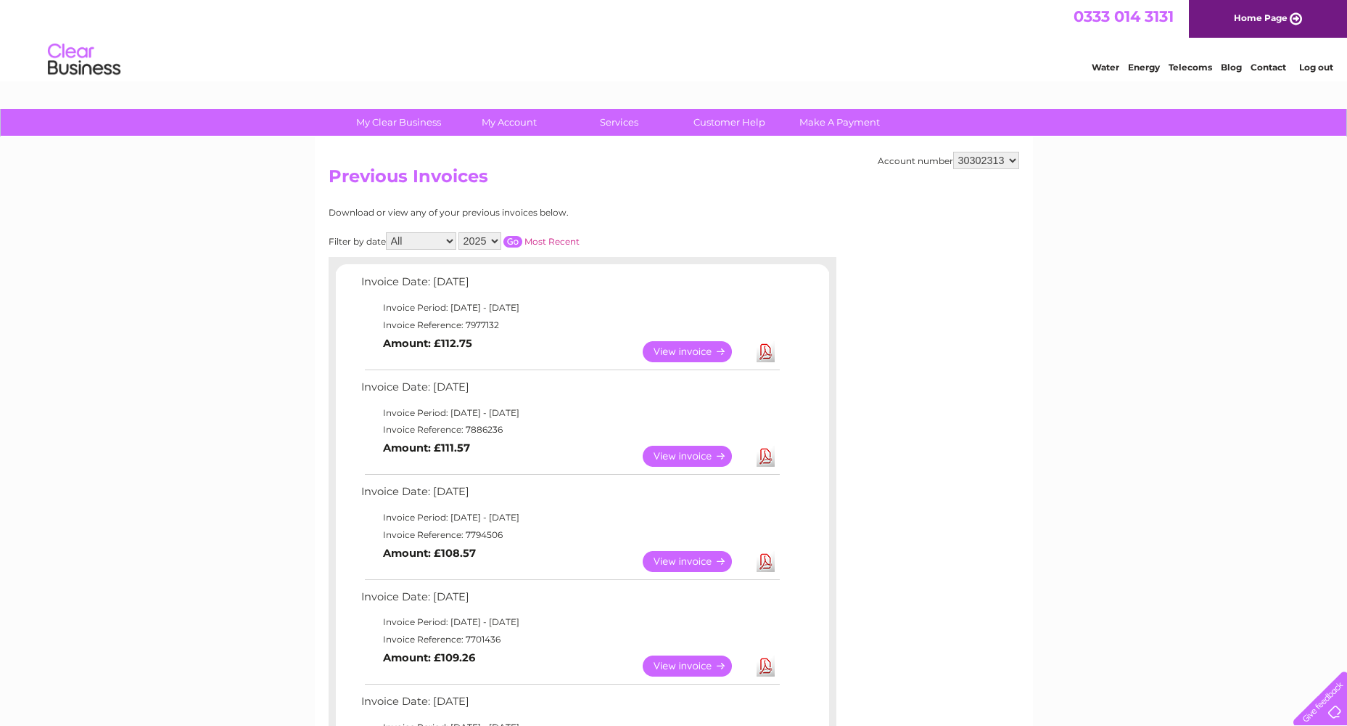
click at [765, 358] on link "Download" at bounding box center [766, 351] width 18 height 21
click at [963, 160] on select "446096 909707 932818 942345 946760 946923 985263 989391 993957 994249 996910 10…" at bounding box center [986, 160] width 66 height 17
select select "30309626"
click at [953, 152] on select "446096 909707 932818 942345 946760 946923 985263 989391 993957 994249 996910 10…" at bounding box center [986, 160] width 66 height 17
click at [773, 351] on link "Download" at bounding box center [766, 351] width 18 height 21
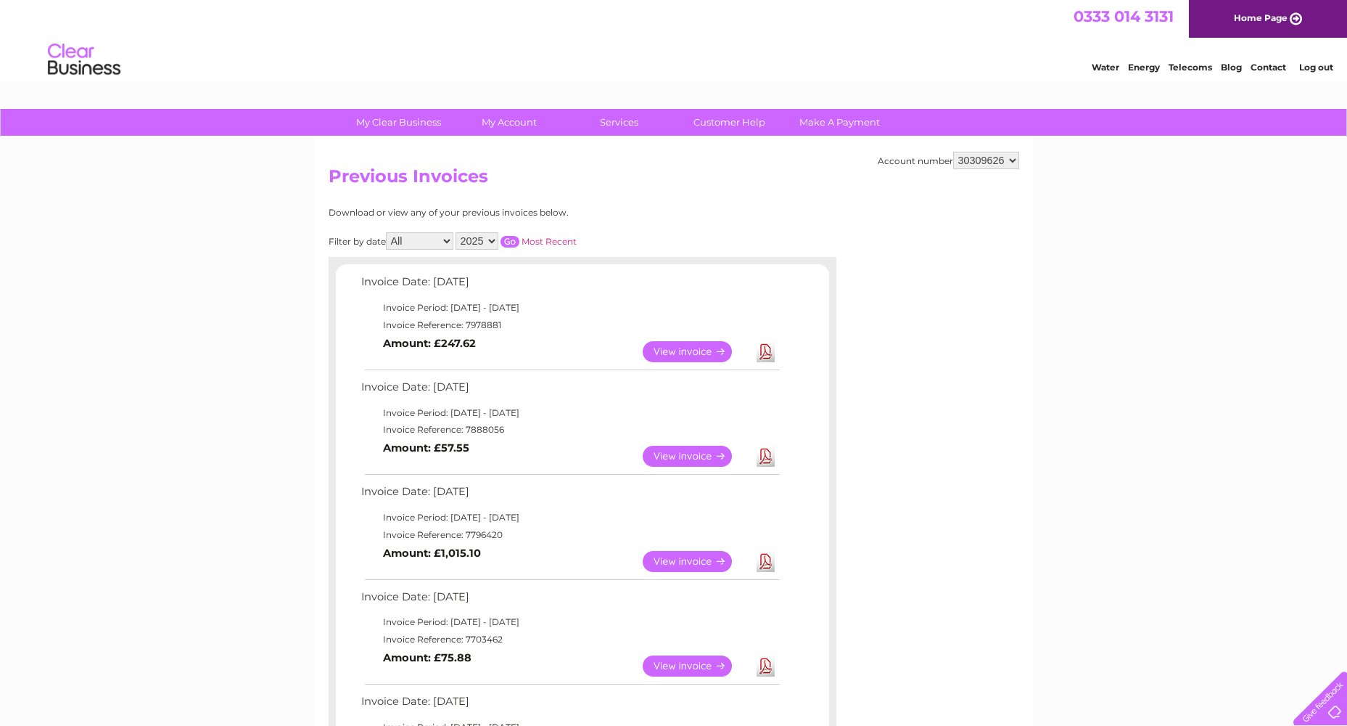
click at [980, 159] on select "446096 909707 932818 942345 946760 946923 985263 989391 993957 994249 996910 10…" at bounding box center [986, 160] width 66 height 17
click at [982, 155] on select "446096 909707 932818 942345 946760 946923 985263 989391 993957 994249 996910 10…" at bounding box center [986, 160] width 66 height 17
select select "30310406"
click at [953, 152] on select "446096 909707 932818 942345 946760 946923 985263 989391 993957 994249 996910 10…" at bounding box center [986, 160] width 66 height 17
click at [759, 354] on link "Download" at bounding box center [766, 351] width 18 height 21
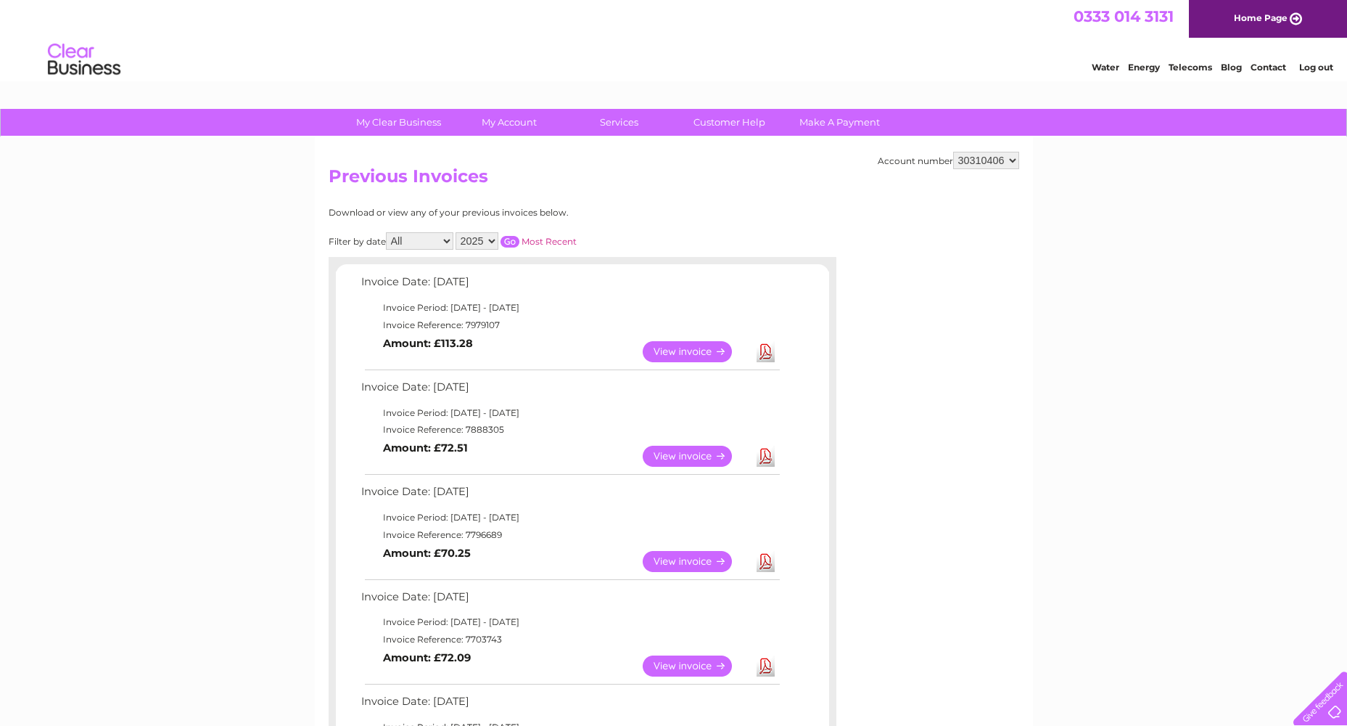
click at [981, 158] on select "446096 909707 932818 942345 946760 946923 985263 989391 993957 994249 996910 10…" at bounding box center [986, 160] width 66 height 17
select select "30311059"
click at [953, 152] on select "446096 909707 932818 942345 946760 946923 985263 989391 993957 994249 996910 10…" at bounding box center [986, 160] width 66 height 17
click at [766, 350] on link "Download" at bounding box center [766, 351] width 18 height 21
click at [963, 161] on select "446096 909707 932818 942345 946760 946923 985263 989391 993957 994249 996910 10…" at bounding box center [986, 160] width 66 height 17
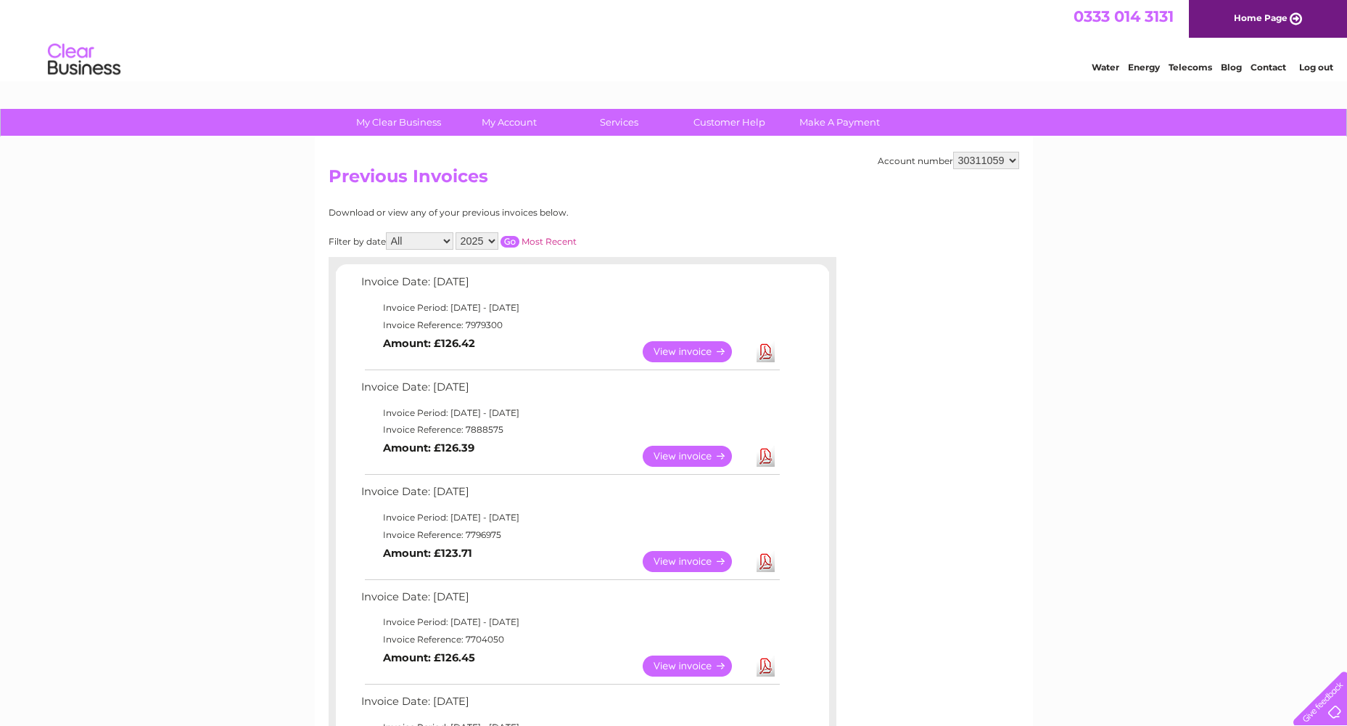
select select "30311425"
click at [953, 152] on select "446096 909707 932818 942345 946760 946923 985263 989391 993957 994249 996910 10…" at bounding box center [986, 160] width 66 height 17
click at [762, 353] on link "Download" at bounding box center [766, 351] width 18 height 21
click at [985, 161] on select "446096 909707 932818 942345 946760 946923 985263 989391 993957 994249 996910 10…" at bounding box center [986, 160] width 66 height 17
select select "30312027"
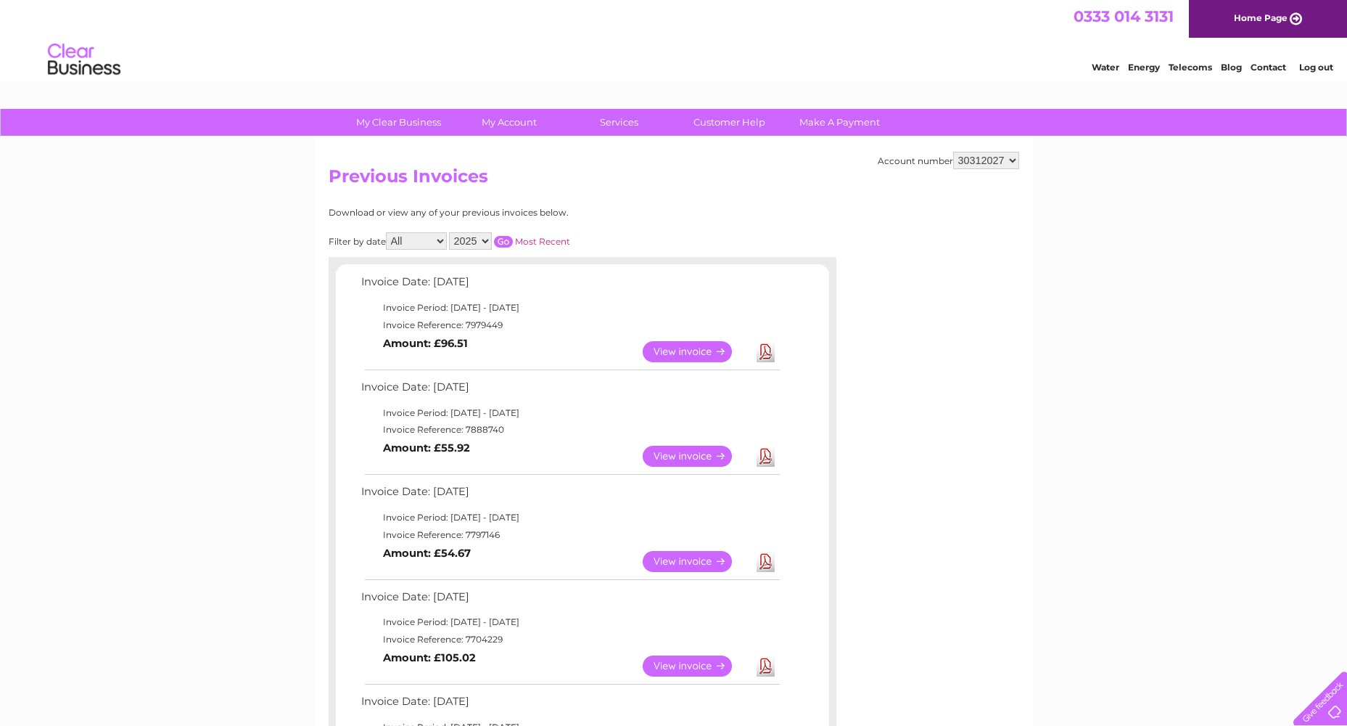
click at [953, 152] on select "446096 909707 932818 942345 946760 946923 985263 989391 993957 994249 996910 10…" at bounding box center [986, 160] width 66 height 17
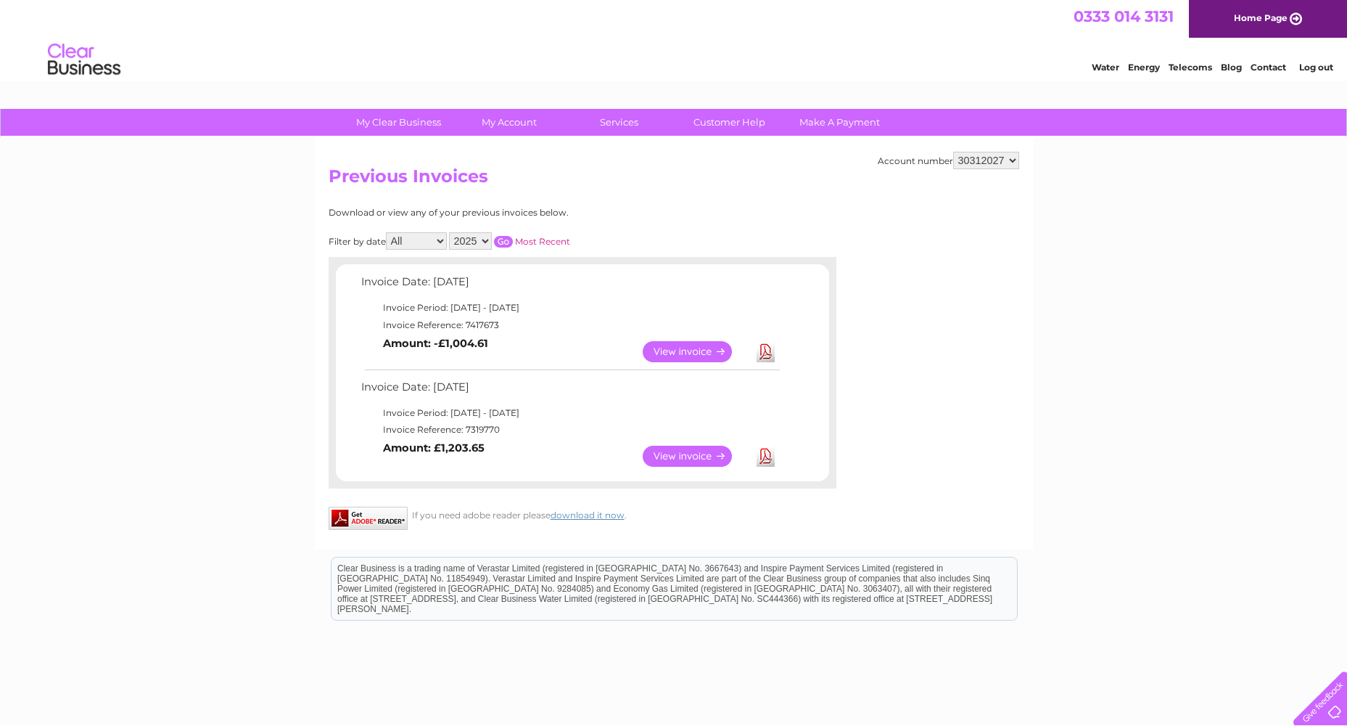
click at [993, 161] on select "446096 909707 932818 942345 946760 946923 985263 989391 993957 994249 996910 10…" at bounding box center [986, 160] width 66 height 17
select select "30312041"
click at [953, 152] on select "446096 909707 932818 942345 946760 946923 985263 989391 993957 994249 996910 10…" at bounding box center [986, 160] width 66 height 17
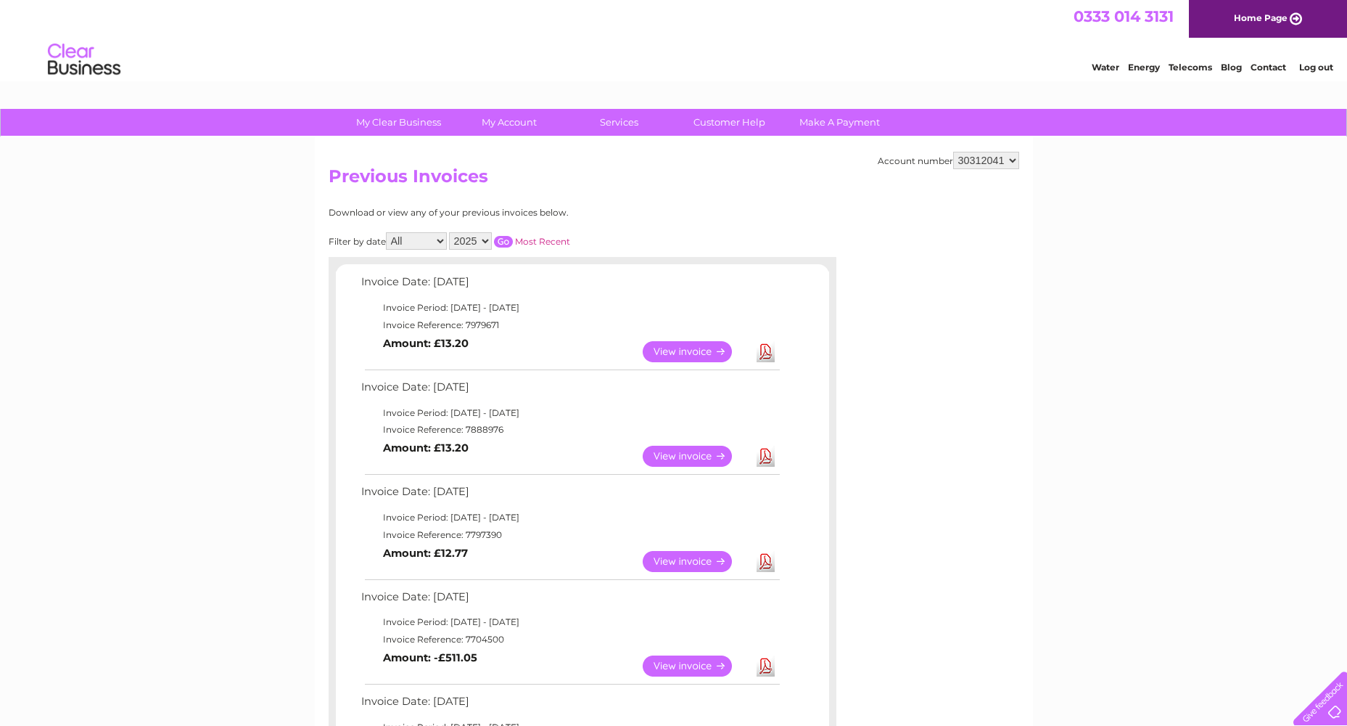
click at [762, 356] on link "Download" at bounding box center [766, 351] width 18 height 21
drag, startPoint x: 1006, startPoint y: 152, endPoint x: 1003, endPoint y: 159, distance: 7.5
click at [1006, 152] on select "446096 909707 932818 942345 946760 946923 985263 989391 993957 994249 996910 10…" at bounding box center [986, 160] width 66 height 17
select select "30312052"
click at [953, 152] on select "446096 909707 932818 942345 946760 946923 985263 989391 993957 994249 996910 10…" at bounding box center [986, 160] width 66 height 17
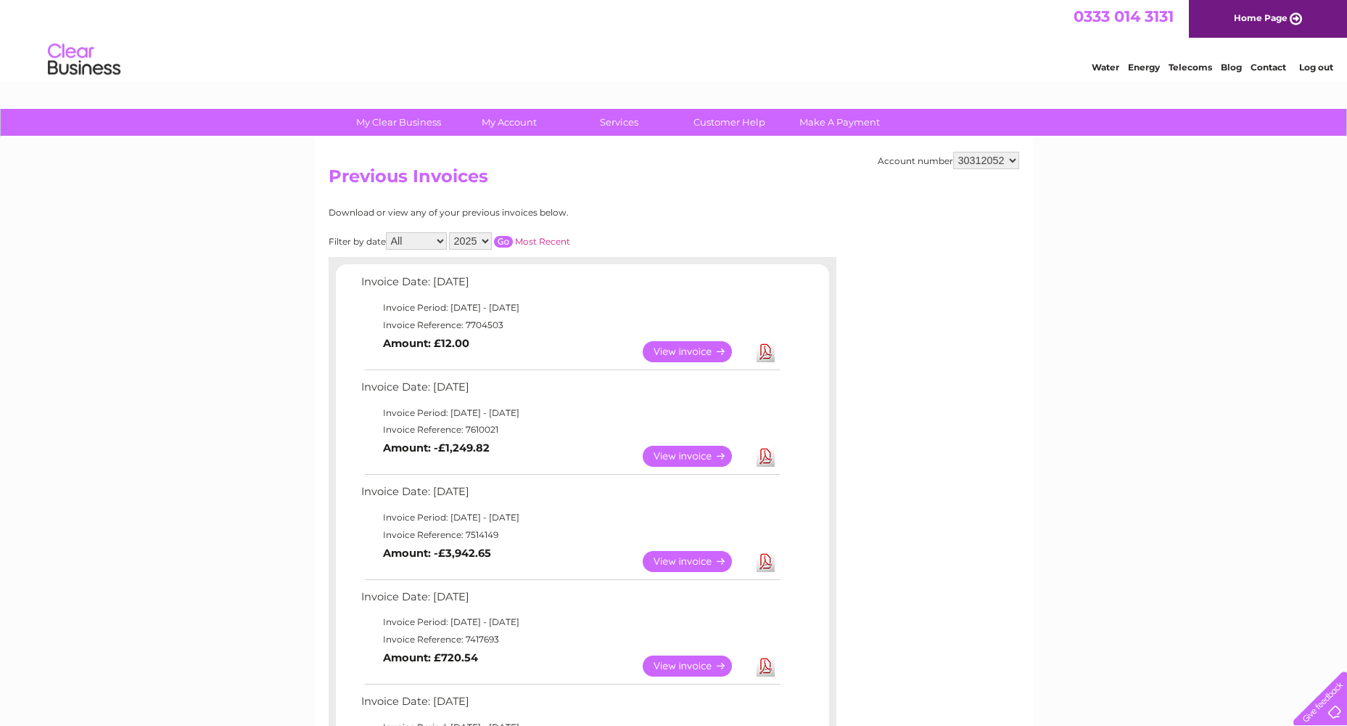
click at [772, 347] on link "Download" at bounding box center [766, 351] width 18 height 21
click at [969, 160] on select "446096 909707 932818 942345 946760 946923 985263 989391 993957 994249 996910 10…" at bounding box center [986, 160] width 66 height 17
click at [953, 152] on select "446096 909707 932818 942345 946760 946923 985263 989391 993957 994249 996910 10…" at bounding box center [986, 160] width 66 height 17
click at [969, 160] on select "446096 909707 932818 942345 946760 946923 985263 989391 993957 994249 996910 10…" at bounding box center [986, 160] width 66 height 17
select select "30312061"
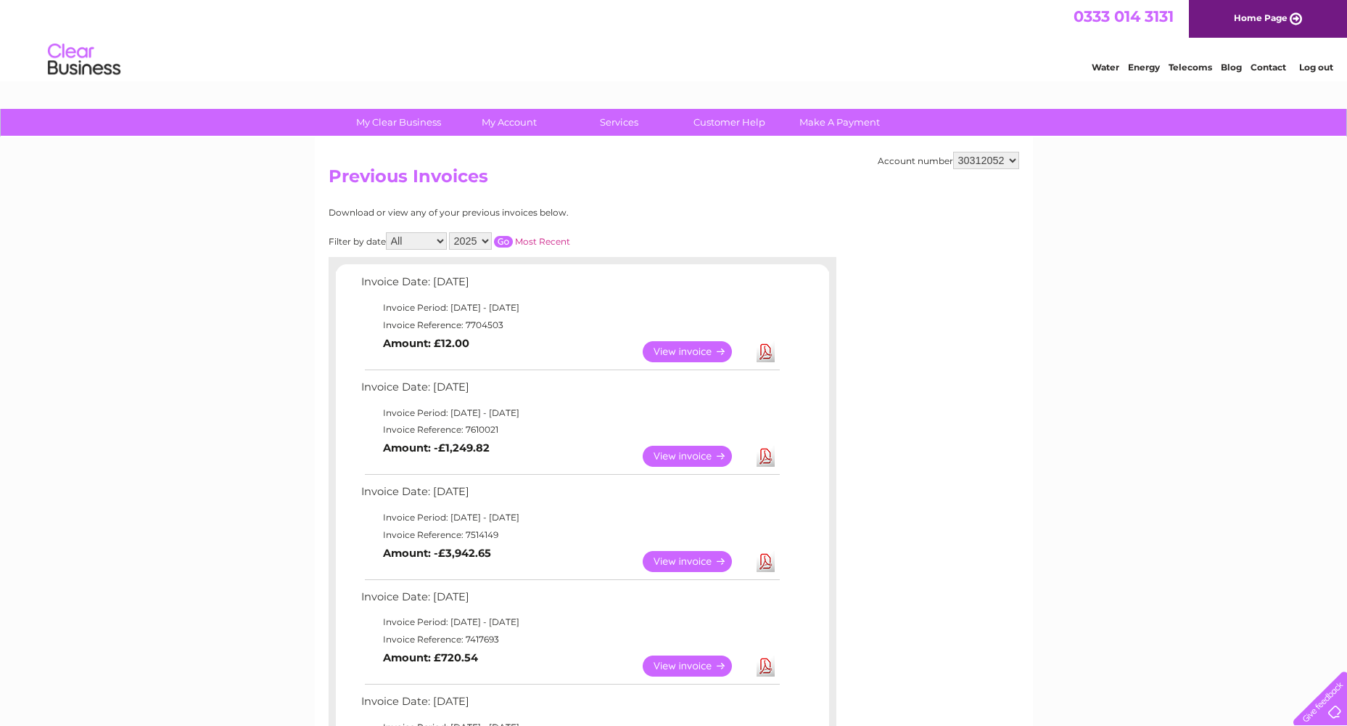
click at [953, 152] on select "446096 909707 932818 942345 946760 946923 985263 989391 993957 994249 996910 10…" at bounding box center [986, 160] width 66 height 17
click at [758, 356] on link "Download" at bounding box center [766, 351] width 18 height 21
click at [999, 160] on select "446096 909707 932818 942345 946760 946923 985263 989391 993957 994249 996910 10…" at bounding box center [986, 160] width 66 height 17
select select "30312041"
click at [953, 152] on select "446096 909707 932818 942345 946760 946923 985263 989391 993957 994249 996910 10…" at bounding box center [986, 160] width 66 height 17
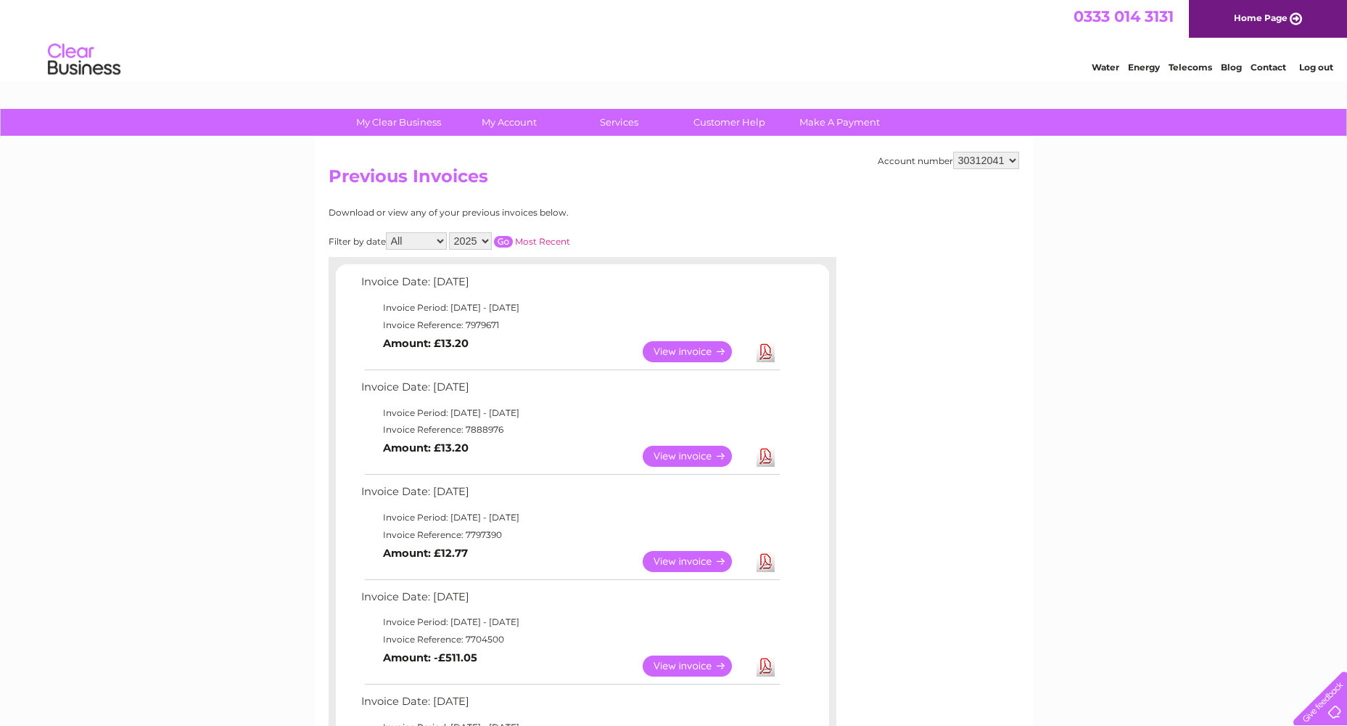
click at [983, 153] on select "446096 909707 932818 942345 946760 946923 985263 989391 993957 994249 996910 10…" at bounding box center [986, 160] width 66 height 17
select select "30312070"
click at [953, 152] on select "446096 909707 932818 942345 946760 946923 985263 989391 993957 994249 996910 10…" at bounding box center [986, 160] width 66 height 17
click at [760, 350] on link "Download" at bounding box center [766, 351] width 18 height 21
click at [768, 462] on link "Download" at bounding box center [766, 455] width 18 height 21
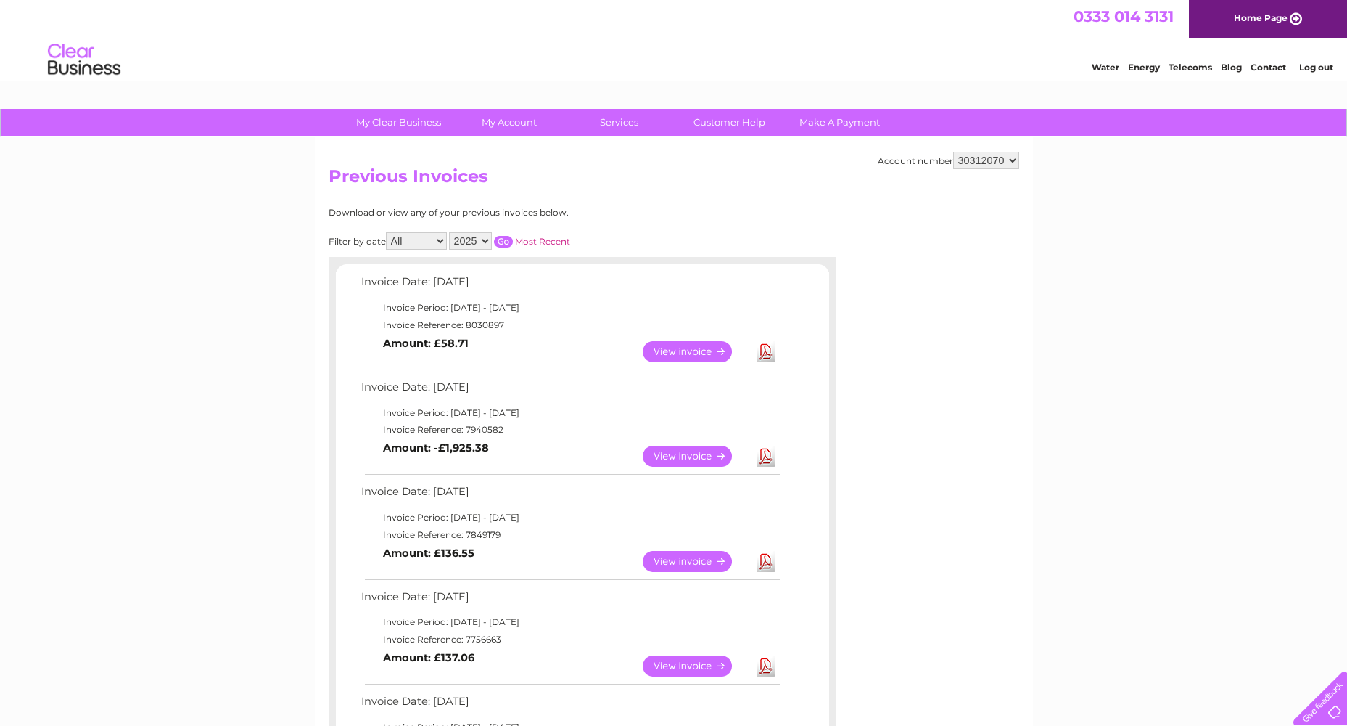
click at [1006, 155] on select "446096 909707 932818 942345 946760 946923 985263 989391 993957 994249 996910 10…" at bounding box center [986, 160] width 66 height 17
select select "30312094"
click at [953, 152] on select "446096 909707 932818 942345 946760 946923 985263 989391 993957 994249 996910 10…" at bounding box center [986, 160] width 66 height 17
click at [1006, 162] on select "446096 909707 932818 942345 946760 946923 985263 989391 993957 994249 996910 10…" at bounding box center [986, 160] width 66 height 17
select select "30312173"
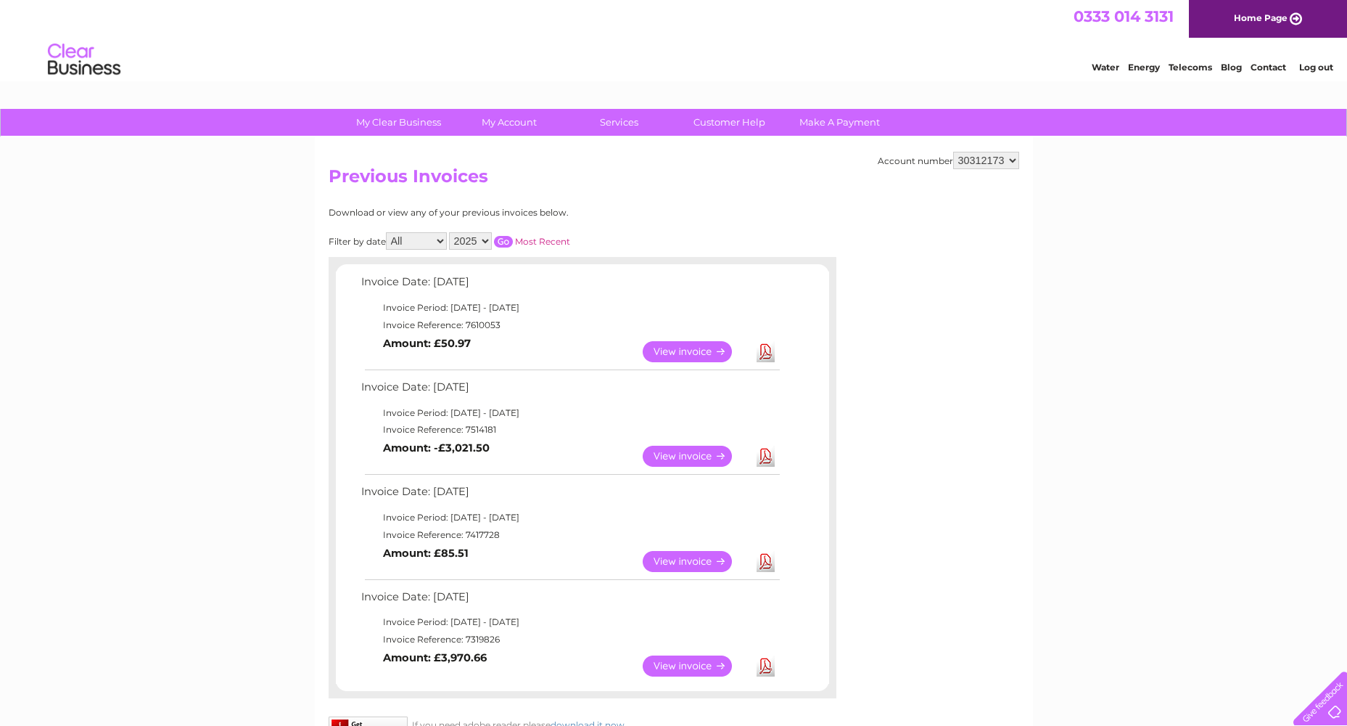
click at [953, 152] on select "446096 909707 932818 942345 946760 946923 985263 989391 993957 994249 996910 10…" at bounding box center [986, 160] width 66 height 17
click at [1007, 167] on select "446096 909707 932818 942345 946760 946923 985263 989391 993957 994249 996910 10…" at bounding box center [986, 160] width 66 height 17
select select "30312187"
click at [953, 152] on select "446096 909707 932818 942345 946760 946923 985263 989391 993957 994249 996910 10…" at bounding box center [986, 160] width 66 height 17
click at [1005, 160] on select "446096 909707 932818 942345 946760 946923 985263 989391 993957 994249 996910 10…" at bounding box center [986, 160] width 66 height 17
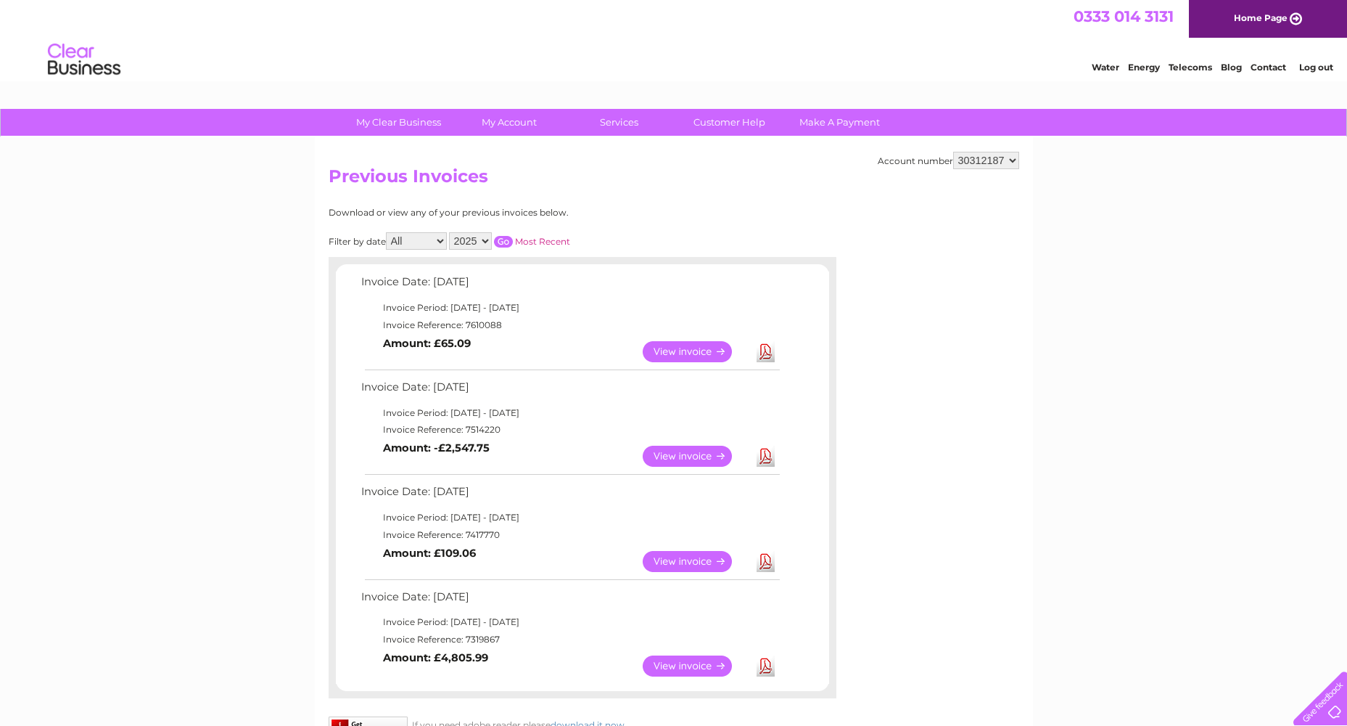
select select "30312200"
click at [953, 152] on select "446096 909707 932818 942345 946760 946923 985263 989391 993957 994249 996910 10…" at bounding box center [986, 160] width 66 height 17
click at [1008, 161] on select "446096 909707 932818 942345 946760 946923 985263 989391 993957 994249 996910 10…" at bounding box center [986, 160] width 66 height 17
select select "30312221"
click at [953, 152] on select "446096 909707 932818 942345 946760 946923 985263 989391 993957 994249 996910 10…" at bounding box center [986, 160] width 66 height 17
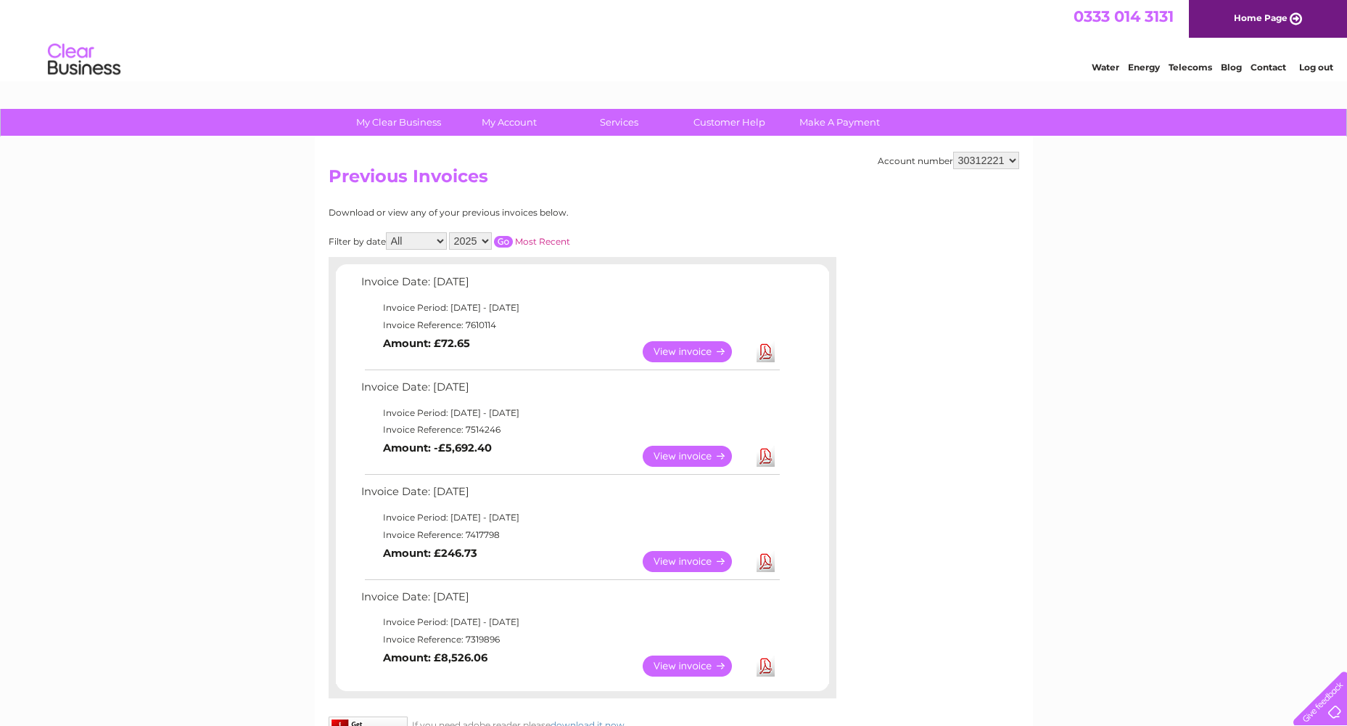
drag, startPoint x: 0, startPoint y: 0, endPoint x: 1008, endPoint y: 161, distance: 1020.5
click at [1008, 161] on select "446096 909707 932818 942345 946760 946923 985263 989391 993957 994249 996910 10…" at bounding box center [986, 160] width 66 height 17
select select "30312223"
click at [953, 152] on select "446096 909707 932818 942345 946760 946923 985263 989391 993957 994249 996910 10…" at bounding box center [986, 160] width 66 height 17
click at [764, 350] on link "Download" at bounding box center [766, 351] width 18 height 21
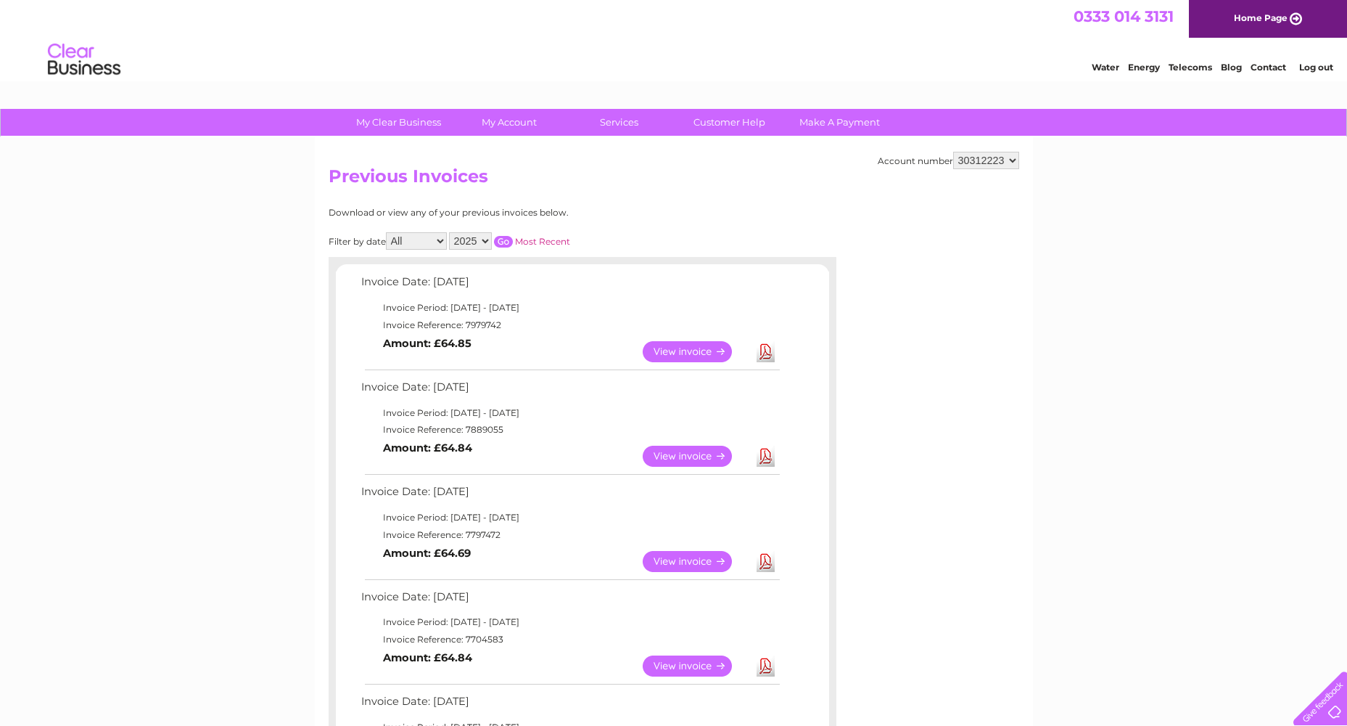
click at [982, 167] on select "446096 909707 932818 942345 946760 946923 985263 989391 993957 994249 996910 10…" at bounding box center [986, 160] width 66 height 17
click at [1003, 160] on select "446096 909707 932818 942345 946760 946923 985263 989391 993957 994249 996910 10…" at bounding box center [986, 160] width 66 height 17
select select "30312224"
click at [953, 152] on select "446096 909707 932818 942345 946760 946923 985263 989391 993957 994249 996910 10…" at bounding box center [986, 160] width 66 height 17
click at [769, 346] on link "Download" at bounding box center [766, 351] width 18 height 21
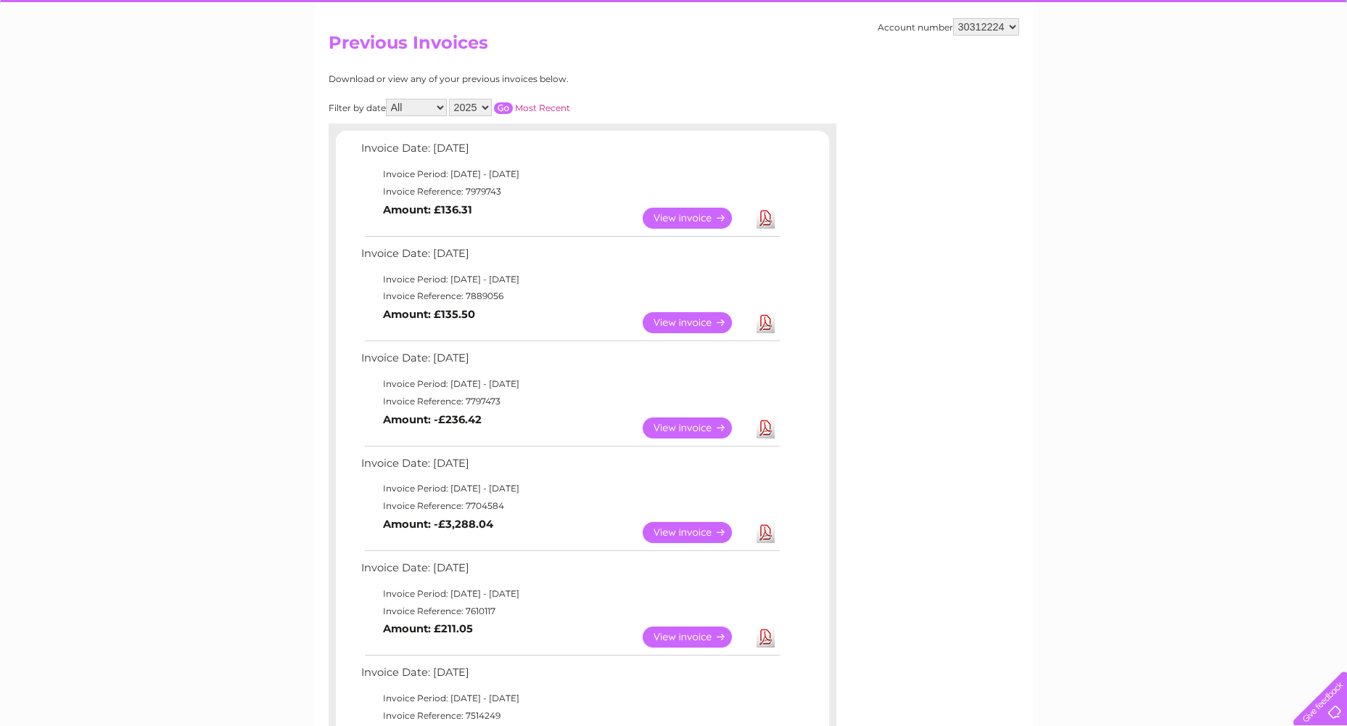
scroll to position [145, 0]
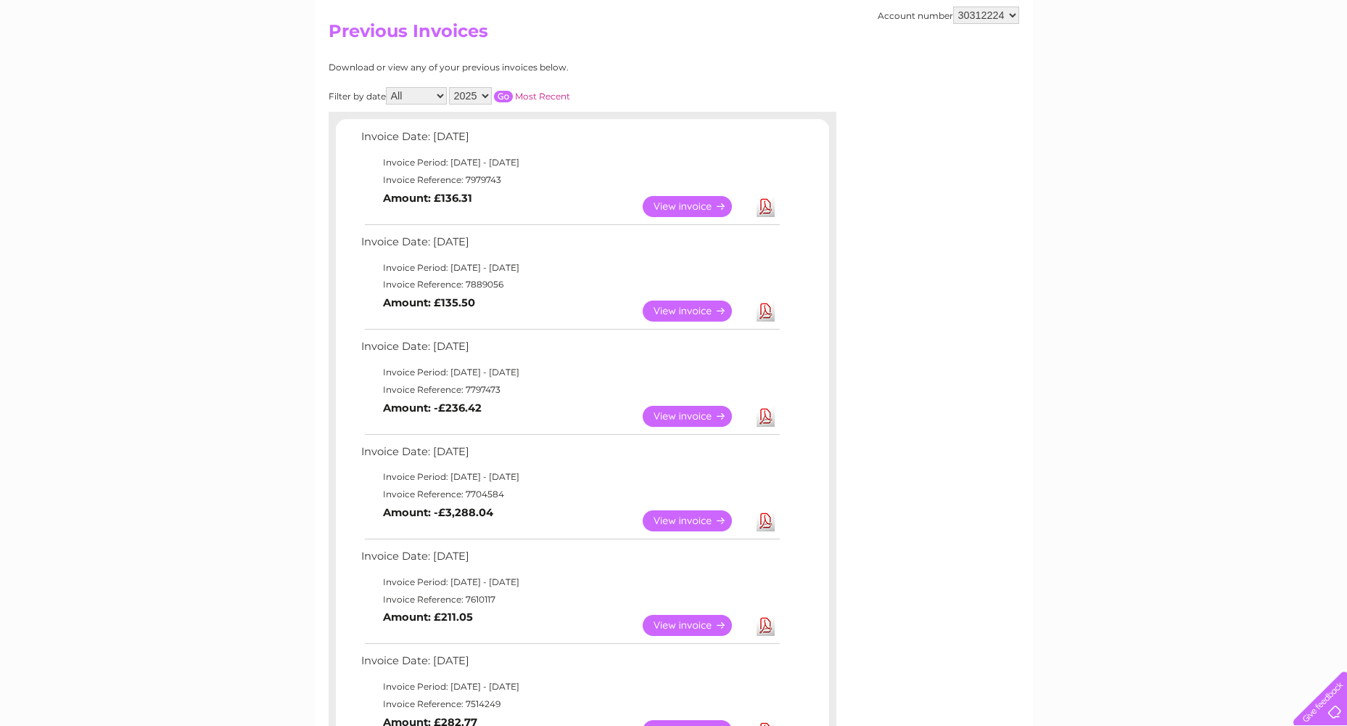
click at [1000, 10] on select "446096 909707 932818 942345 946760 946923 985263 989391 993957 994249 996910 10…" at bounding box center [986, 15] width 66 height 17
select select "30312263"
click at [953, 7] on select "446096 909707 932818 942345 946760 946923 985263 989391 993957 994249 996910 10…" at bounding box center [986, 15] width 66 height 17
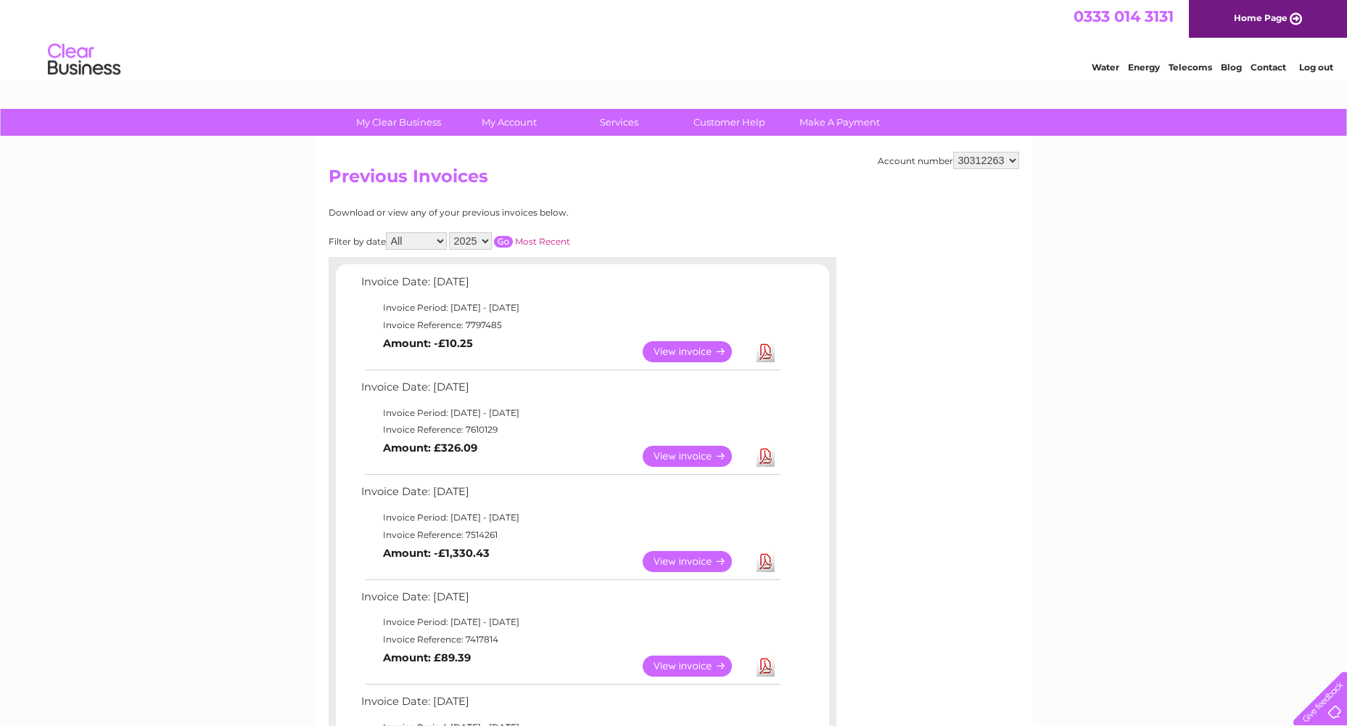
click at [997, 160] on select "446096 909707 932818 942345 946760 946923 985263 989391 993957 994249 996910 10…" at bounding box center [986, 160] width 66 height 17
select select "30313866"
click at [953, 152] on select "446096 909707 932818 942345 946760 946923 985263 989391 993957 994249 996910 10…" at bounding box center [986, 160] width 66 height 17
click at [1011, 163] on select "446096 909707 932818 942345 946760 946923 985263 989391 993957 994249 996910 10…" at bounding box center [986, 160] width 66 height 17
select select "30314063"
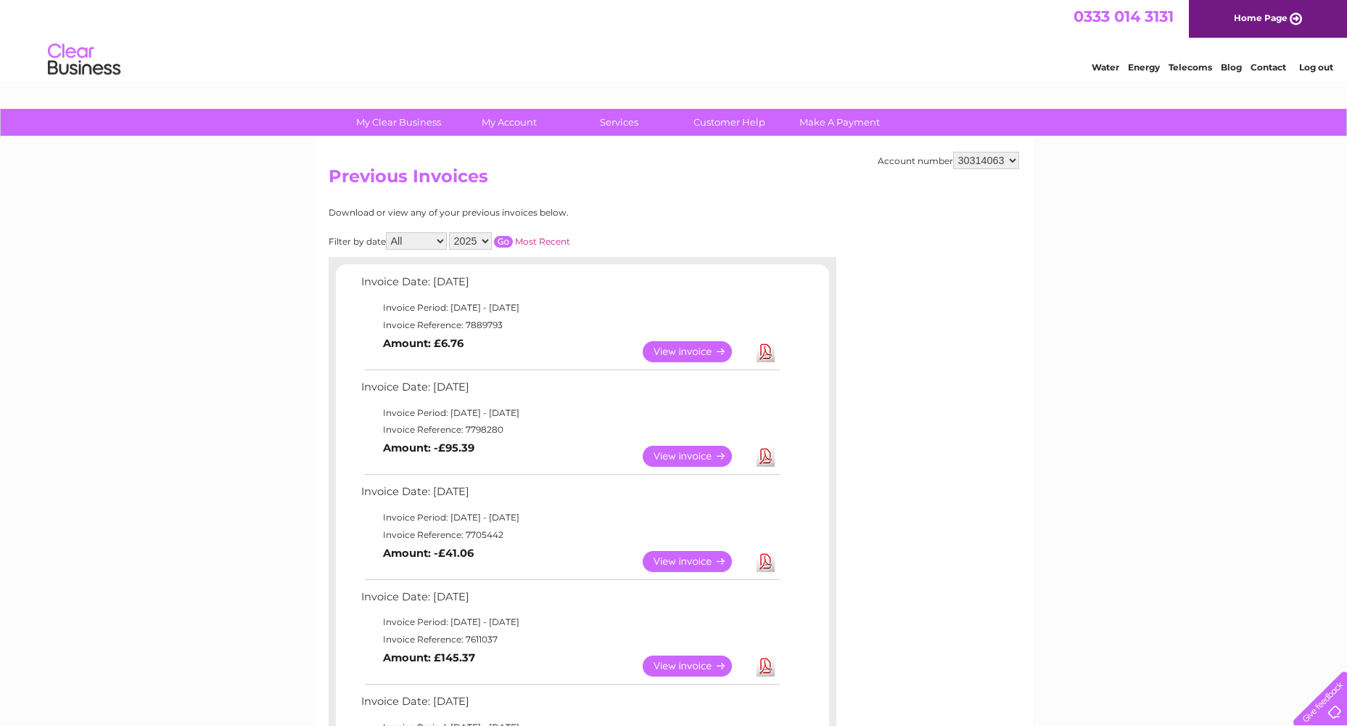
click at [953, 152] on select "446096 909707 932818 942345 946760 946923 985263 989391 993957 994249 996910 10…" at bounding box center [986, 160] width 66 height 17
click at [771, 356] on link "Download" at bounding box center [766, 351] width 18 height 21
click at [990, 163] on select "446096 909707 932818 942345 946760 946923 985263 989391 993957 994249 996910 10…" at bounding box center [986, 160] width 66 height 17
select select "30314150"
click at [953, 152] on select "446096 909707 932818 942345 946760 946923 985263 989391 993957 994249 996910 10…" at bounding box center [986, 160] width 66 height 17
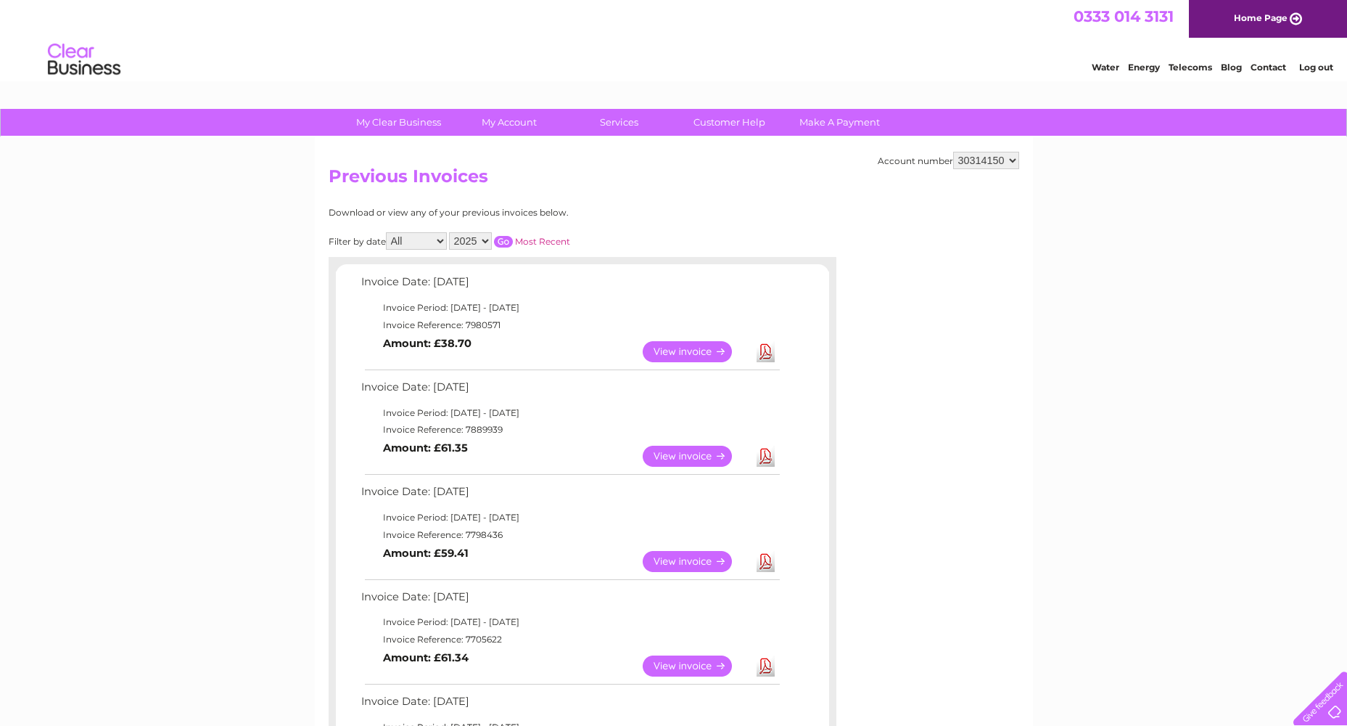
click at [765, 356] on link "Download" at bounding box center [766, 351] width 18 height 21
click at [1012, 158] on select "446096 909707 932818 942345 946760 946923 985263 989391 993957 994249 996910 10…" at bounding box center [986, 160] width 66 height 17
select select "30314329"
click at [990, 157] on select "446096 909707 932818 942345 946760 946923 985263 989391 993957 994249 996910 10…" at bounding box center [986, 160] width 66 height 17
click at [953, 152] on select "446096 909707 932818 942345 946760 946923 985263 989391 993957 994249 996910 10…" at bounding box center [986, 160] width 66 height 17
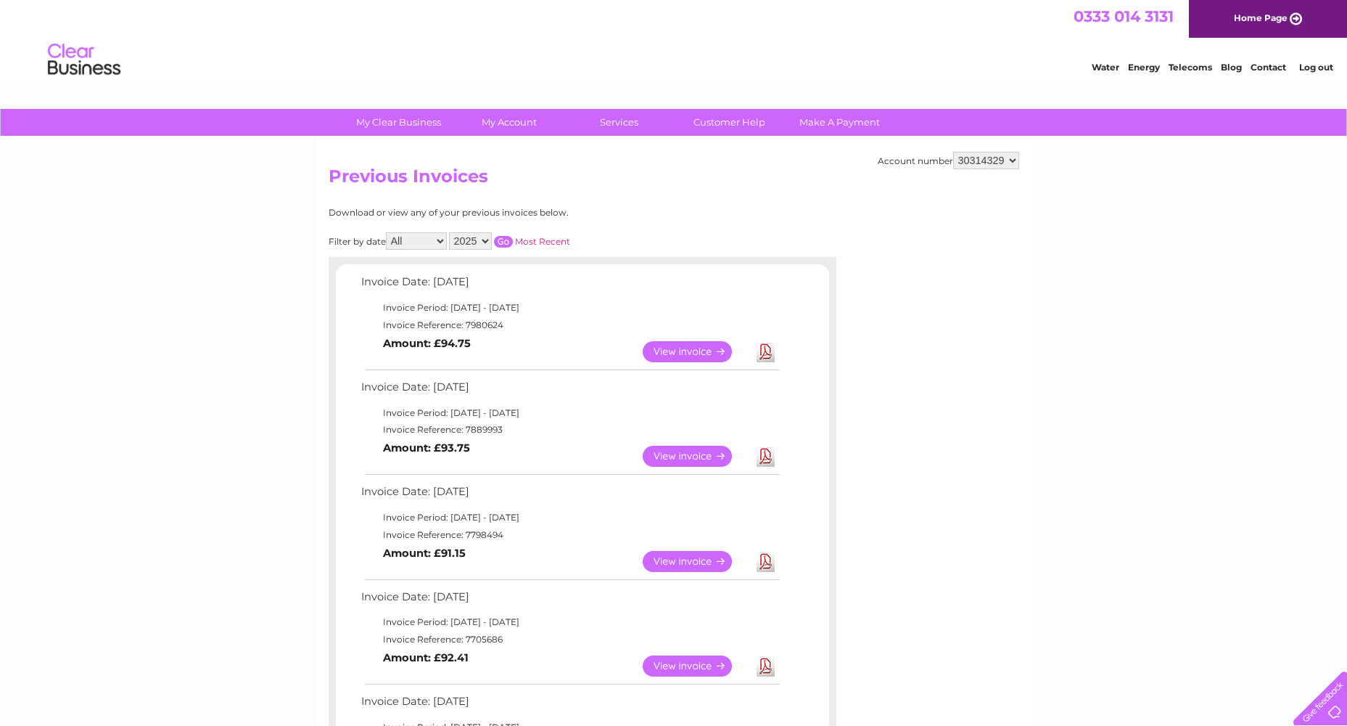
click at [771, 348] on link "Download" at bounding box center [766, 351] width 18 height 21
click at [993, 160] on select "446096 909707 932818 942345 946760 946923 985263 989391 993957 994249 996910 10…" at bounding box center [986, 160] width 66 height 17
select select "30314330"
click at [953, 152] on select "446096 909707 932818 942345 946760 946923 985263 989391 993957 994249 996910 10…" at bounding box center [986, 160] width 66 height 17
click at [988, 163] on select "446096 909707 932818 942345 946760 946923 985263 989391 993957 994249 996910 10…" at bounding box center [986, 160] width 66 height 17
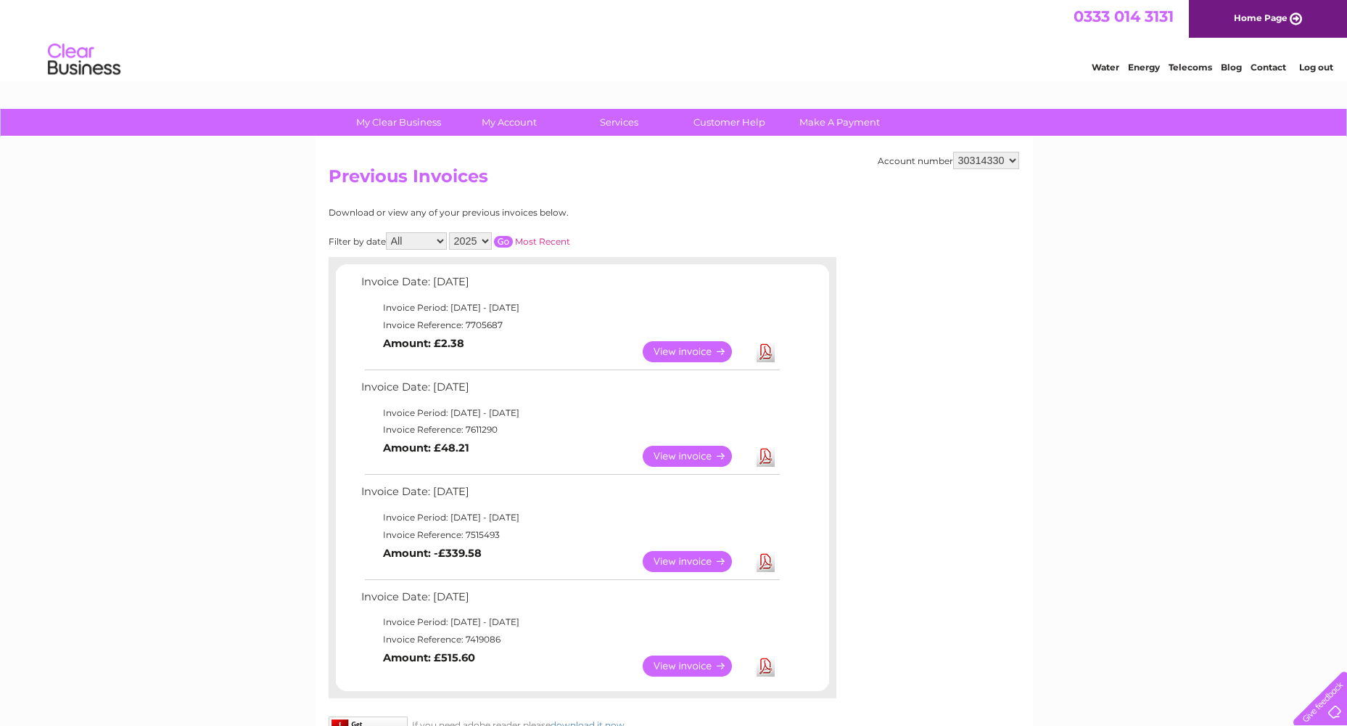
select select "30314329"
click at [953, 152] on select "446096 909707 932818 942345 946760 946923 985263 989391 993957 994249 996910 10…" at bounding box center [986, 160] width 66 height 17
click at [993, 153] on select "446096 909707 932818 942345 946760 946923 985263 989391 993957 994249 996910 10…" at bounding box center [986, 160] width 66 height 17
select select "30314330"
click at [953, 152] on select "446096 909707 932818 942345 946760 946923 985263 989391 993957 994249 996910 10…" at bounding box center [986, 160] width 66 height 17
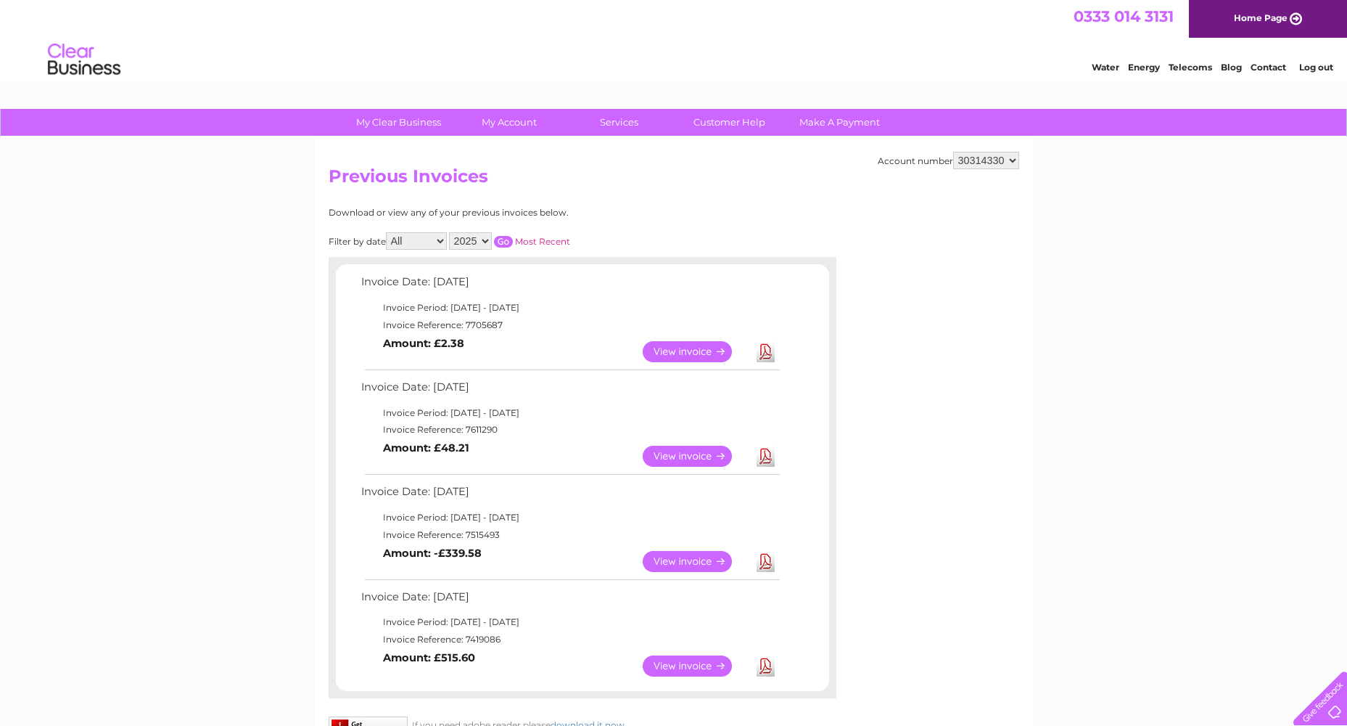
click at [767, 358] on link "Download" at bounding box center [766, 351] width 18 height 21
click at [773, 452] on link "Download" at bounding box center [766, 455] width 18 height 21
click at [974, 448] on div "Account number 446096 909707 932818 942345 946760 946923 985263 989391 993957 9…" at bounding box center [674, 448] width 718 height 622
click at [966, 164] on select "446096 909707 932818 942345 946760 946923 985263 989391 993957 994249 996910 10…" at bounding box center [986, 160] width 66 height 17
select select "30314893"
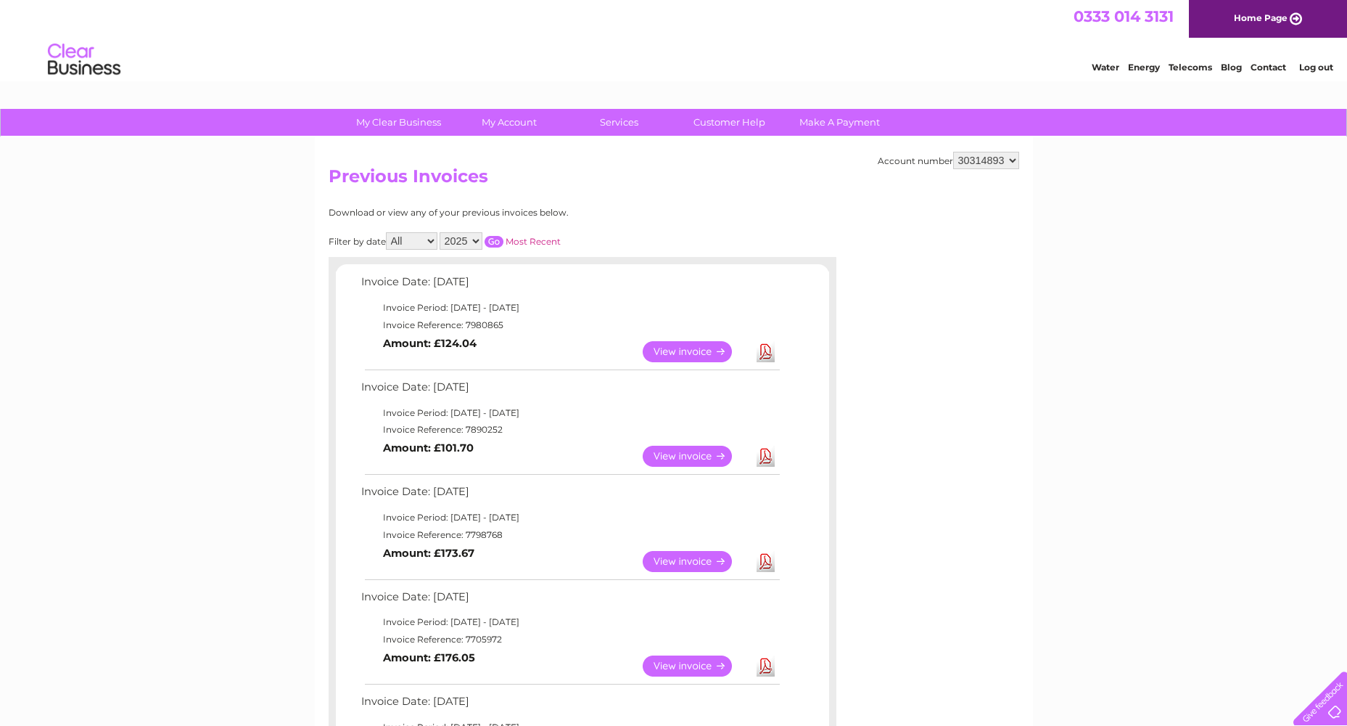
click at [768, 353] on link "Download" at bounding box center [766, 351] width 18 height 21
click at [996, 163] on select "446096 909707 932818 942345 946760 946923 985263 989391 993957 994249 996910 10…" at bounding box center [986, 160] width 66 height 17
select select "30315519"
click at [953, 152] on select "446096 909707 932818 942345 946760 946923 985263 989391 993957 994249 996910 10…" at bounding box center [986, 160] width 66 height 17
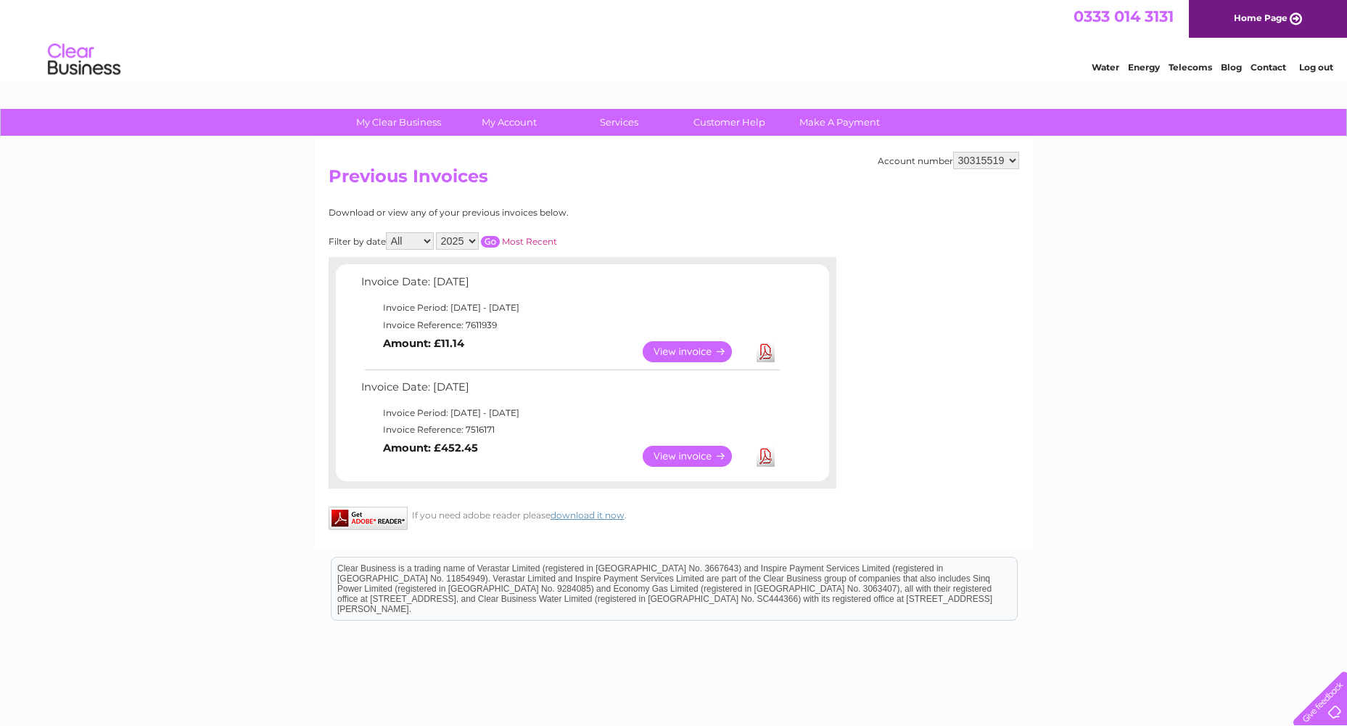
click at [1011, 163] on select "446096 909707 932818 942345 946760 946923 985263 989391 993957 994249 996910 10…" at bounding box center [986, 160] width 66 height 17
select select "30315654"
click at [953, 152] on select "446096 909707 932818 942345 946760 946923 985263 989391 993957 994249 996910 10…" at bounding box center [986, 160] width 66 height 17
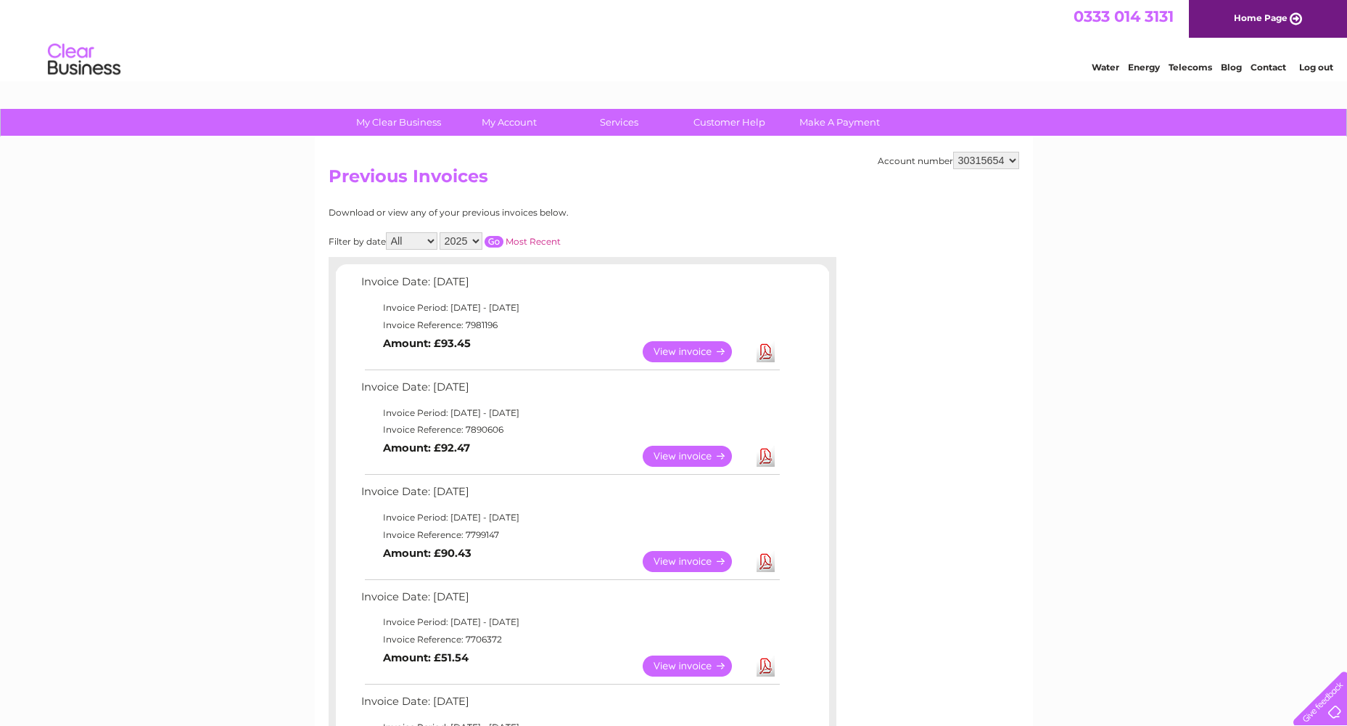
click at [771, 353] on link "Download" at bounding box center [766, 351] width 18 height 21
click at [1014, 163] on select "446096 909707 932818 942345 946760 946923 985263 989391 993957 994249 996910 10…" at bounding box center [986, 160] width 66 height 17
select select "30316016"
click at [953, 152] on select "446096 909707 932818 942345 946760 946923 985263 989391 993957 994249 996910 10…" at bounding box center [986, 160] width 66 height 17
click at [763, 354] on link "Download" at bounding box center [766, 351] width 18 height 21
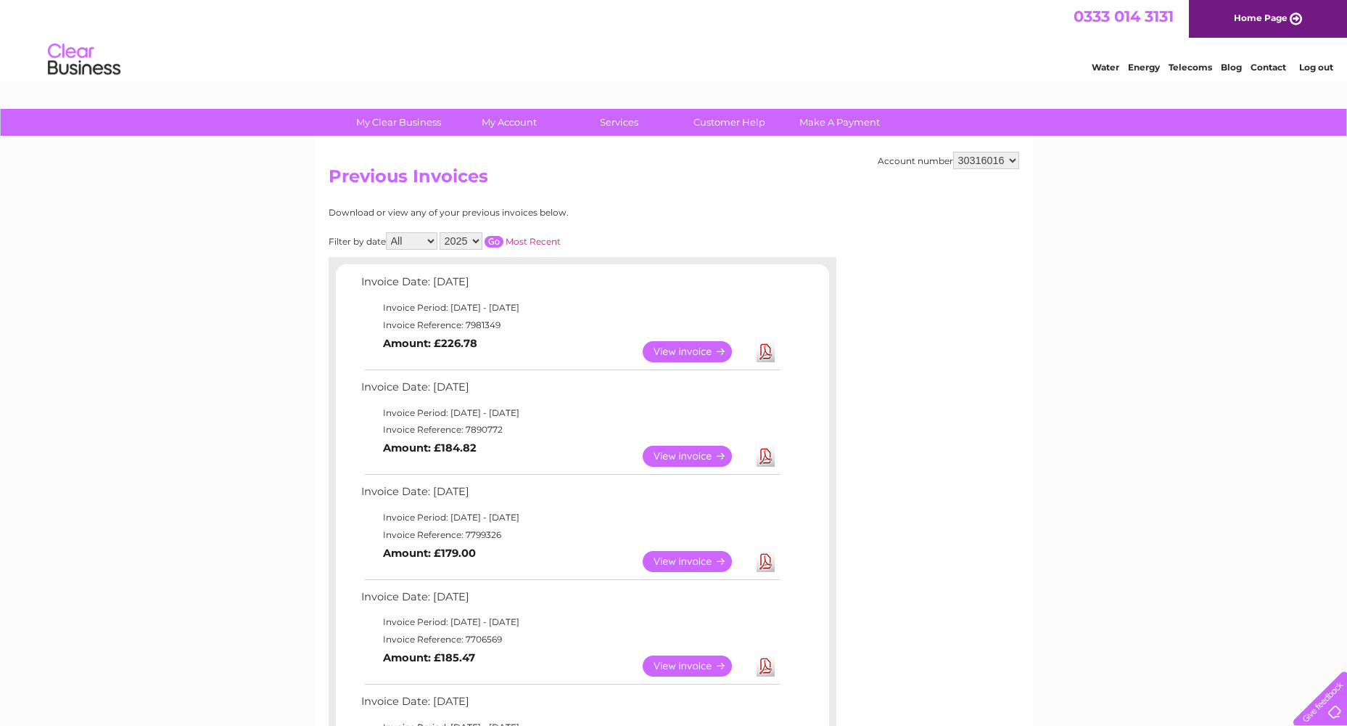
click at [1002, 154] on select "446096 909707 932818 942345 946760 946923 985263 989391 993957 994249 996910 10…" at bounding box center [986, 160] width 66 height 17
click at [974, 158] on select "446096 909707 932818 942345 946760 946923 985263 989391 993957 994249 996910 10…" at bounding box center [986, 160] width 66 height 17
click at [953, 152] on select "446096 909707 932818 942345 946760 946923 985263 989391 993957 994249 996910 10…" at bounding box center [986, 160] width 66 height 17
click at [996, 163] on select "446096 909707 932818 942345 946760 946923 985263 989391 993957 994249 996910 10…" at bounding box center [986, 160] width 66 height 17
click at [953, 152] on select "446096 909707 932818 942345 946760 946923 985263 989391 993957 994249 996910 10…" at bounding box center [986, 160] width 66 height 17
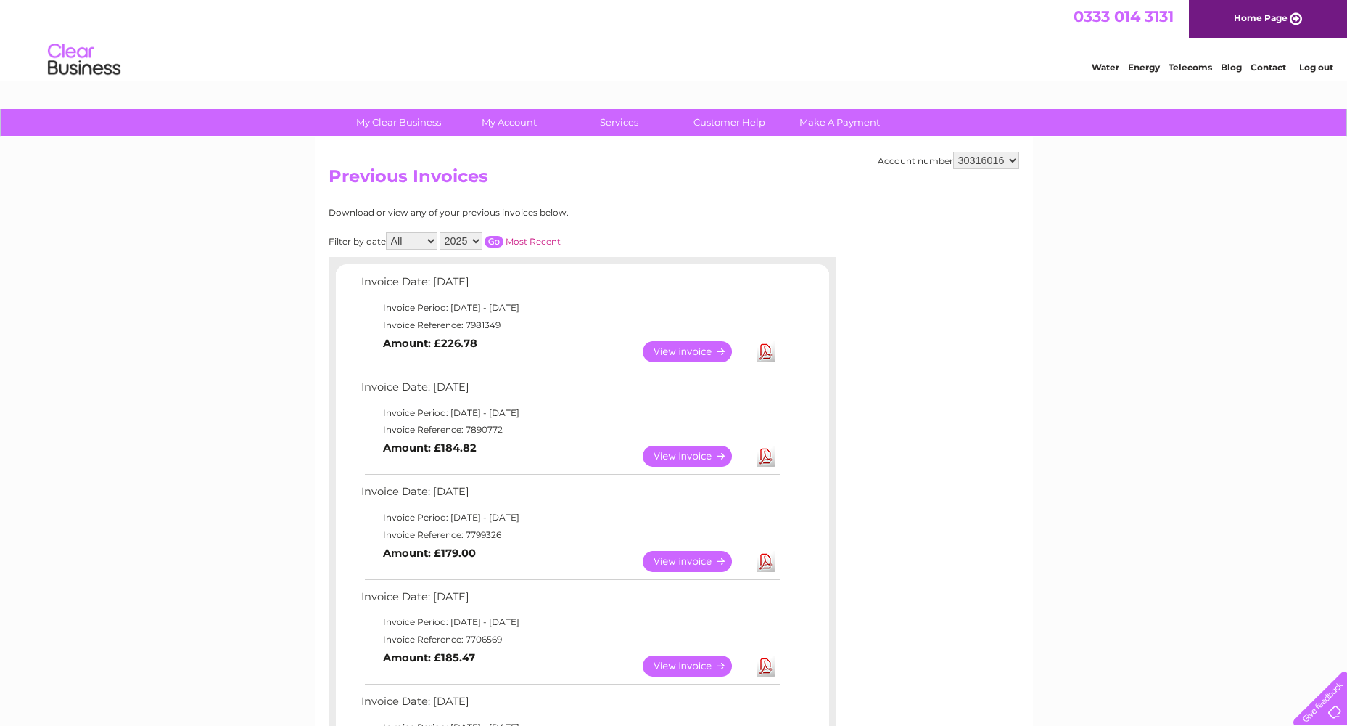
drag, startPoint x: 995, startPoint y: 154, endPoint x: 997, endPoint y: 171, distance: 17.5
click at [995, 154] on select "446096 909707 932818 942345 946760 946923 985263 989391 993957 994249 996910 10…" at bounding box center [986, 160] width 66 height 17
select select "30316019"
click at [953, 152] on select "446096 909707 932818 942345 946760 946923 985263 989391 993957 994249 996910 10…" at bounding box center [986, 160] width 66 height 17
click at [999, 160] on select "446096 909707 932818 942345 946760 946923 985263 989391 993957 994249 996910 10…" at bounding box center [986, 160] width 66 height 17
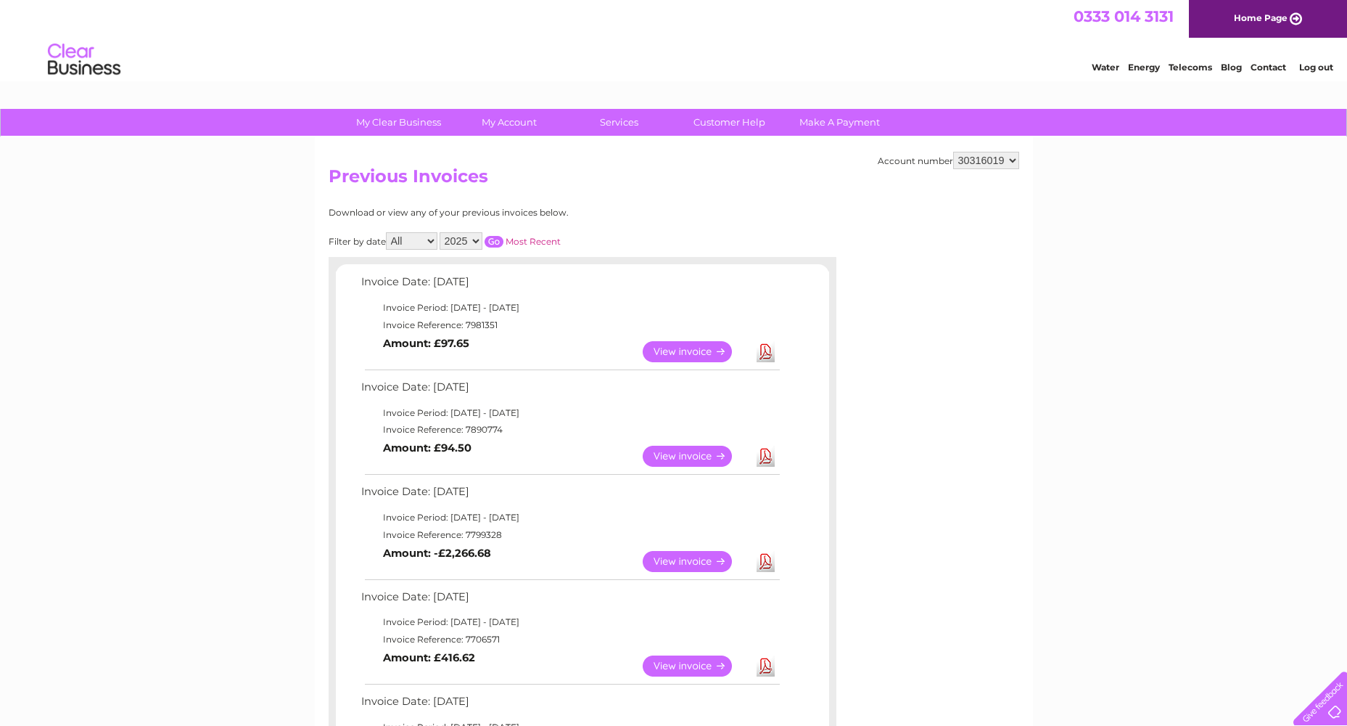
click at [996, 160] on select "446096 909707 932818 942345 946760 946923 985263 989391 993957 994249 996910 10…" at bounding box center [986, 160] width 66 height 17
click at [953, 152] on select "446096 909707 932818 942345 946760 946923 985263 989391 993957 994249 996910 10…" at bounding box center [986, 160] width 66 height 17
click at [985, 157] on select "446096 909707 932818 942345 946760 946923 985263 989391 993957 994249 996910 10…" at bounding box center [986, 160] width 66 height 17
select select "30316016"
click at [991, 160] on select "446096 909707 932818 942345 946760 946923 985263 989391 993957 994249 996910 10…" at bounding box center [986, 160] width 66 height 17
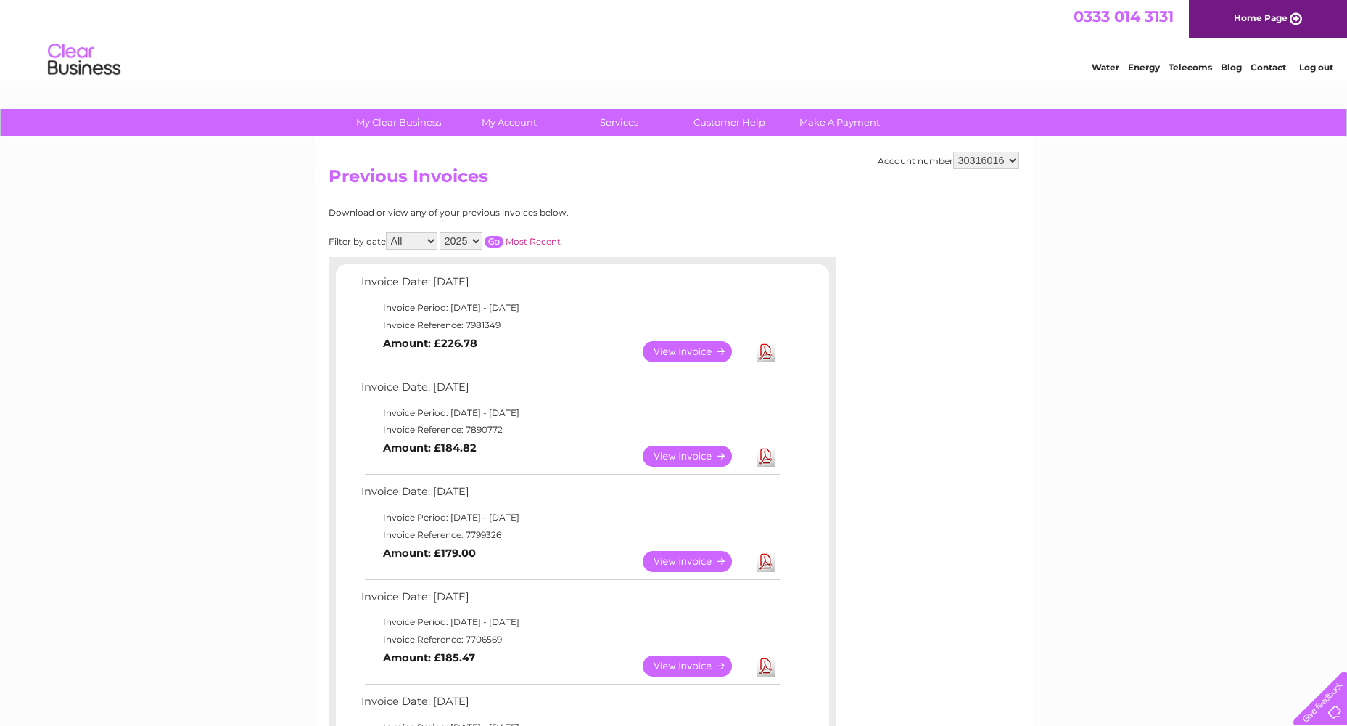
select select "30314329"
click at [953, 152] on select "446096 909707 932818 942345 946760 946923 985263 989391 993957 994249 996910 10…" at bounding box center [986, 160] width 66 height 17
click at [990, 162] on select "446096 909707 932818 942345 946760 946923 985263 989391 993957 994249 996910 10…" at bounding box center [986, 160] width 66 height 17
select select "30314330"
click at [953, 152] on select "446096 909707 932818 942345 946760 946923 985263 989391 993957 994249 996910 10…" at bounding box center [986, 160] width 66 height 17
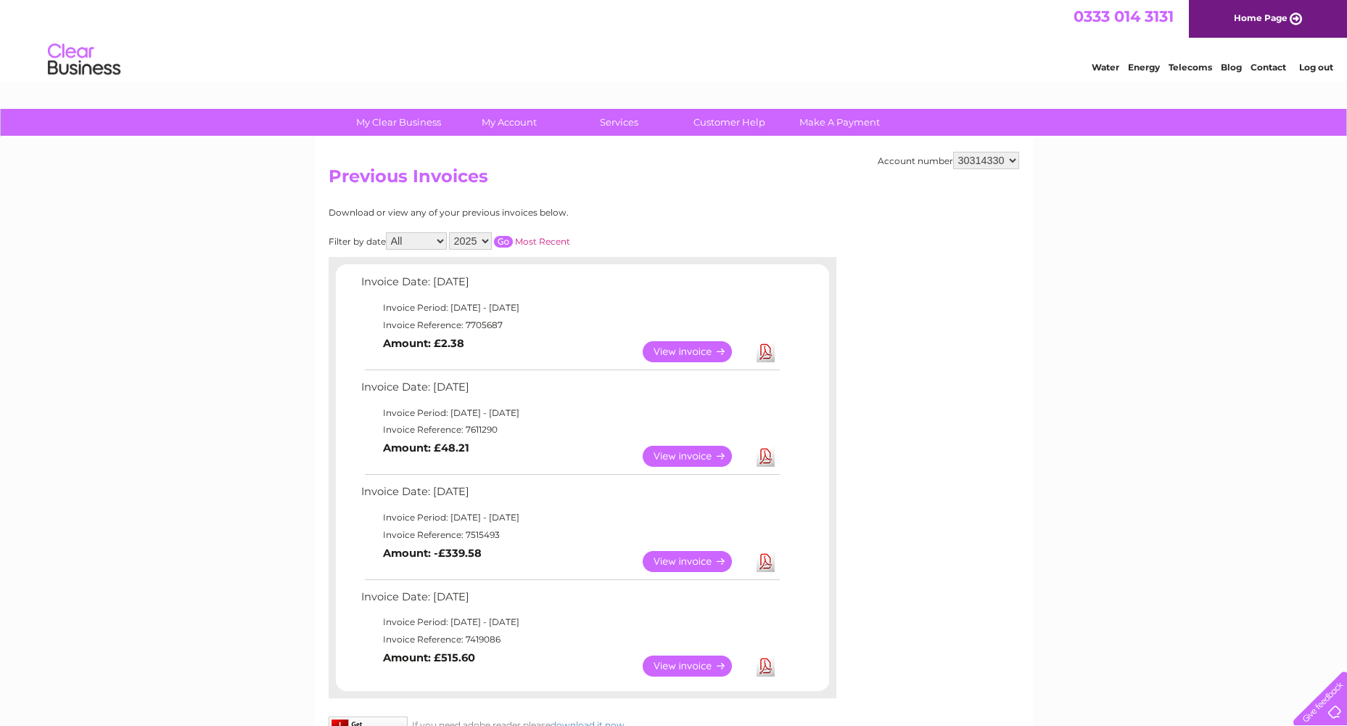
click at [993, 160] on select "446096 909707 932818 942345 946760 946923 985263 989391 993957 994249 996910 10…" at bounding box center [986, 160] width 66 height 17
select select "30314893"
click at [953, 152] on select "446096 909707 932818 942345 946760 946923 985263 989391 993957 994249 996910 10…" at bounding box center [986, 160] width 66 height 17
click at [1003, 160] on select "446096 909707 932818 942345 946760 946923 985263 989391 993957 994249 996910 10…" at bounding box center [986, 160] width 66 height 17
click at [981, 162] on select "446096 909707 932818 942345 946760 946923 985263 989391 993957 994249 996910 10…" at bounding box center [986, 160] width 66 height 17
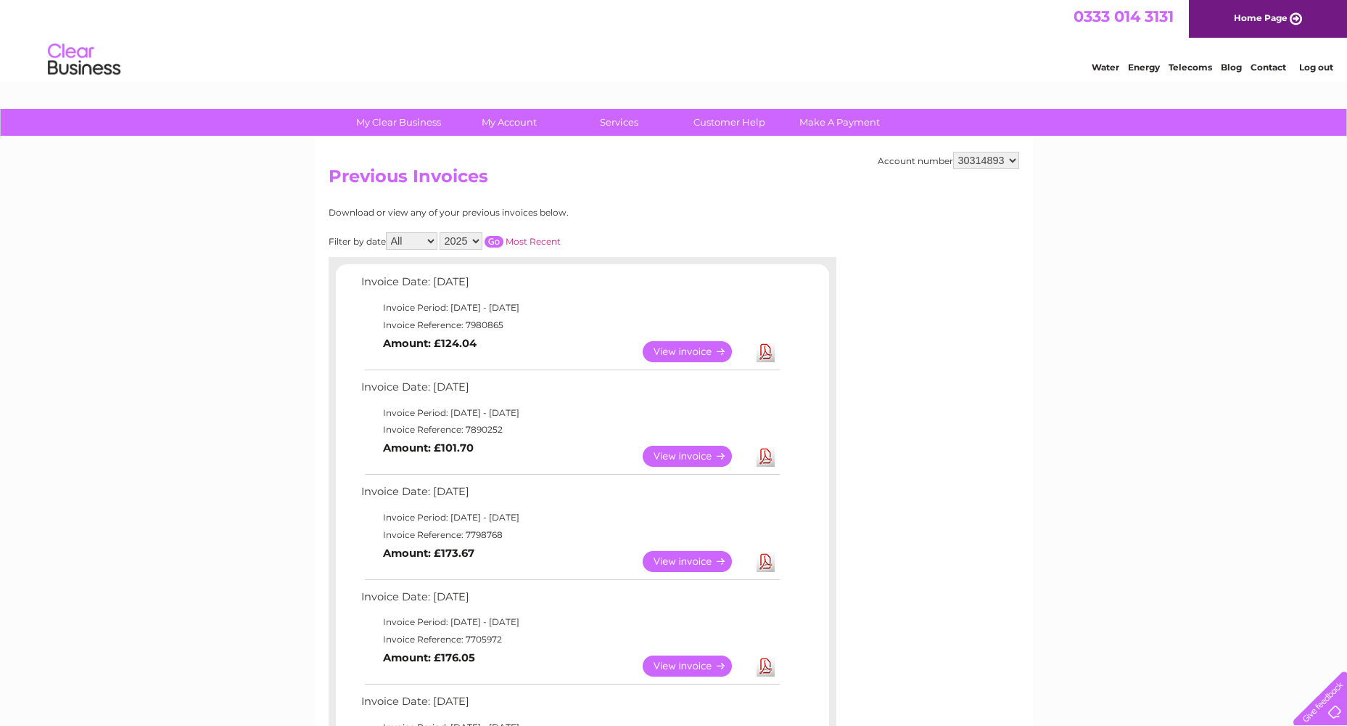
click at [997, 165] on select "446096 909707 932818 942345 946760 946923 985263 989391 993957 994249 996910 10…" at bounding box center [986, 160] width 66 height 17
click at [979, 154] on select "446096 909707 932818 942345 946760 946923 985263 989391 993957 994249 996910 10…" at bounding box center [986, 160] width 66 height 17
select select "30312187"
